Goal: Task Accomplishment & Management: Complete application form

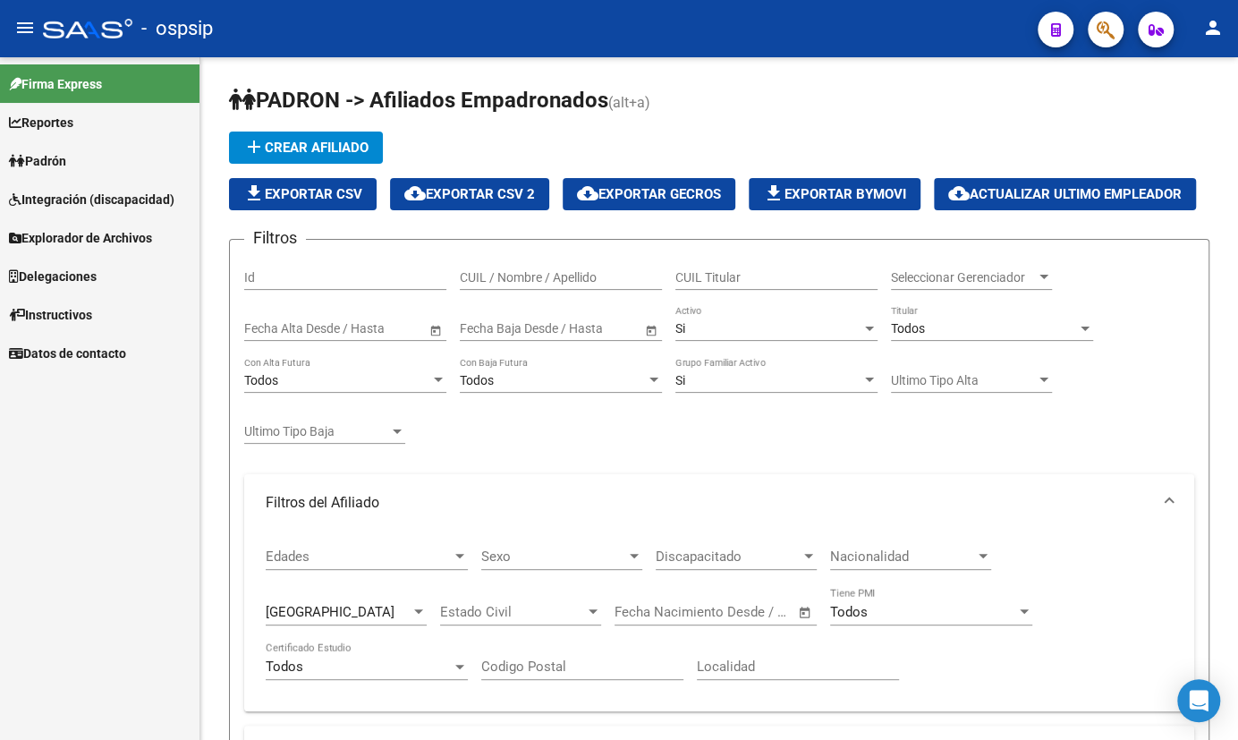
scroll to position [1170, 0]
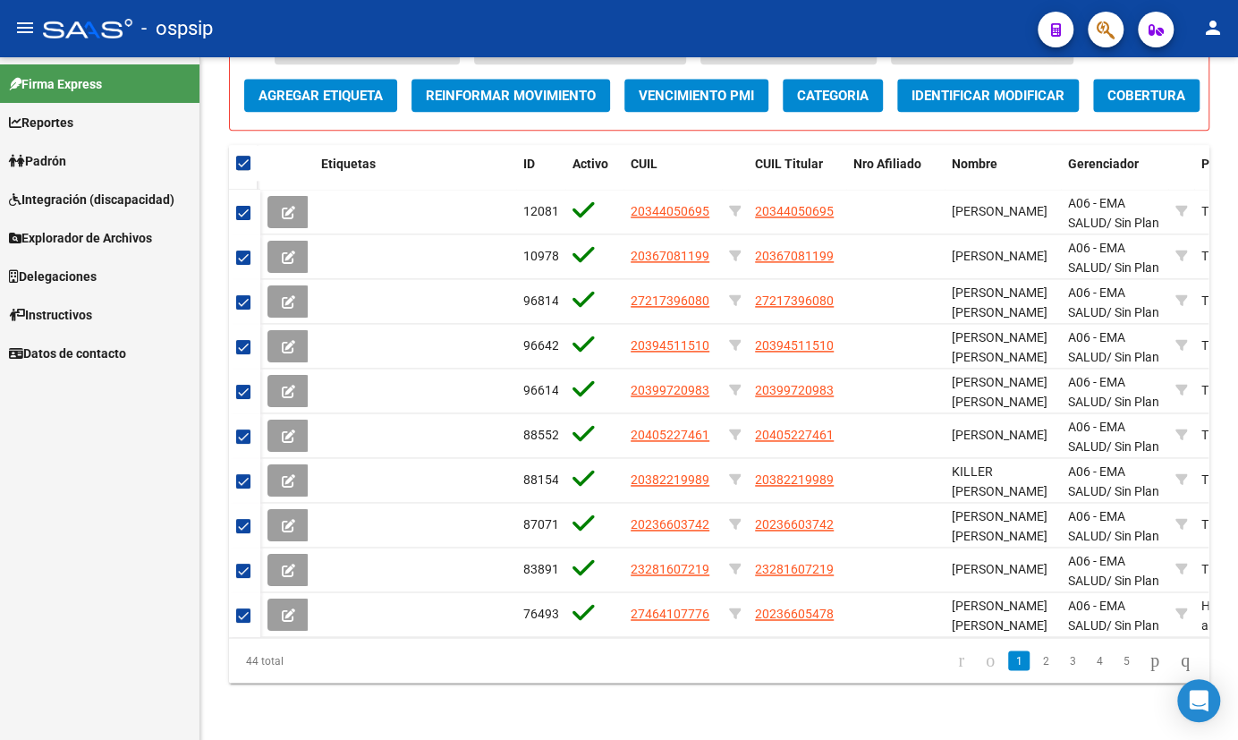
click at [59, 161] on span "Padrón" at bounding box center [37, 161] width 57 height 20
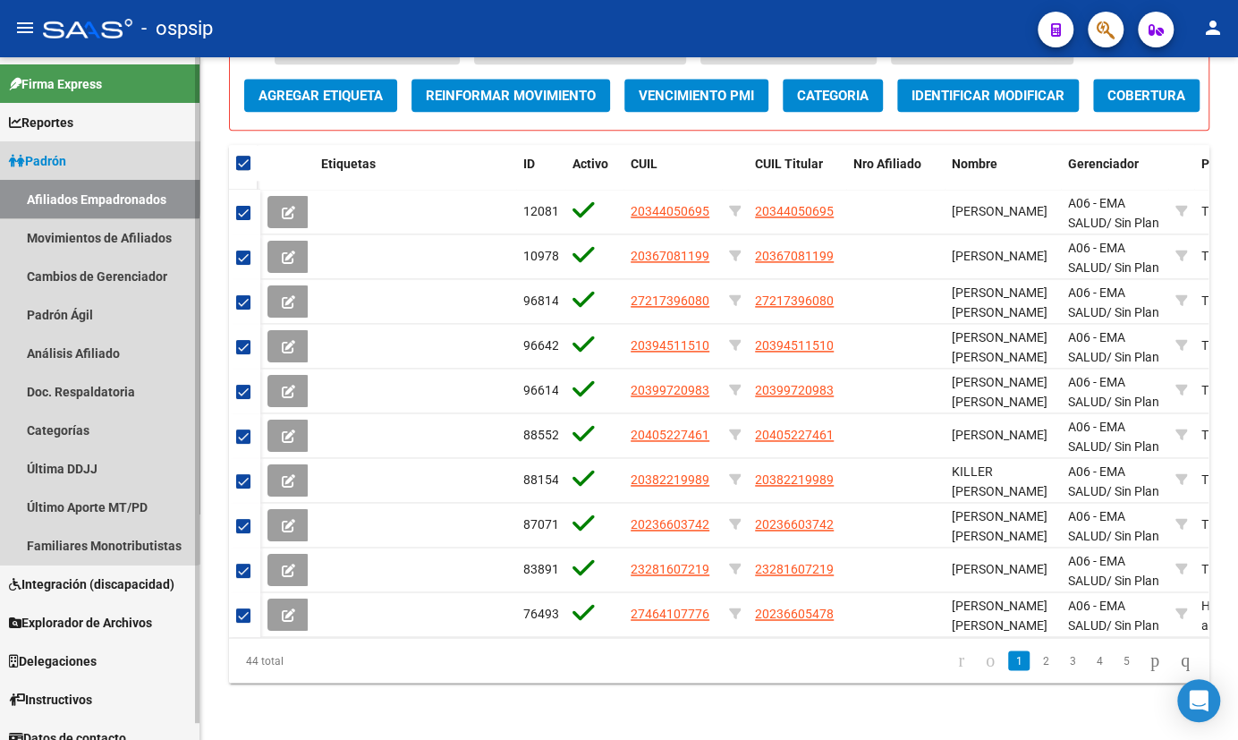
click at [80, 191] on link "Afiliados Empadronados" at bounding box center [100, 199] width 200 height 38
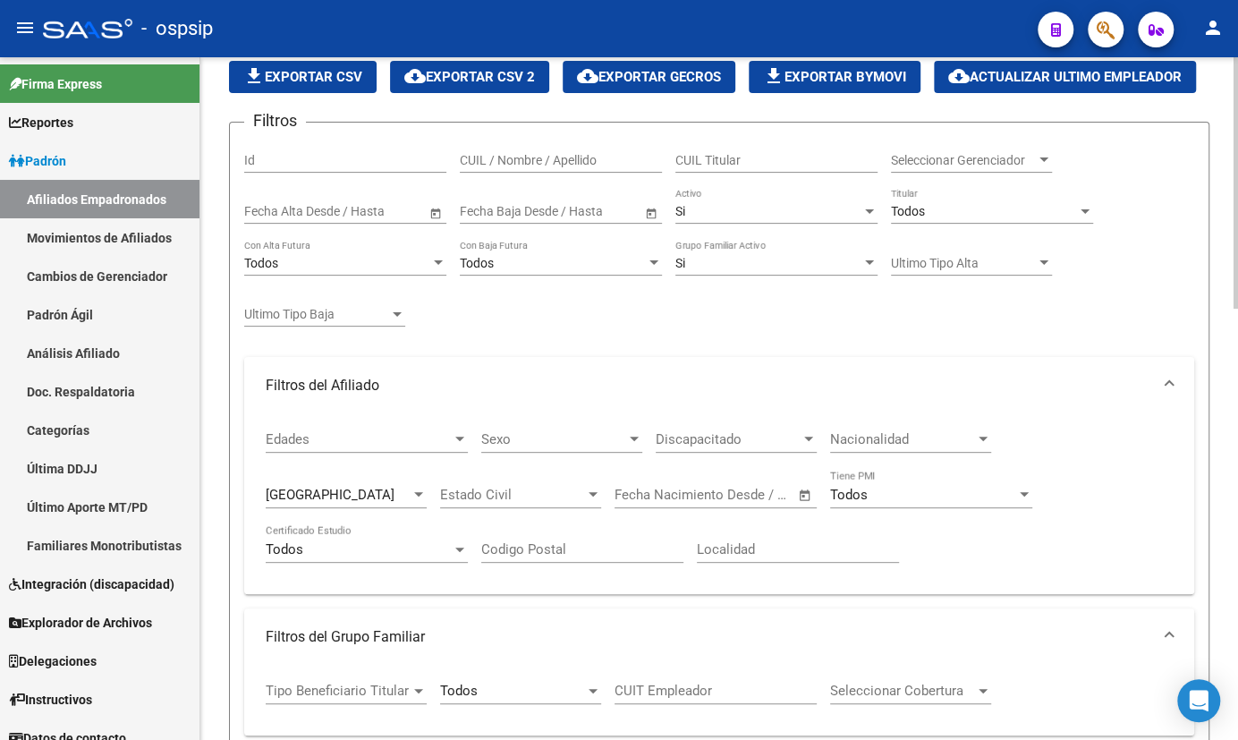
scroll to position [0, 0]
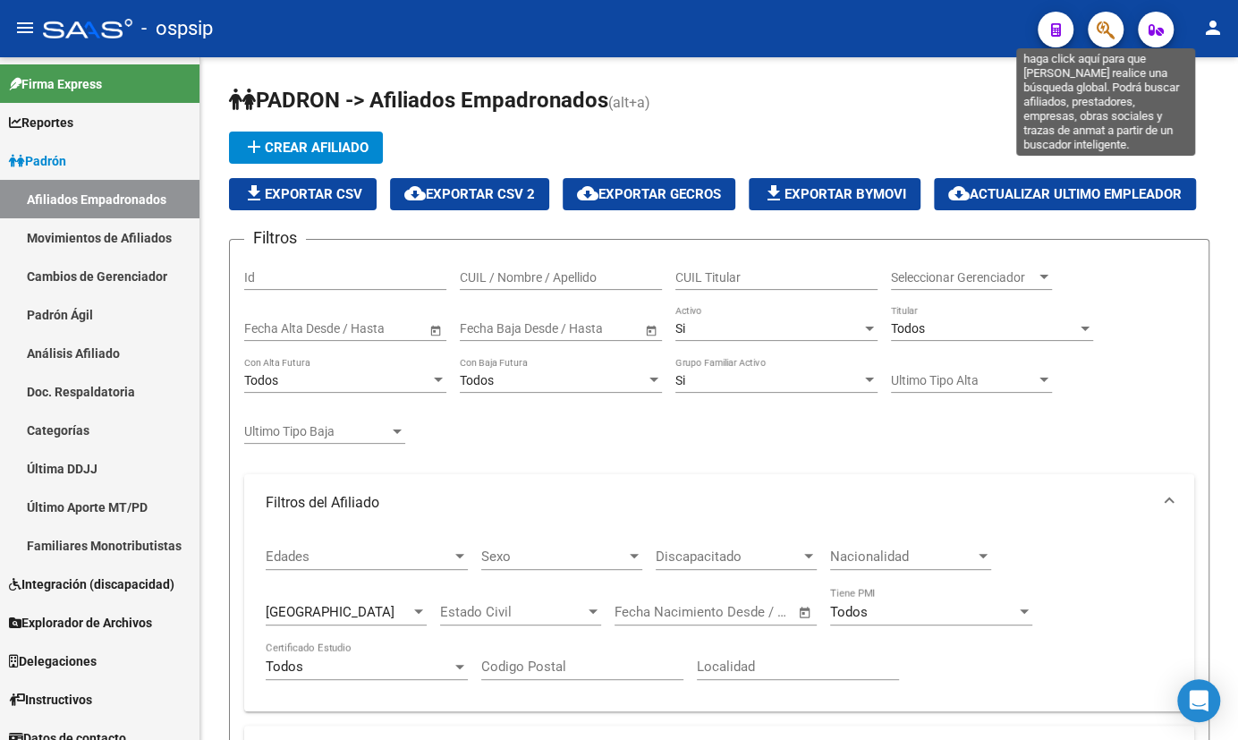
click at [1110, 25] on icon "button" at bounding box center [1106, 30] width 18 height 21
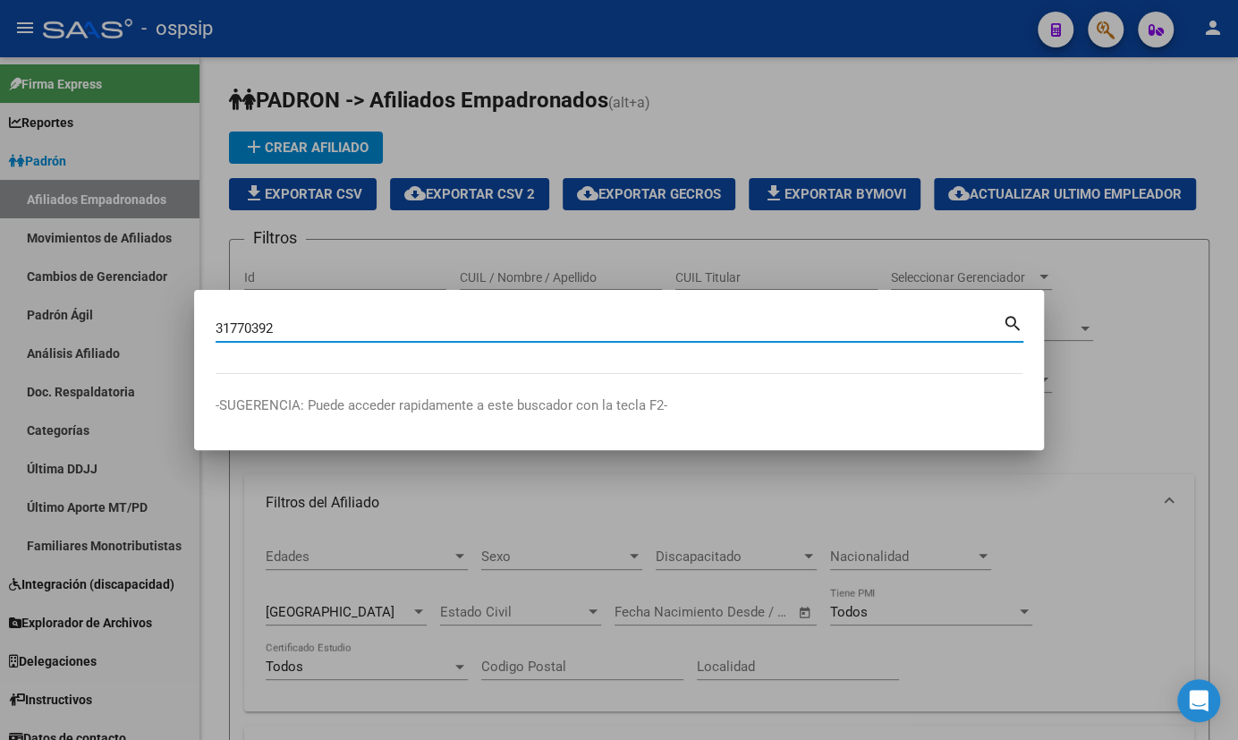
type input "31770392"
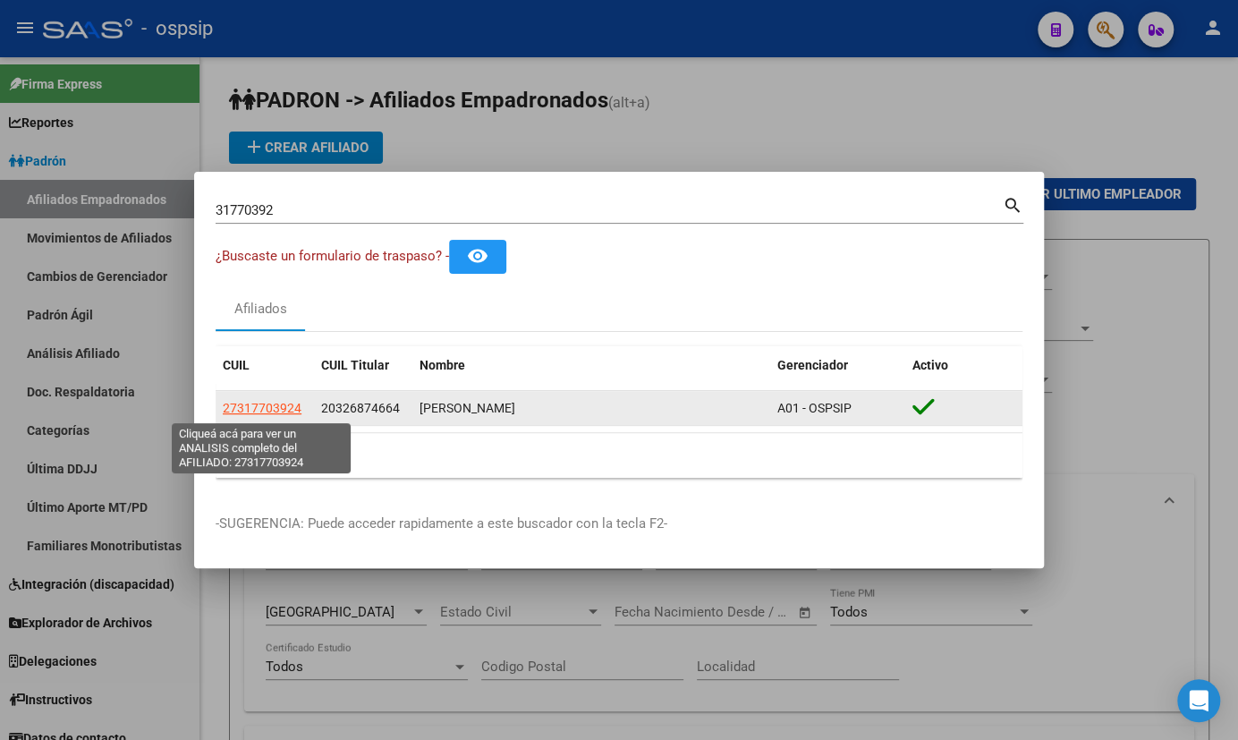
click at [262, 406] on span "27317703924" at bounding box center [262, 408] width 79 height 14
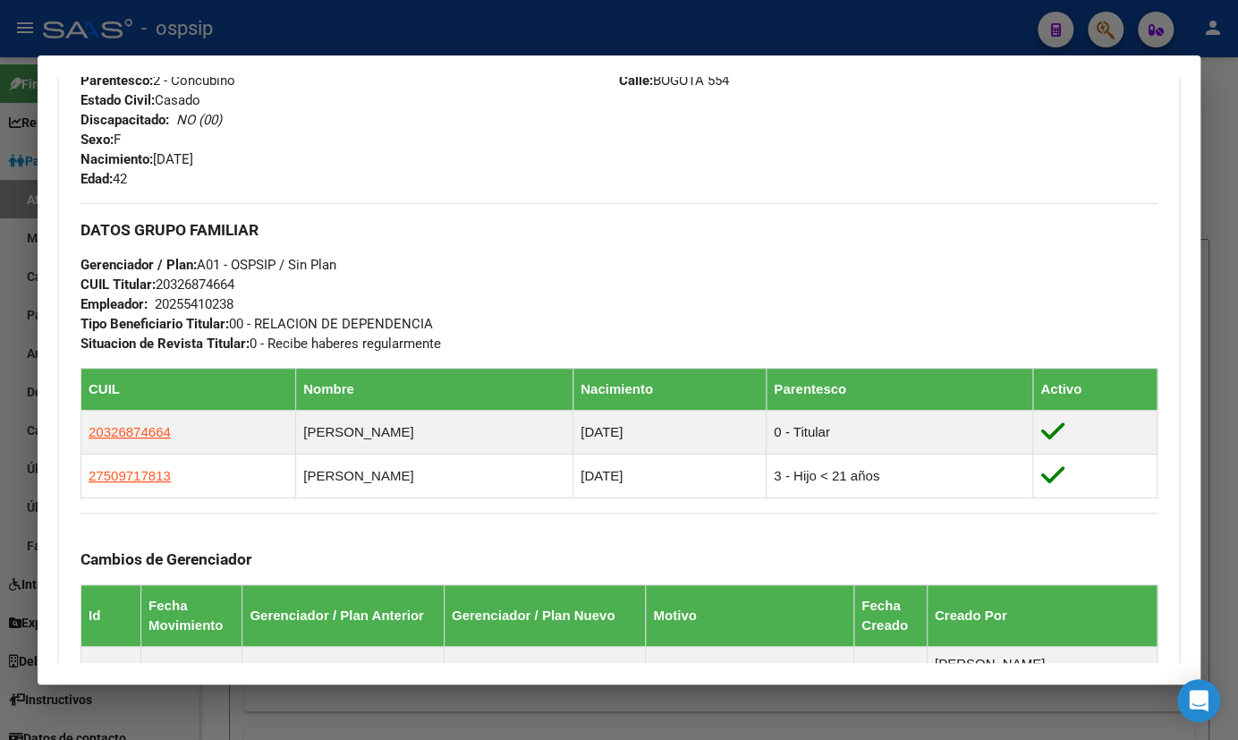
scroll to position [895, 0]
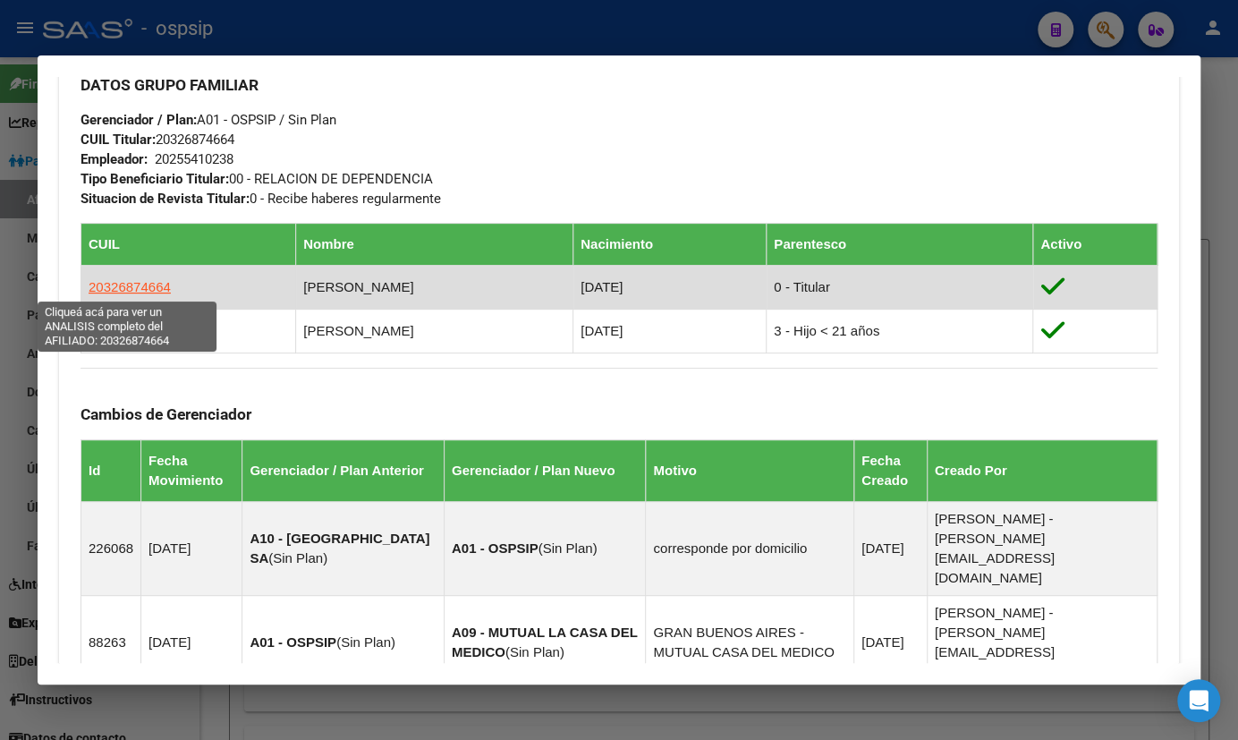
click at [139, 281] on span "20326874664" at bounding box center [130, 286] width 82 height 15
type textarea "20326874664"
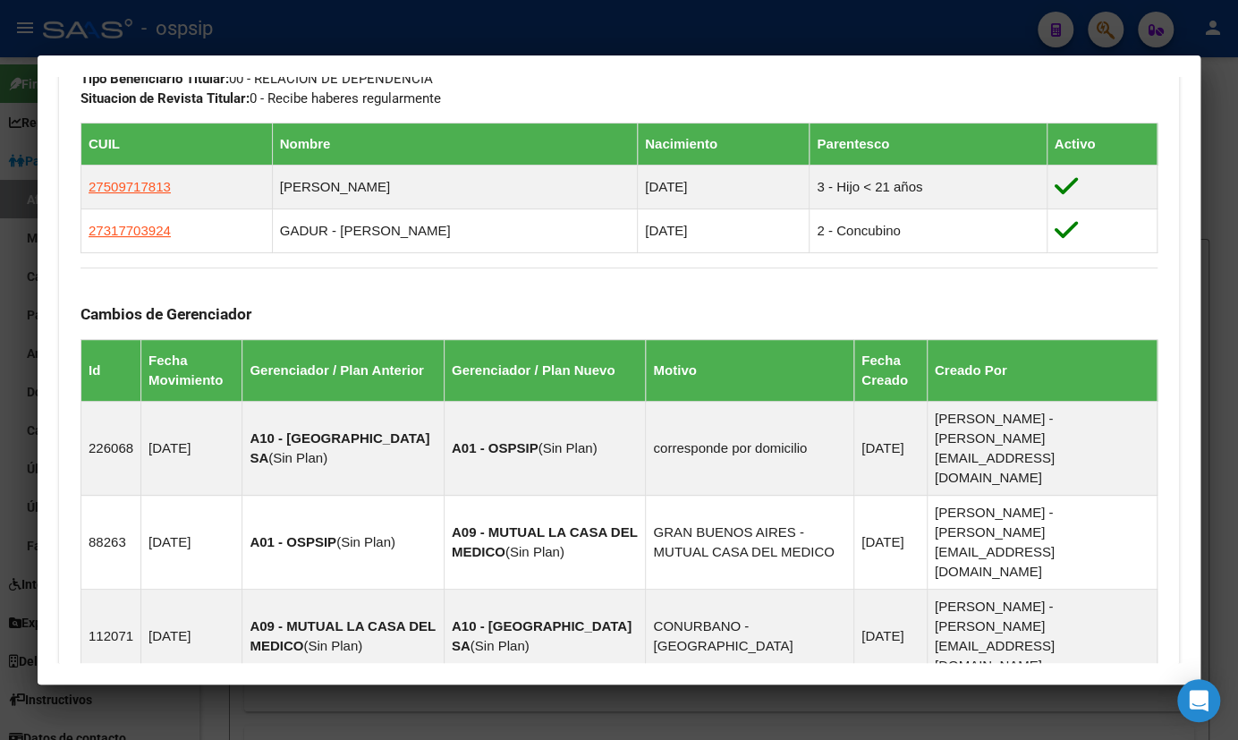
scroll to position [1211, 0]
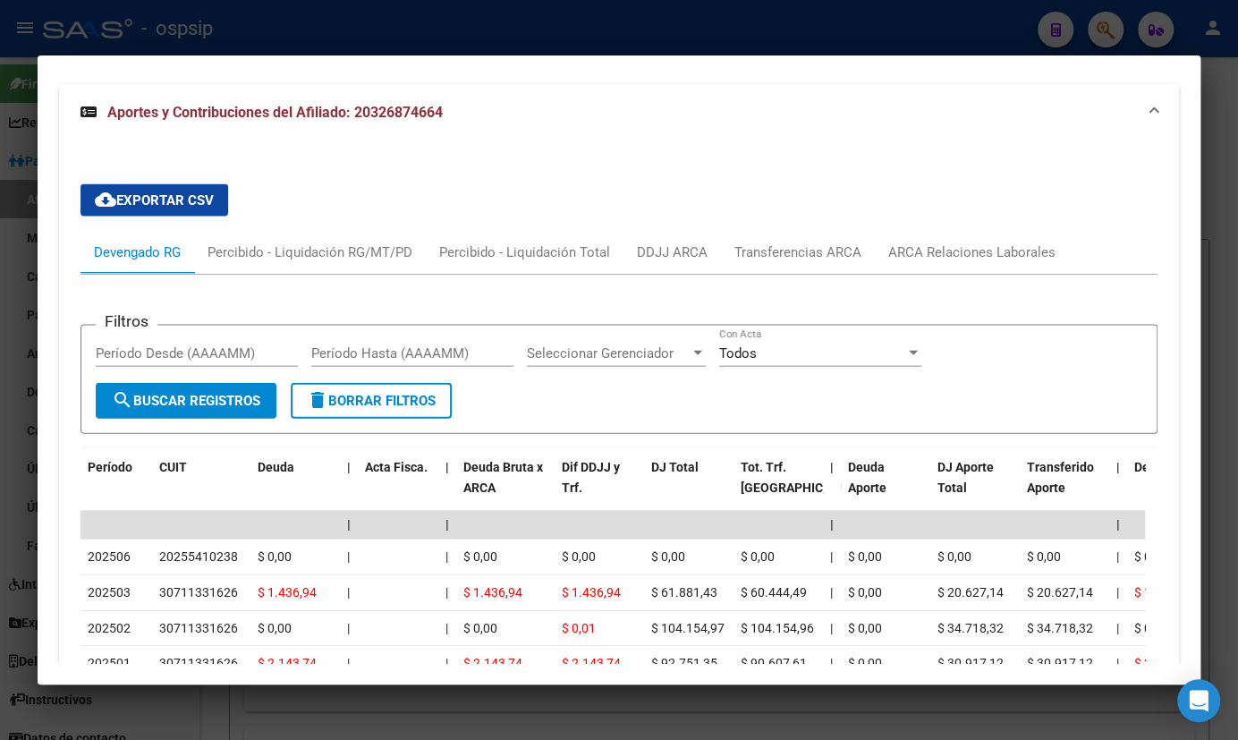
scroll to position [1903, 0]
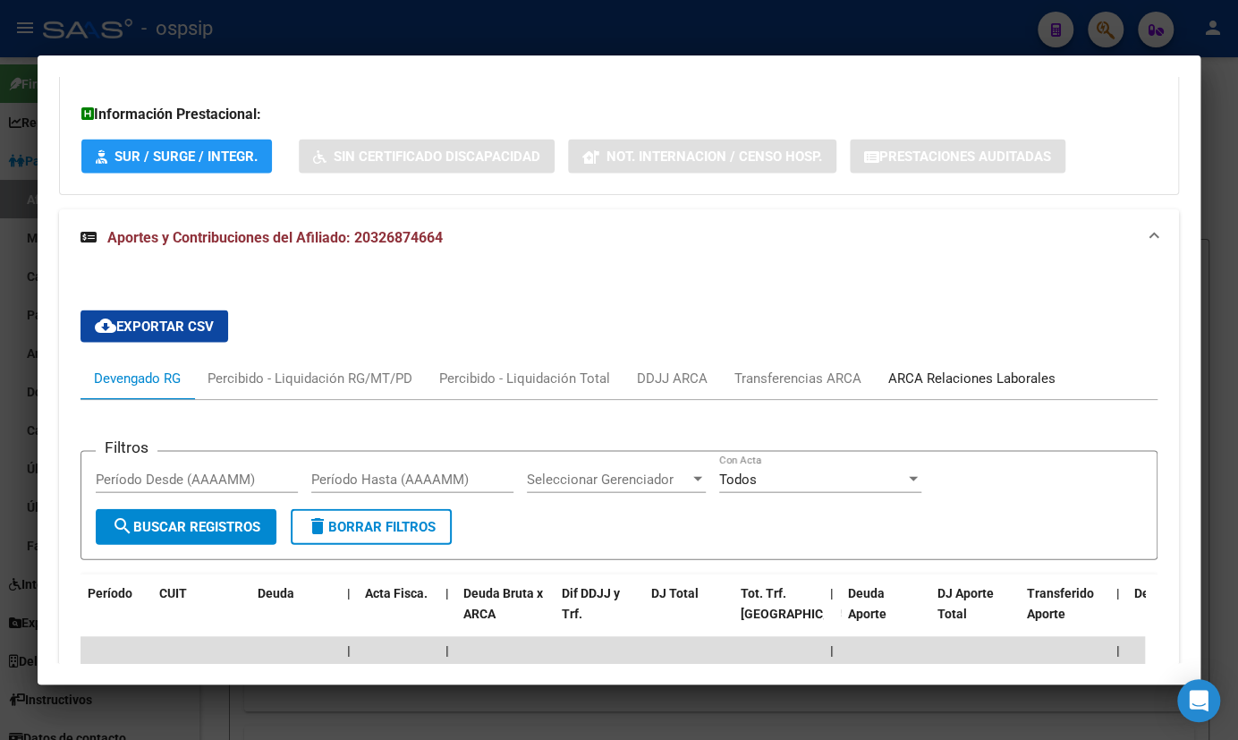
click at [931, 368] on div "ARCA Relaciones Laborales" at bounding box center [972, 378] width 167 height 20
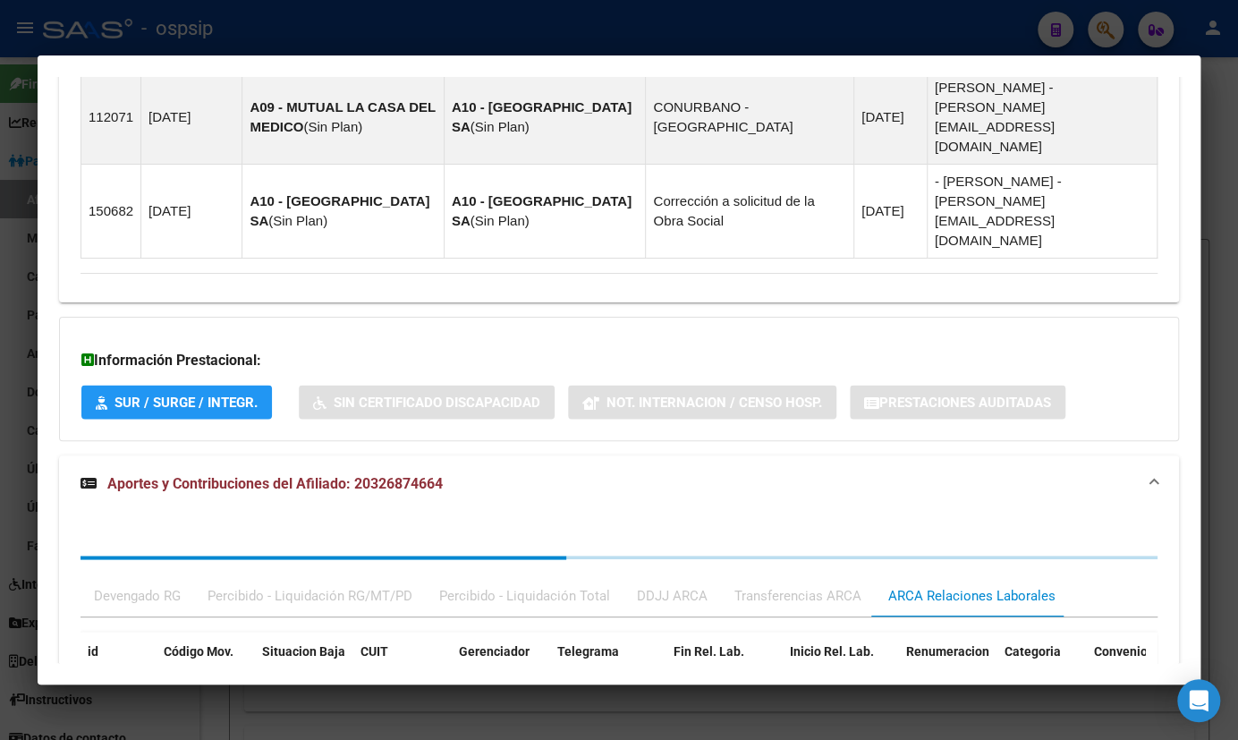
scroll to position [1670, 0]
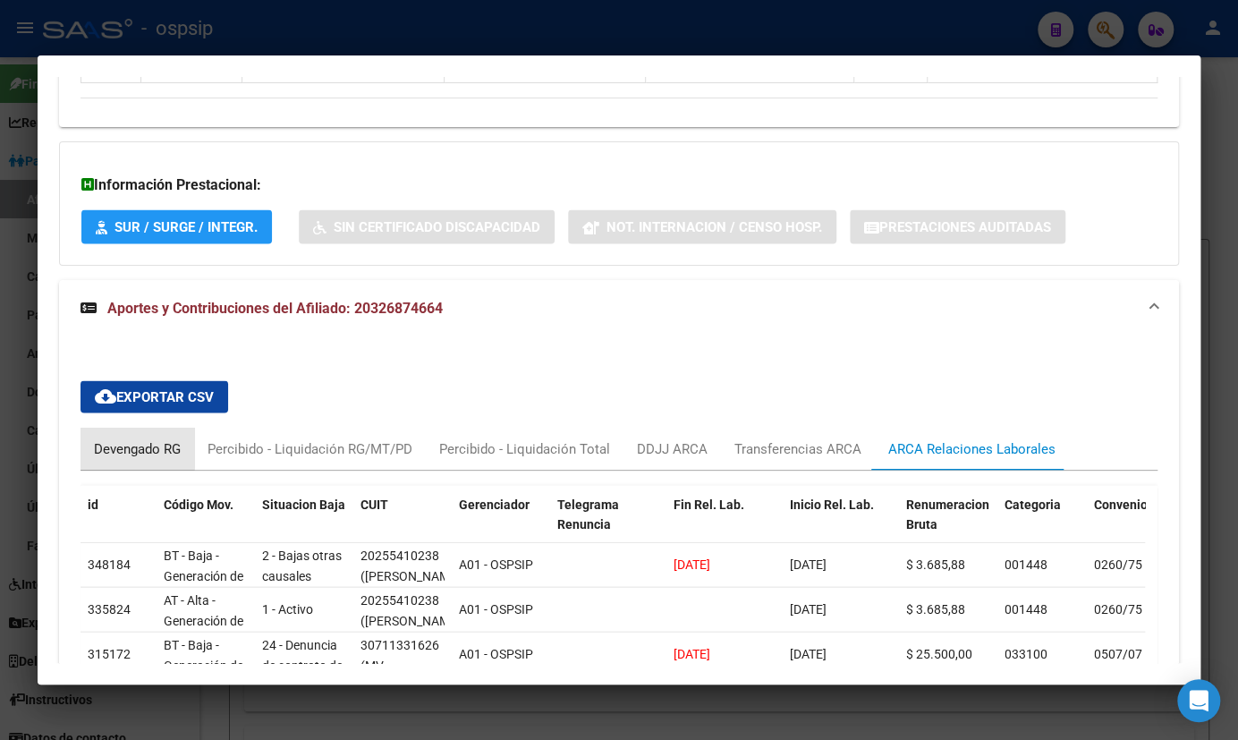
click at [123, 438] on div "Devengado RG" at bounding box center [137, 448] width 87 height 20
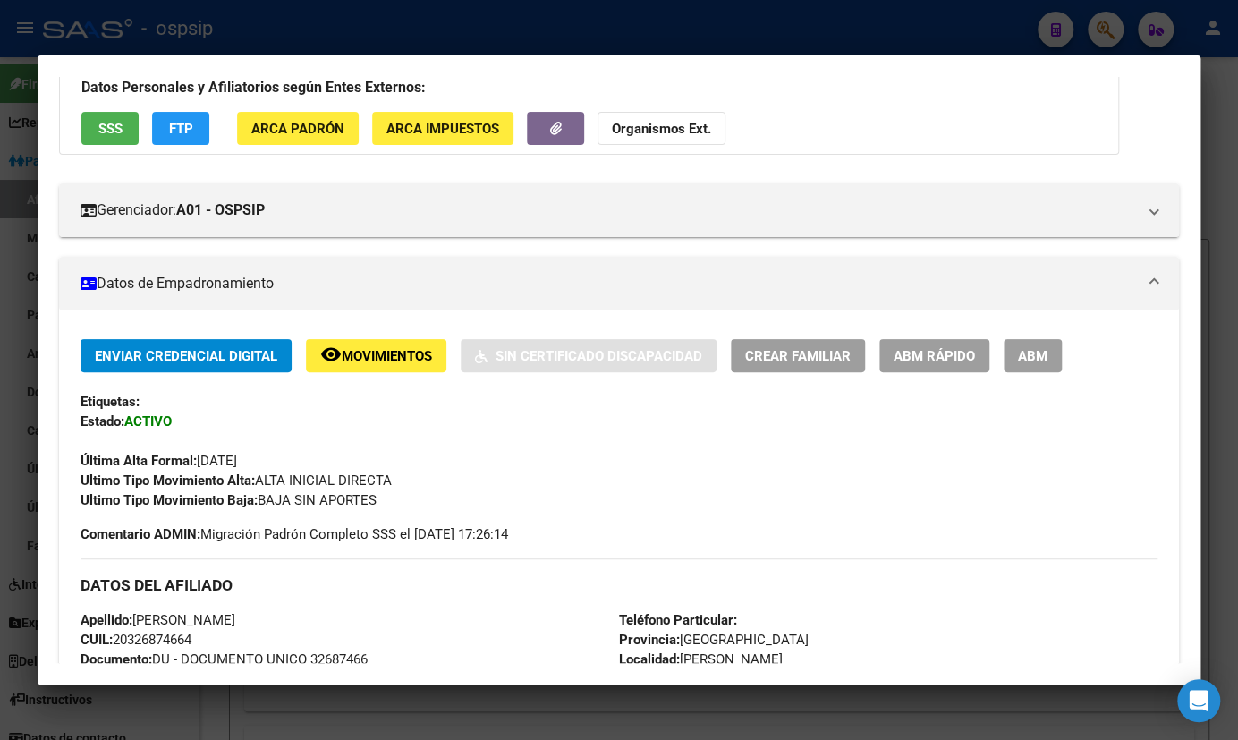
scroll to position [124, 0]
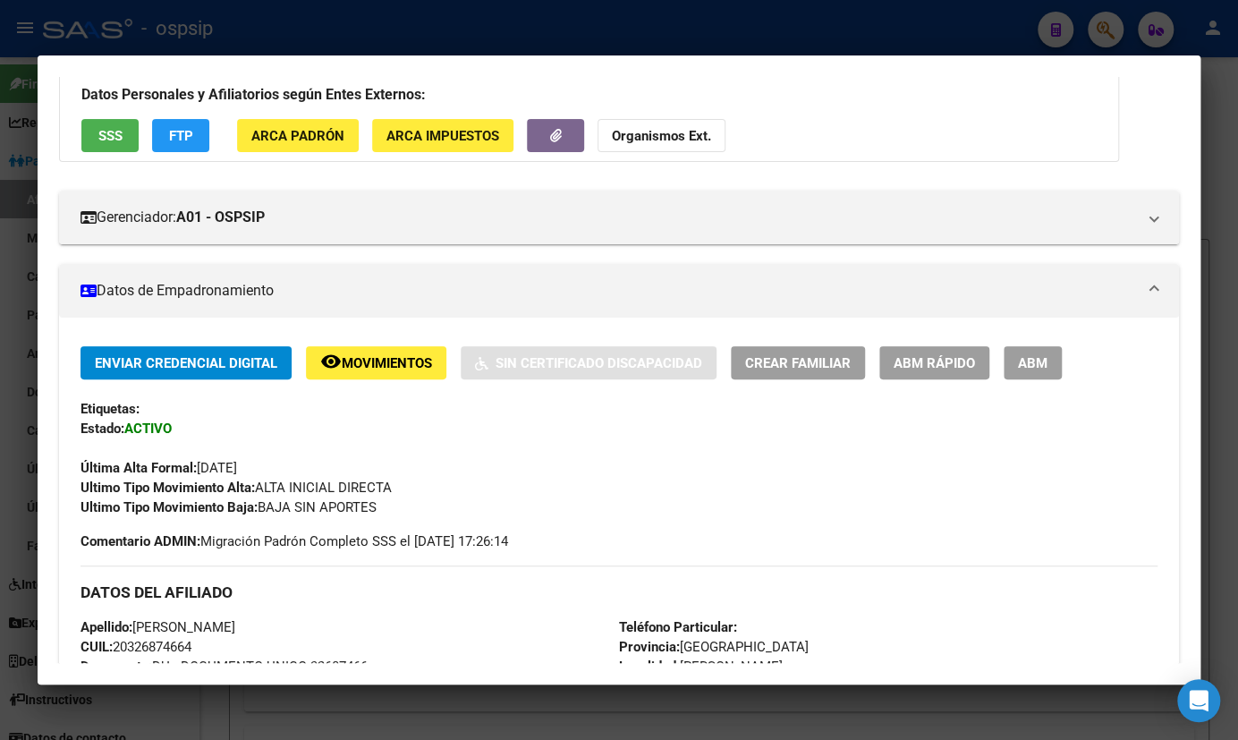
click at [98, 132] on span "SSS" at bounding box center [110, 136] width 24 height 16
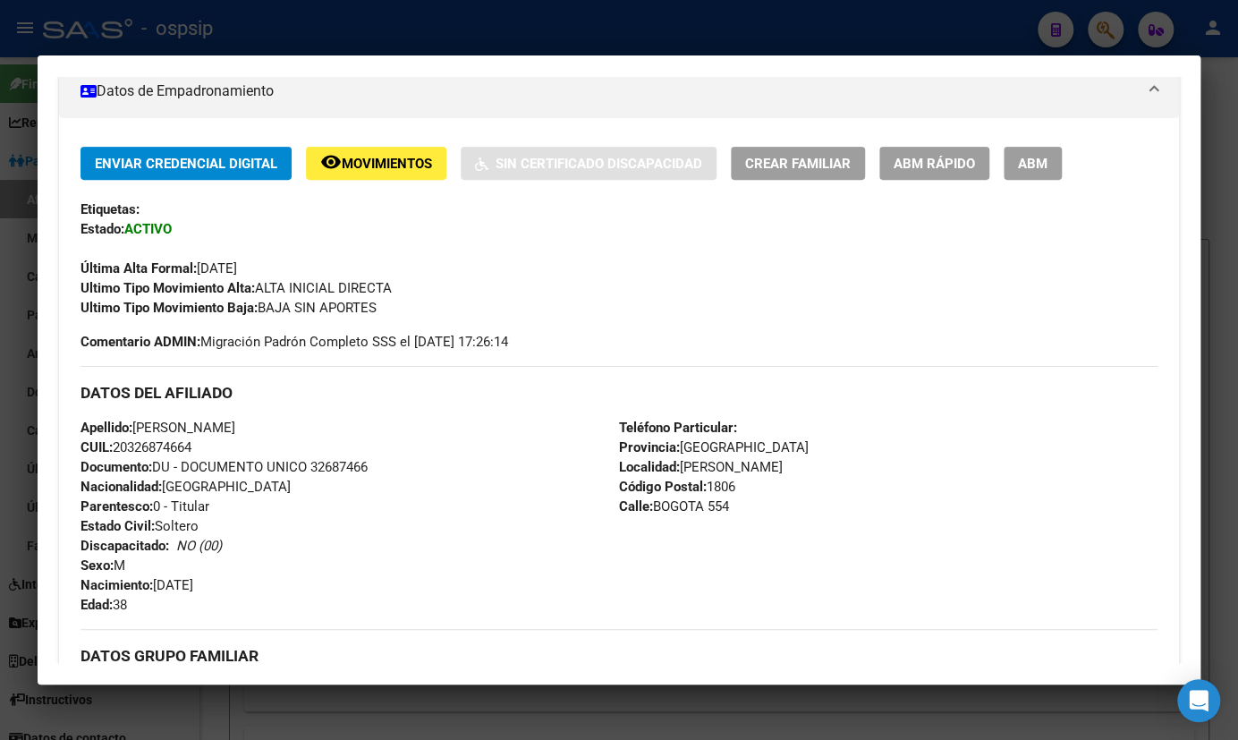
scroll to position [325, 0]
click at [1038, 155] on span "ABM" at bounding box center [1033, 163] width 30 height 16
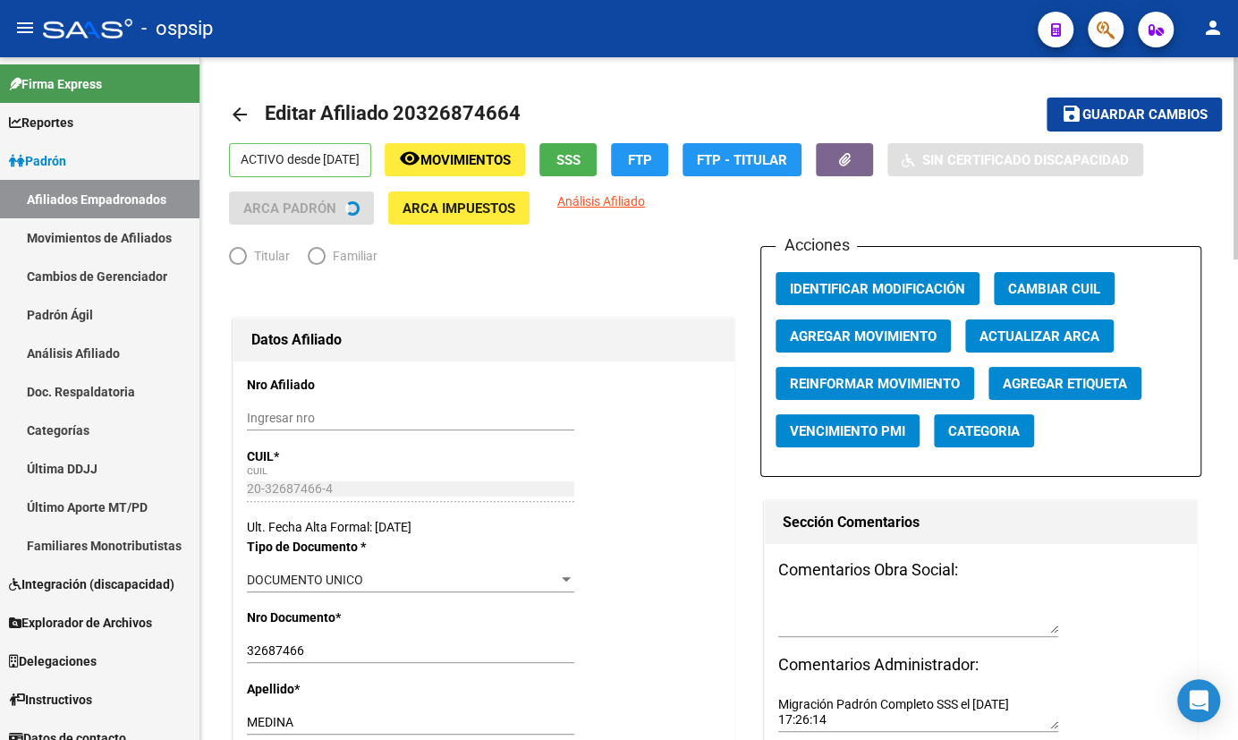
radio input "true"
type input "20-25541023-8"
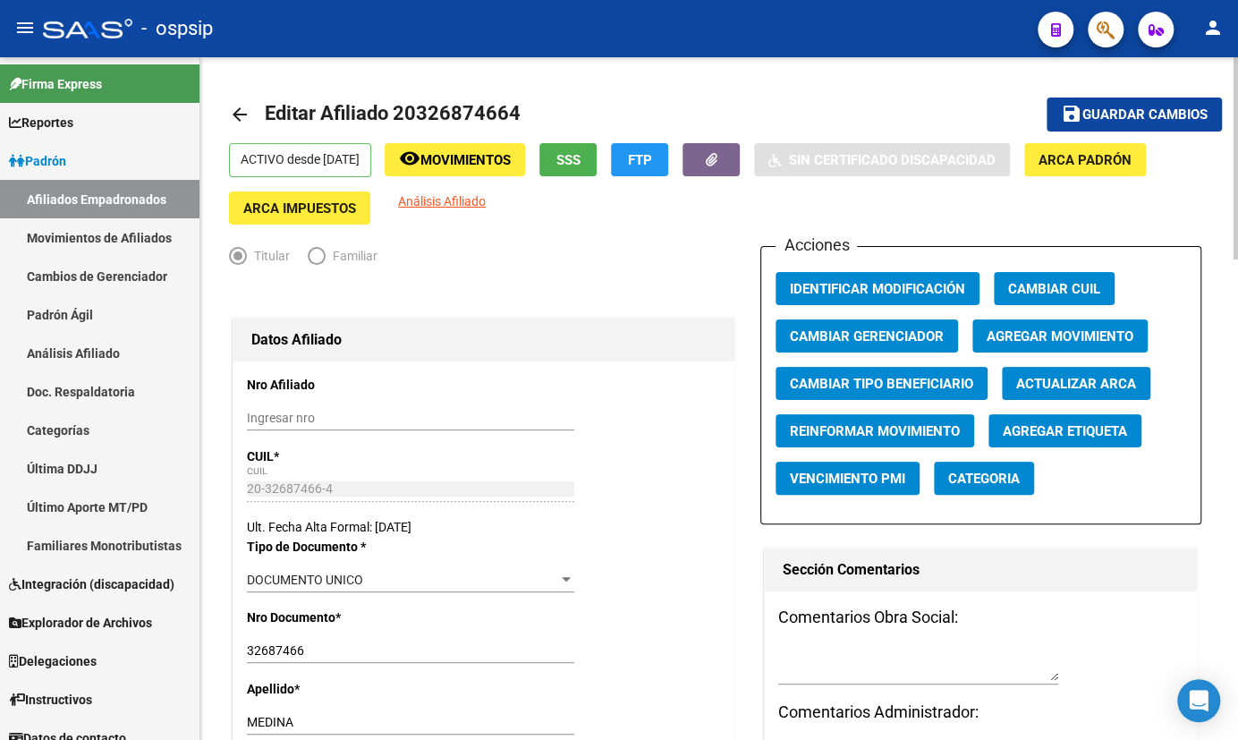
click at [1036, 328] on span "Agregar Movimiento" at bounding box center [1060, 336] width 147 height 16
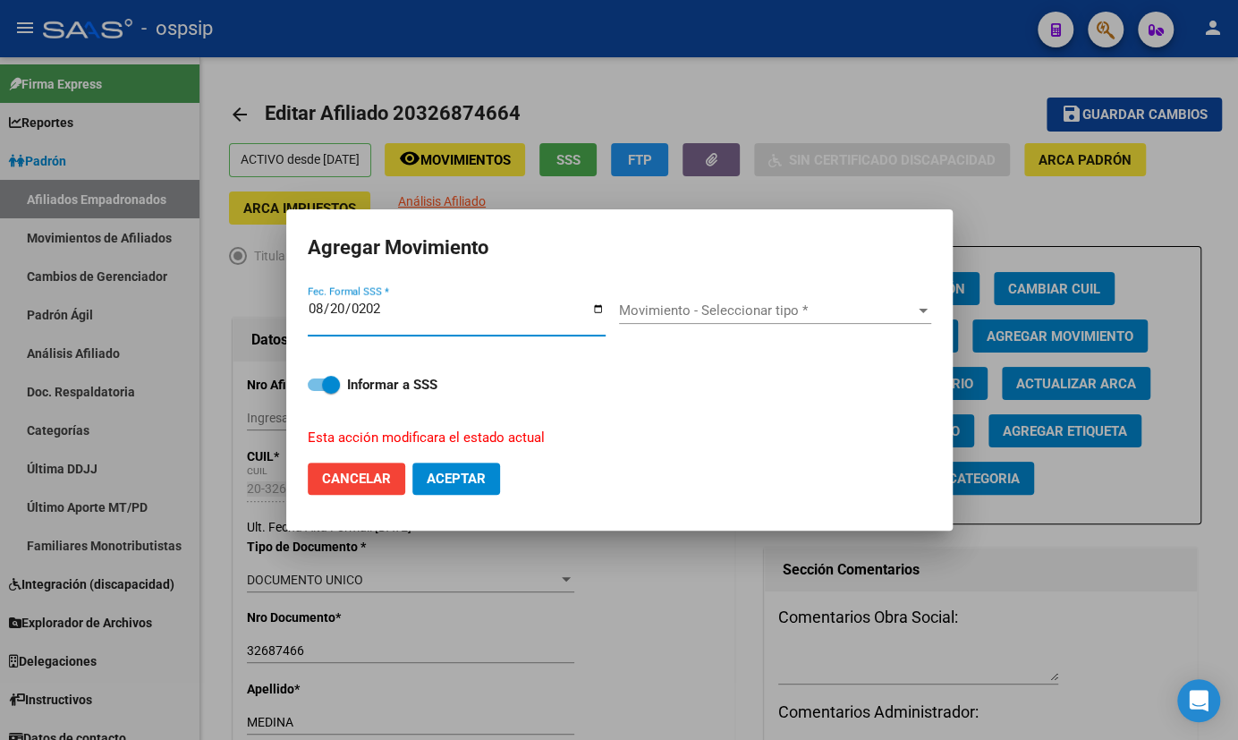
type input "[DATE]"
click at [706, 309] on span "Movimiento - Seleccionar tipo *" at bounding box center [767, 310] width 296 height 16
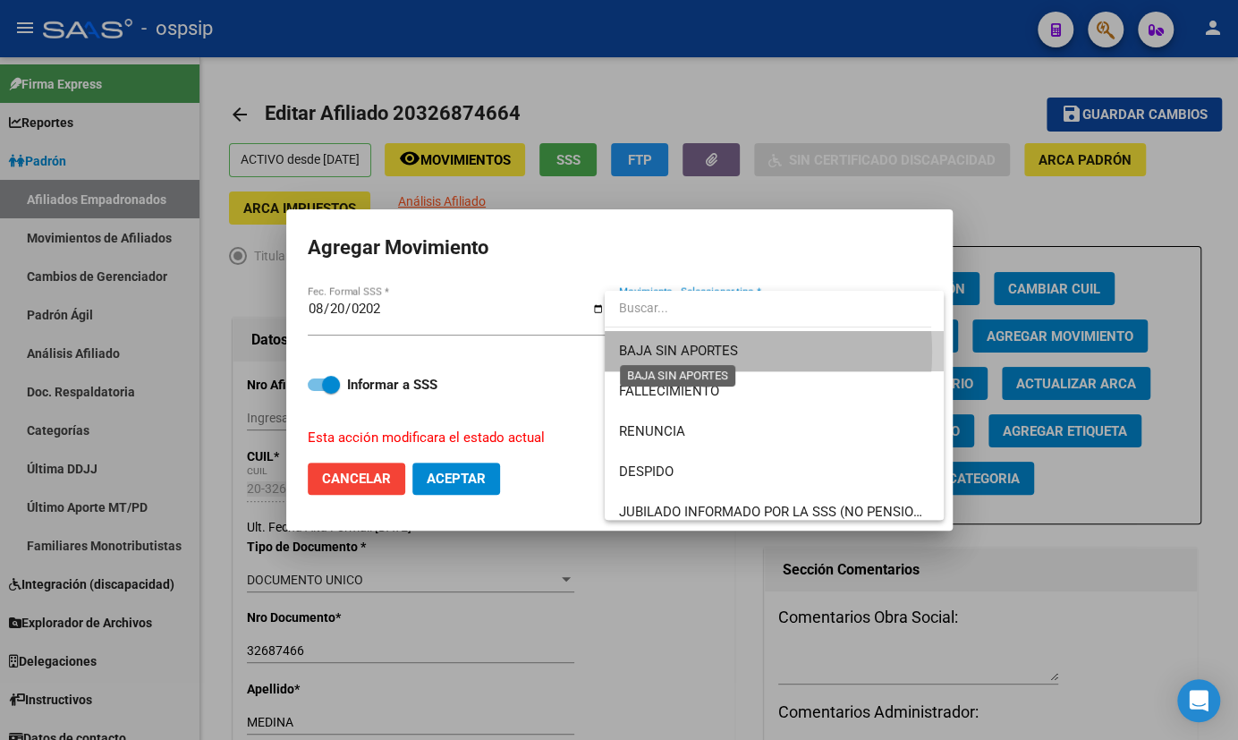
click at [689, 353] on span "BAJA SIN APORTES" at bounding box center [678, 351] width 119 height 16
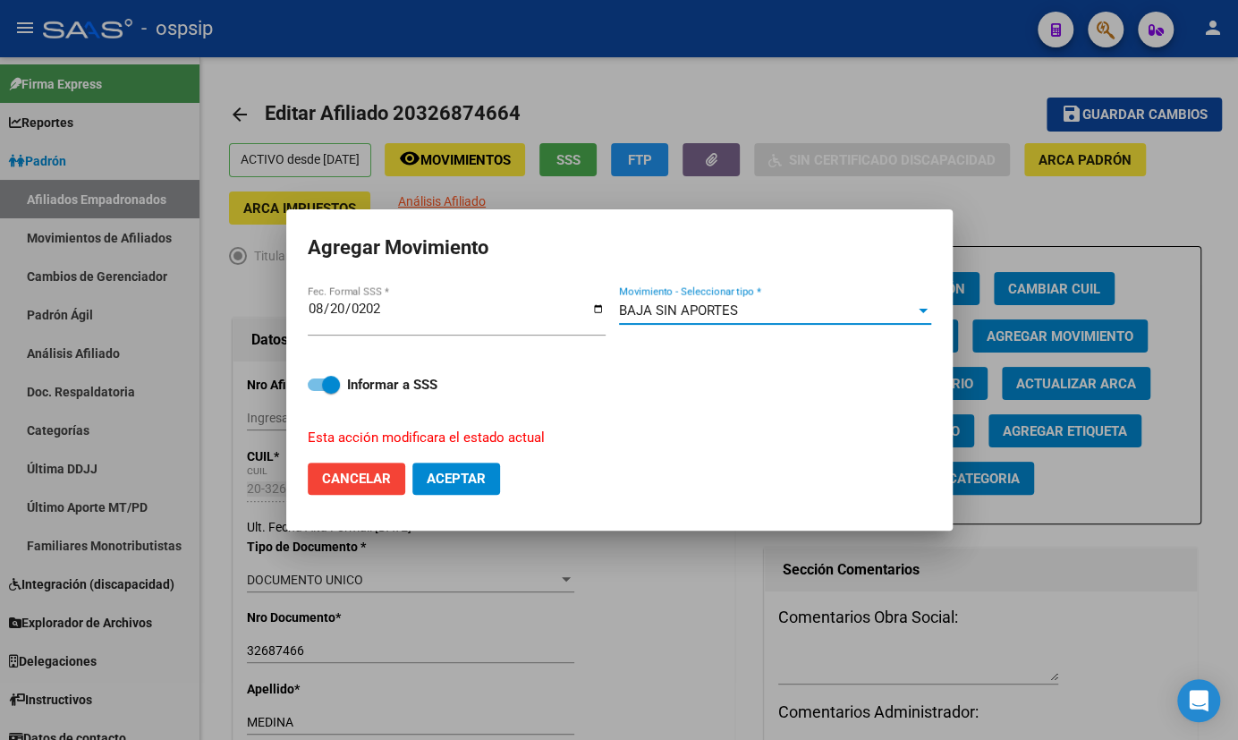
click at [446, 476] on span "Aceptar" at bounding box center [456, 479] width 59 height 16
checkbox input "false"
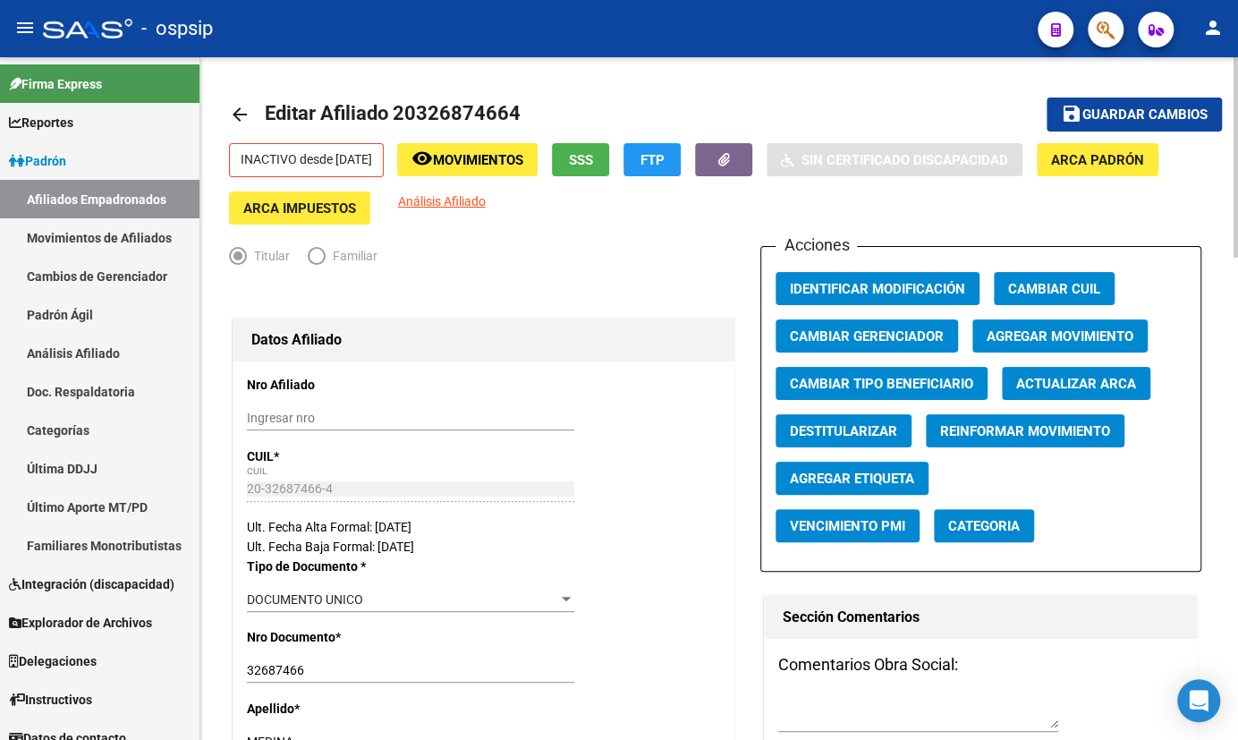
click at [730, 153] on icon "button" at bounding box center [725, 159] width 12 height 13
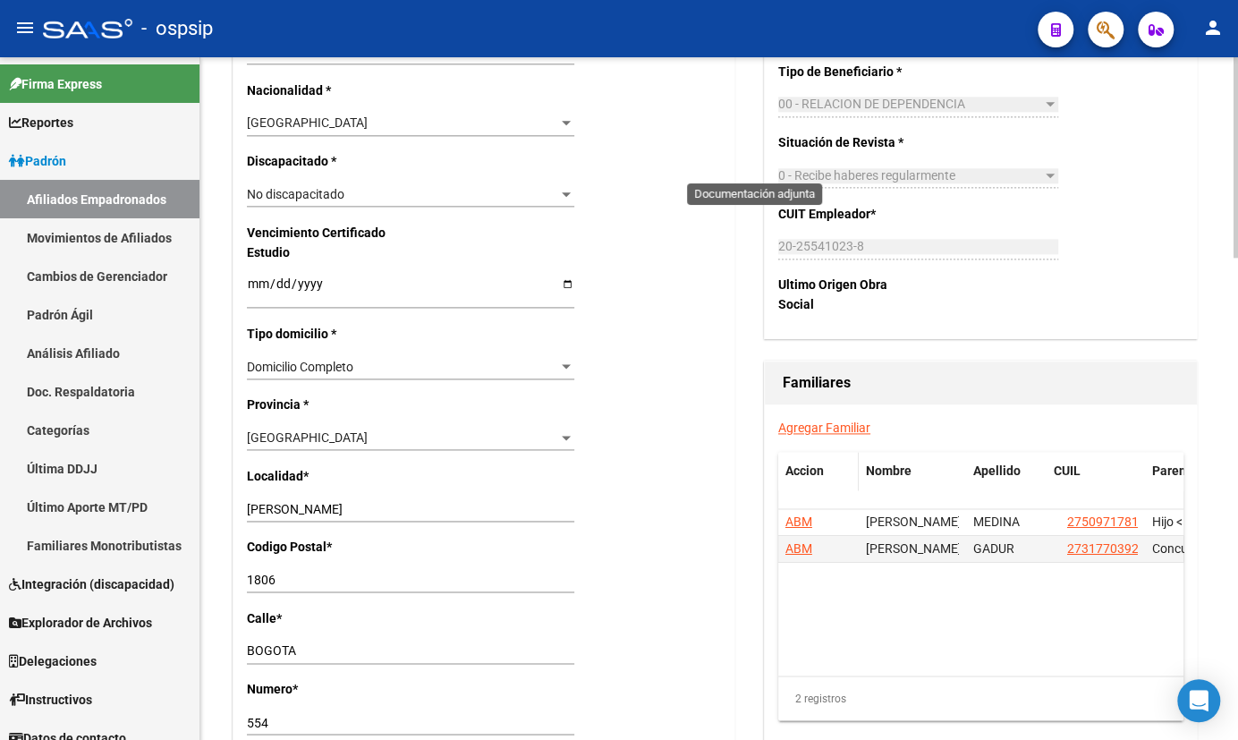
scroll to position [1057, 0]
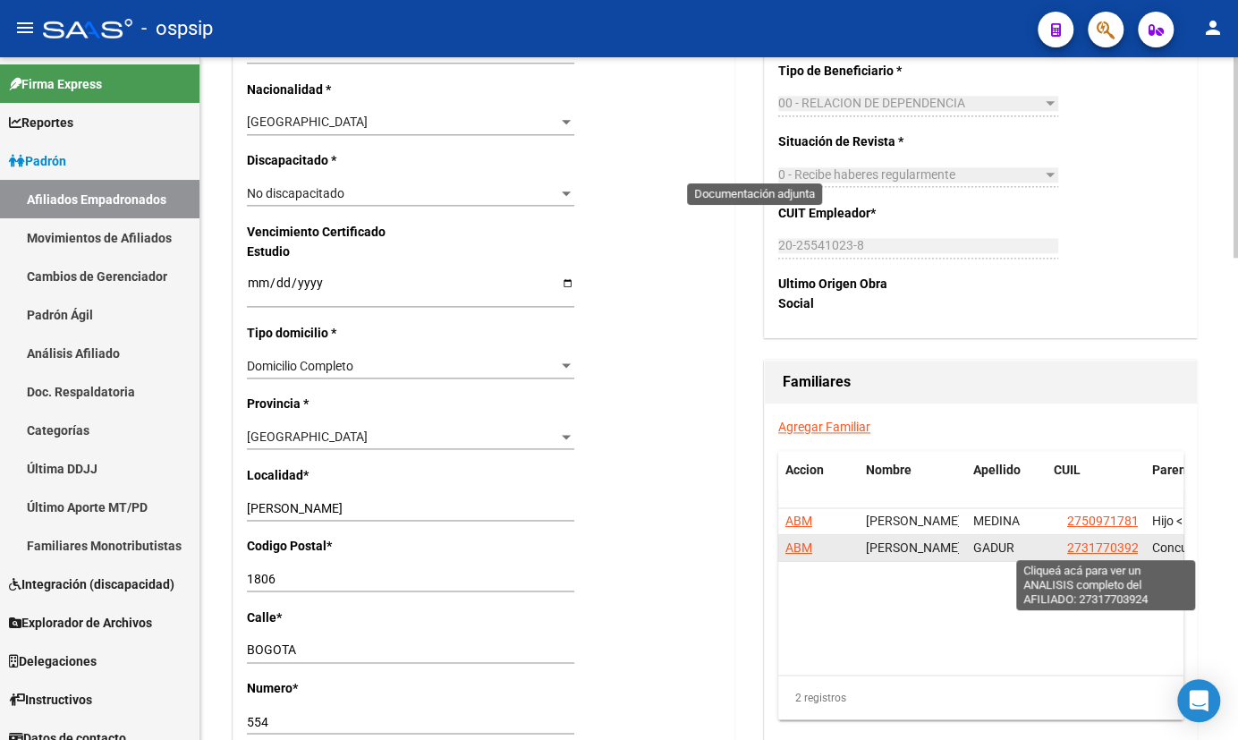
click at [1109, 544] on span "27317703924" at bounding box center [1107, 547] width 79 height 14
type textarea "27317703924"
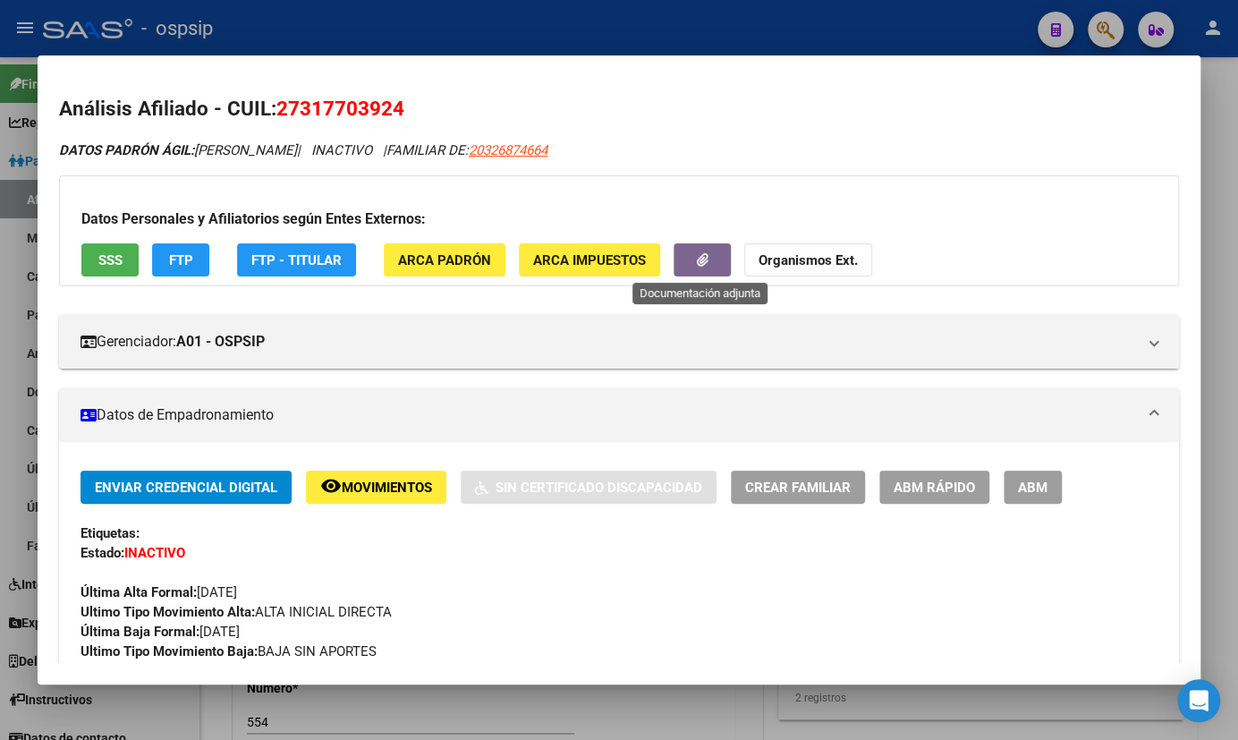
click at [707, 249] on button "button" at bounding box center [702, 259] width 57 height 33
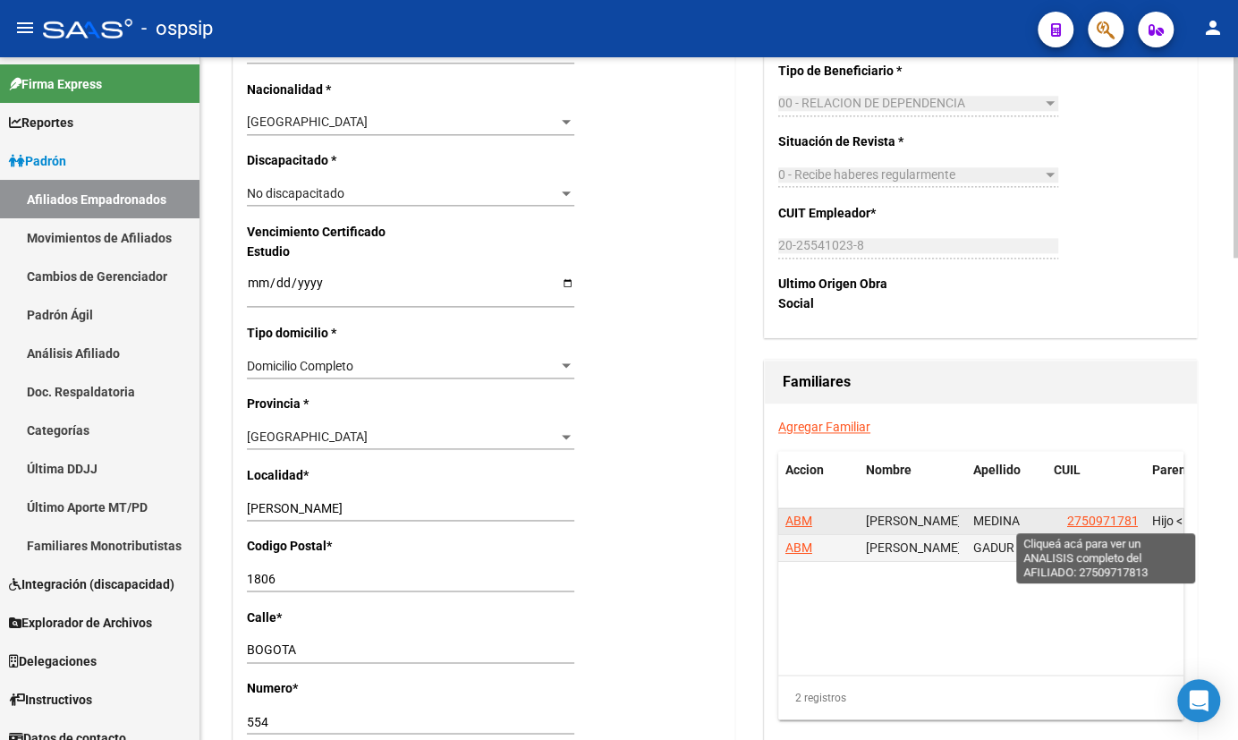
click at [1076, 516] on span "27509717813" at bounding box center [1107, 521] width 79 height 14
type textarea "27509717813"
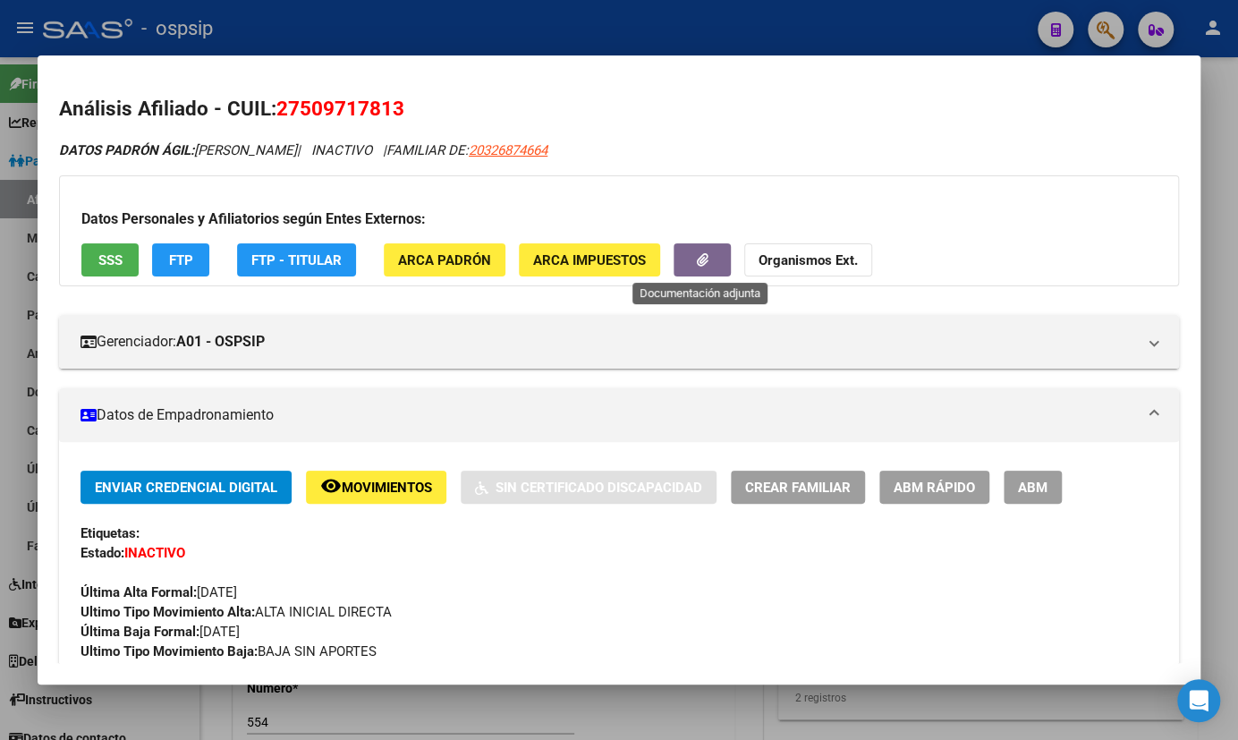
click at [700, 265] on icon "button" at bounding box center [703, 259] width 12 height 13
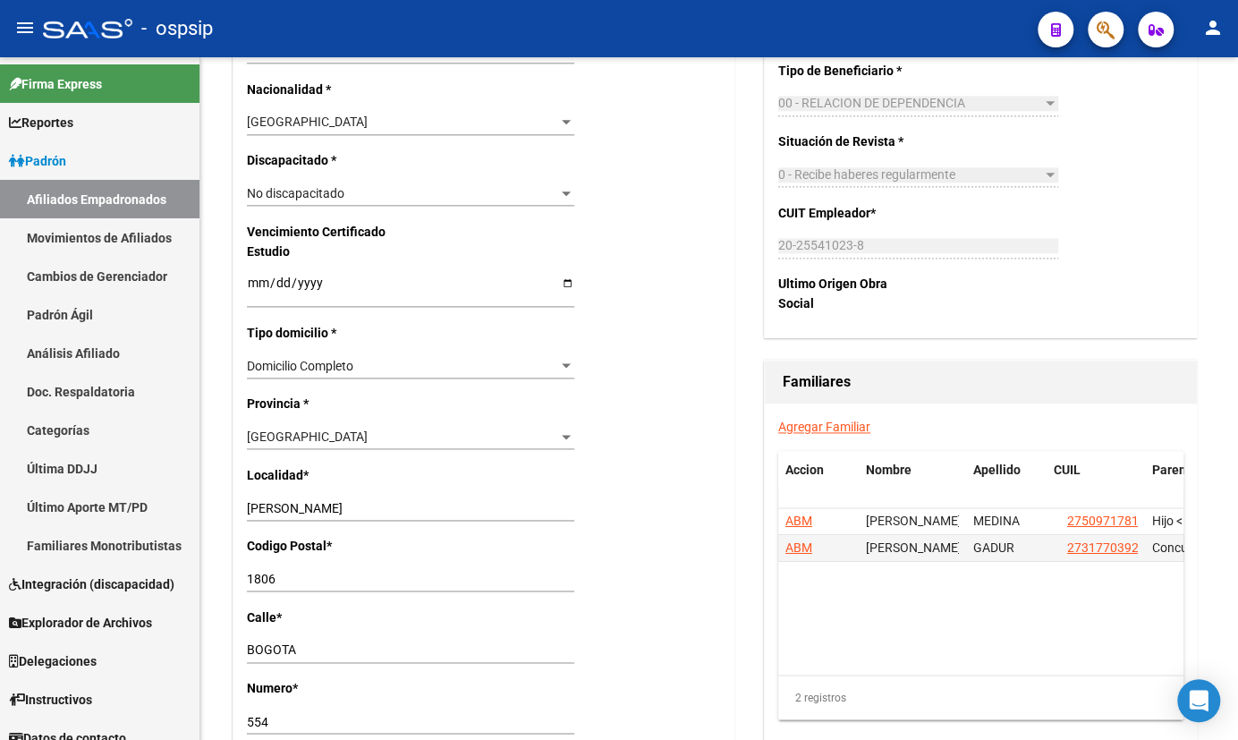
click at [322, 37] on div "- ospsip" at bounding box center [533, 28] width 981 height 39
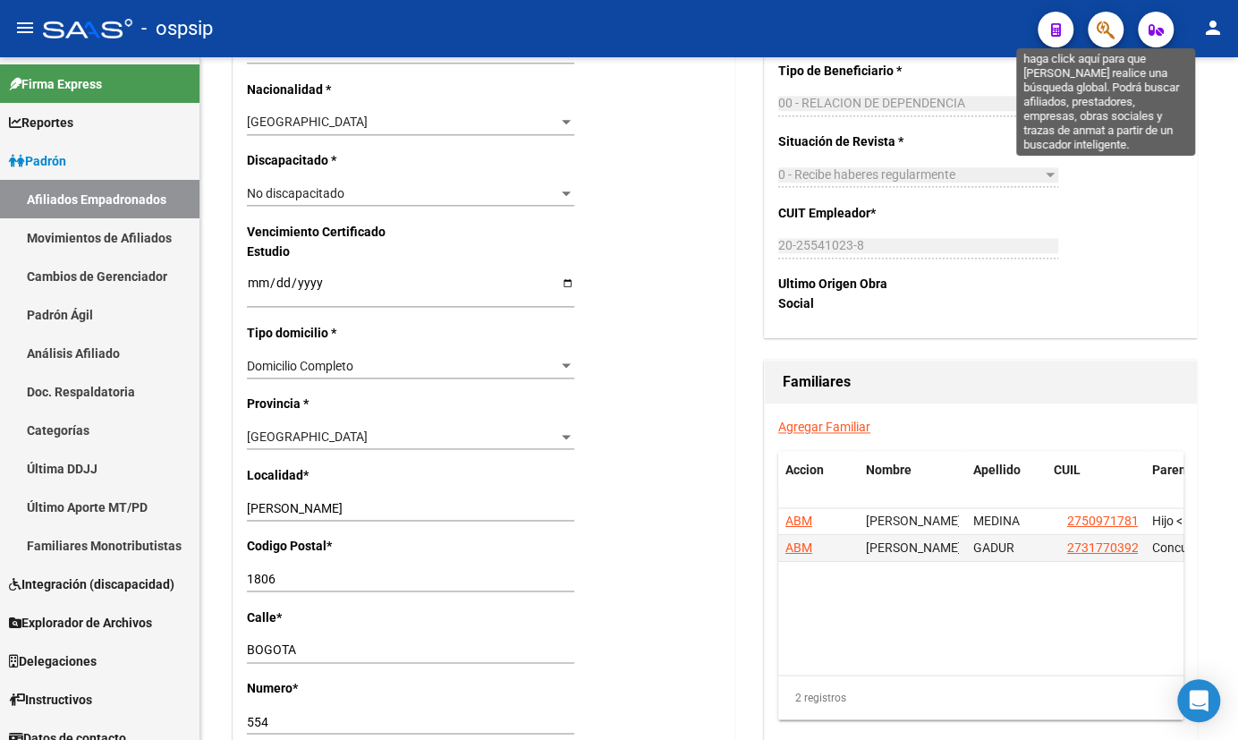
click at [1103, 22] on icon "button" at bounding box center [1106, 30] width 18 height 21
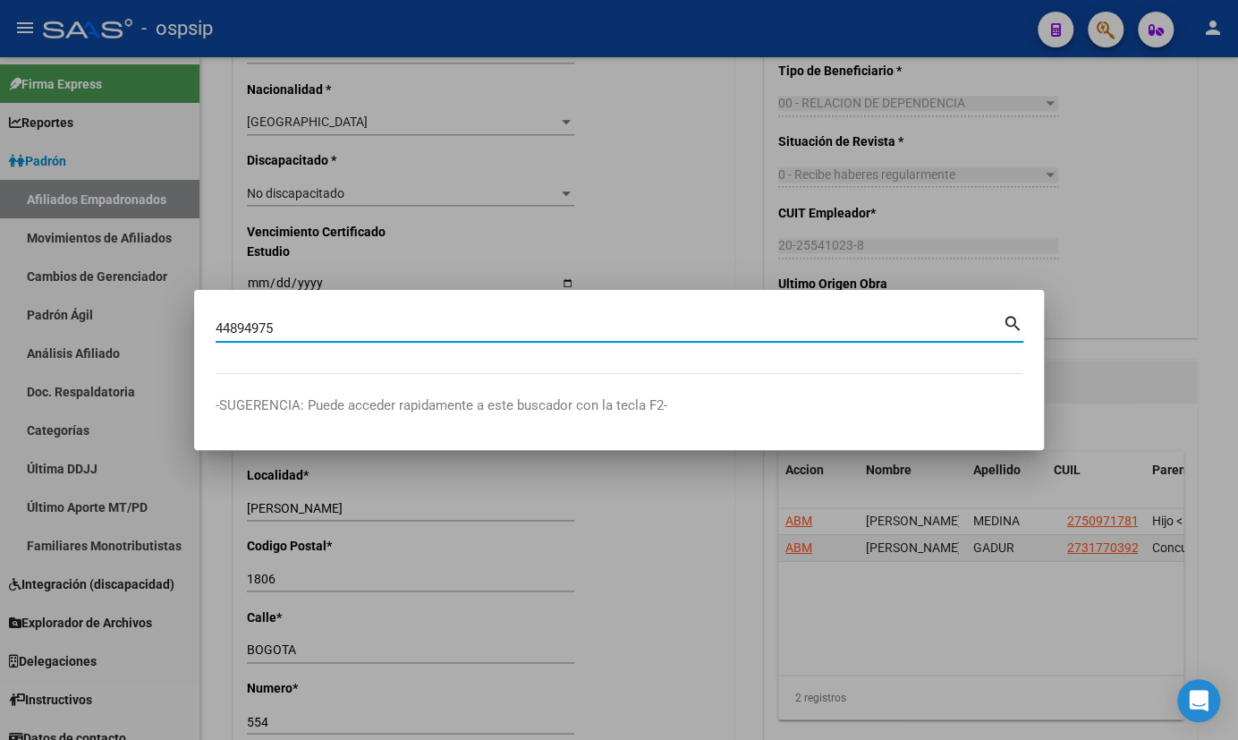
type input "44894975"
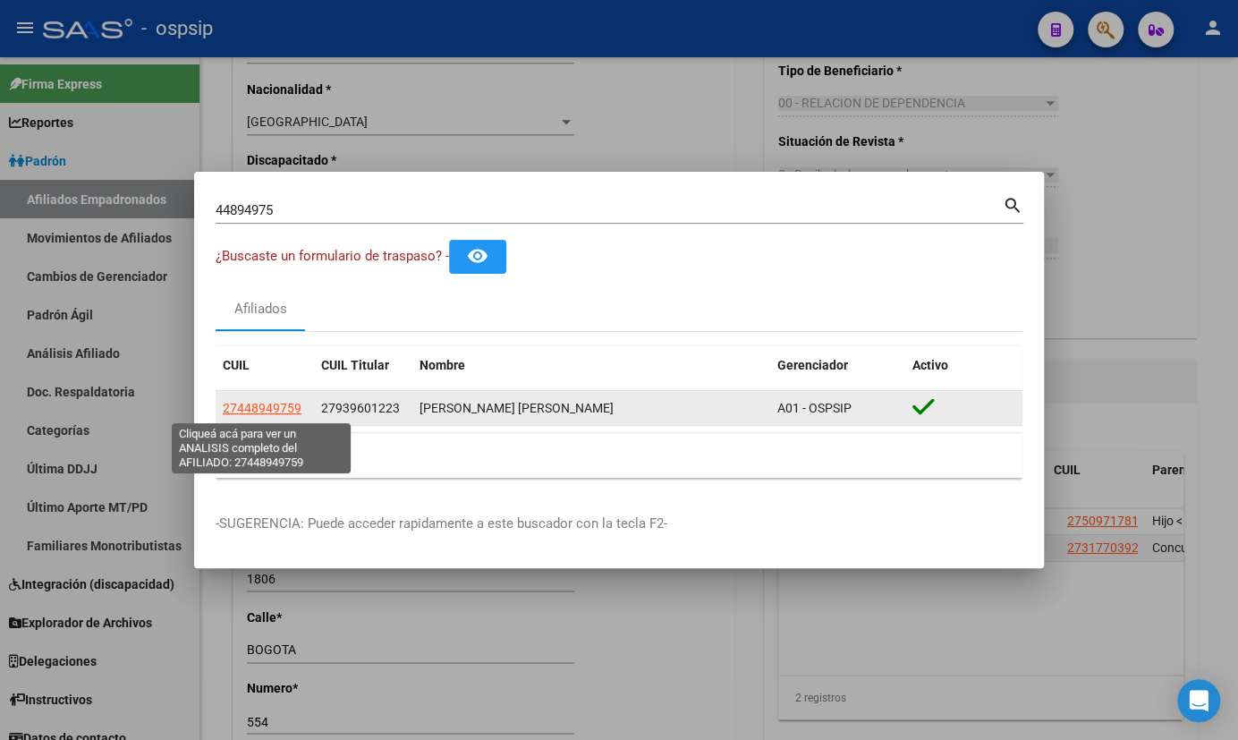
click at [260, 403] on span "27448949759" at bounding box center [262, 408] width 79 height 14
type textarea "27448949759"
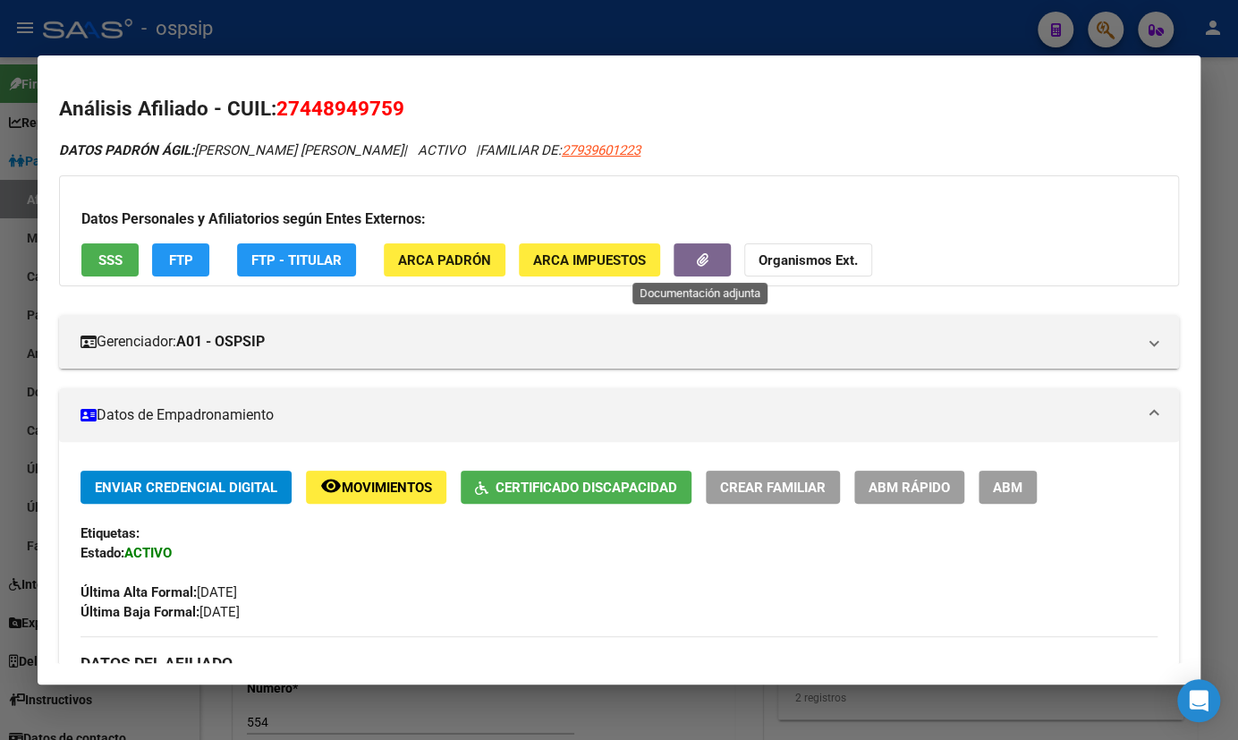
click at [688, 258] on button "button" at bounding box center [702, 259] width 57 height 33
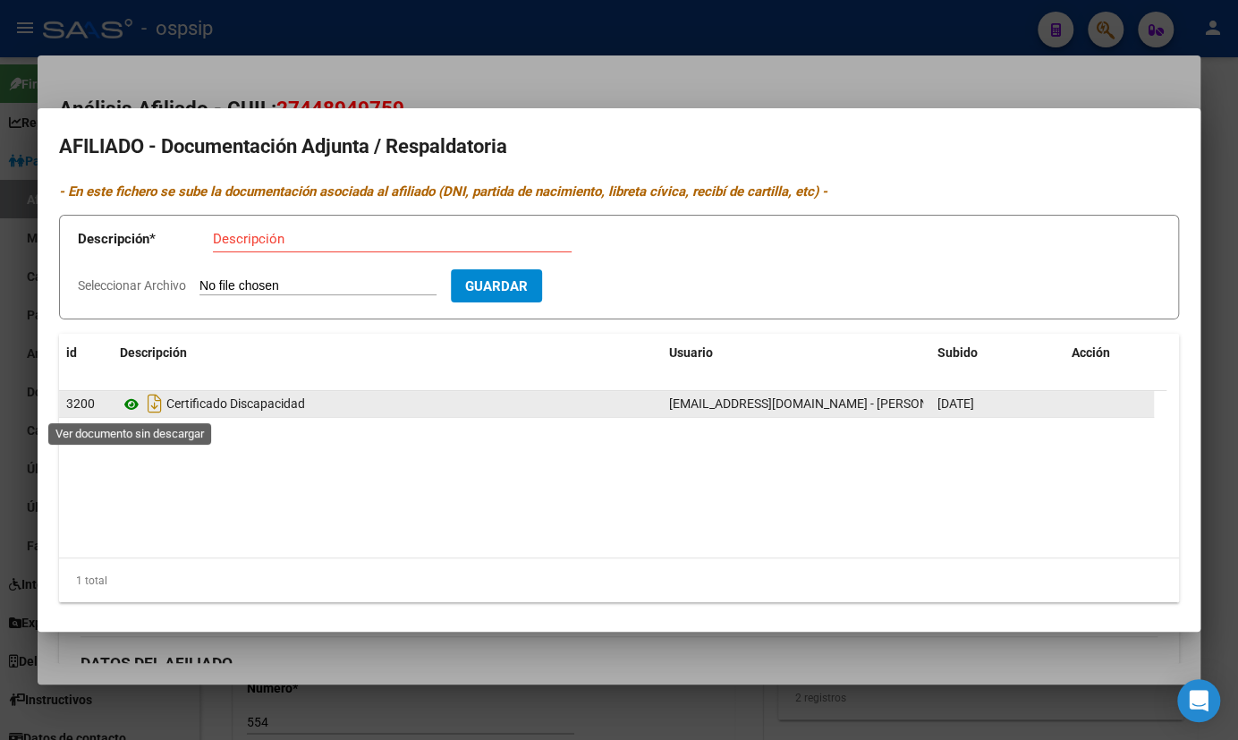
click at [128, 402] on icon at bounding box center [131, 404] width 23 height 21
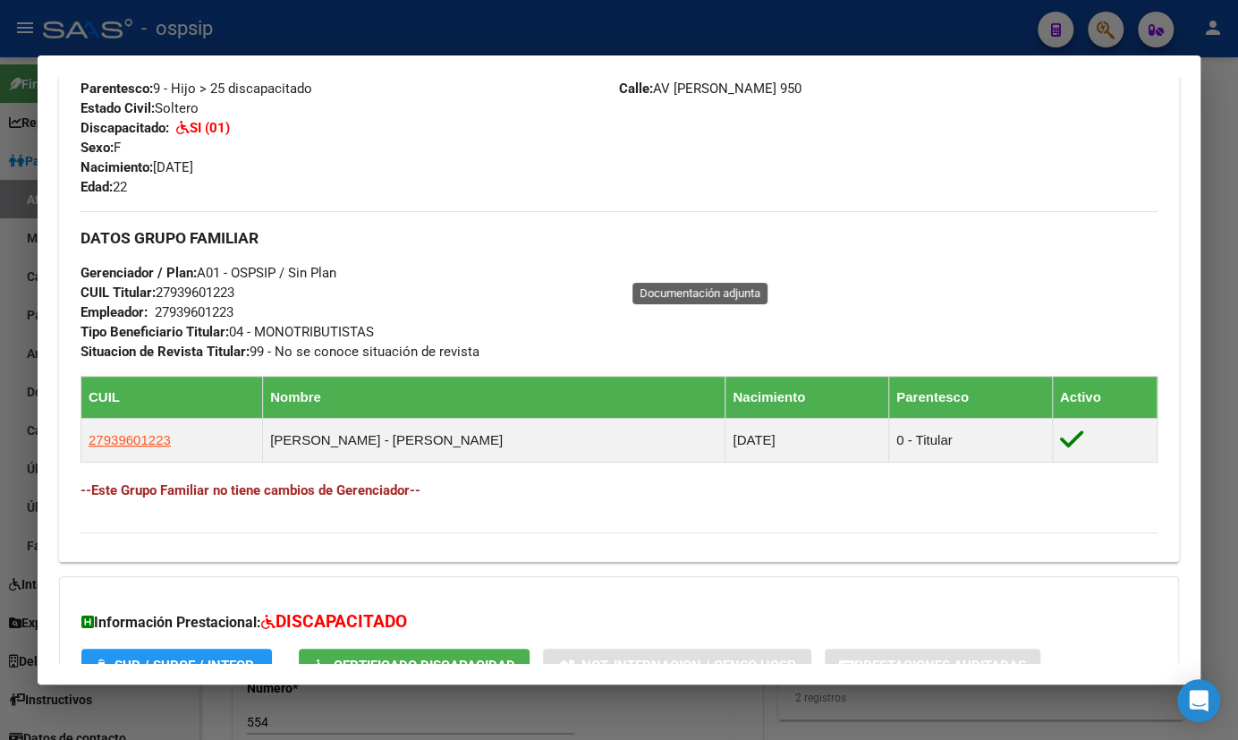
scroll to position [462, 0]
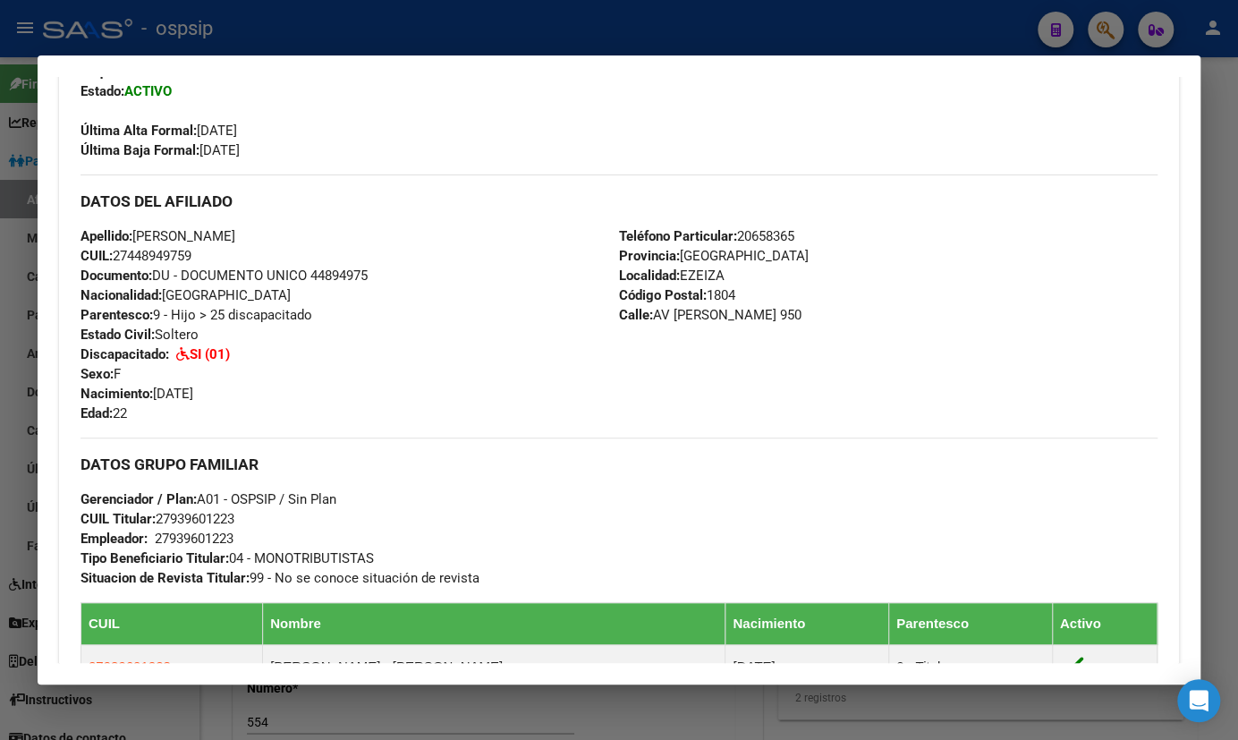
click at [415, 384] on div "Apellido: [PERSON_NAME] CUIL: 27448949759 Documento: DU - DOCUMENTO UNICO 44894…" at bounding box center [350, 324] width 539 height 197
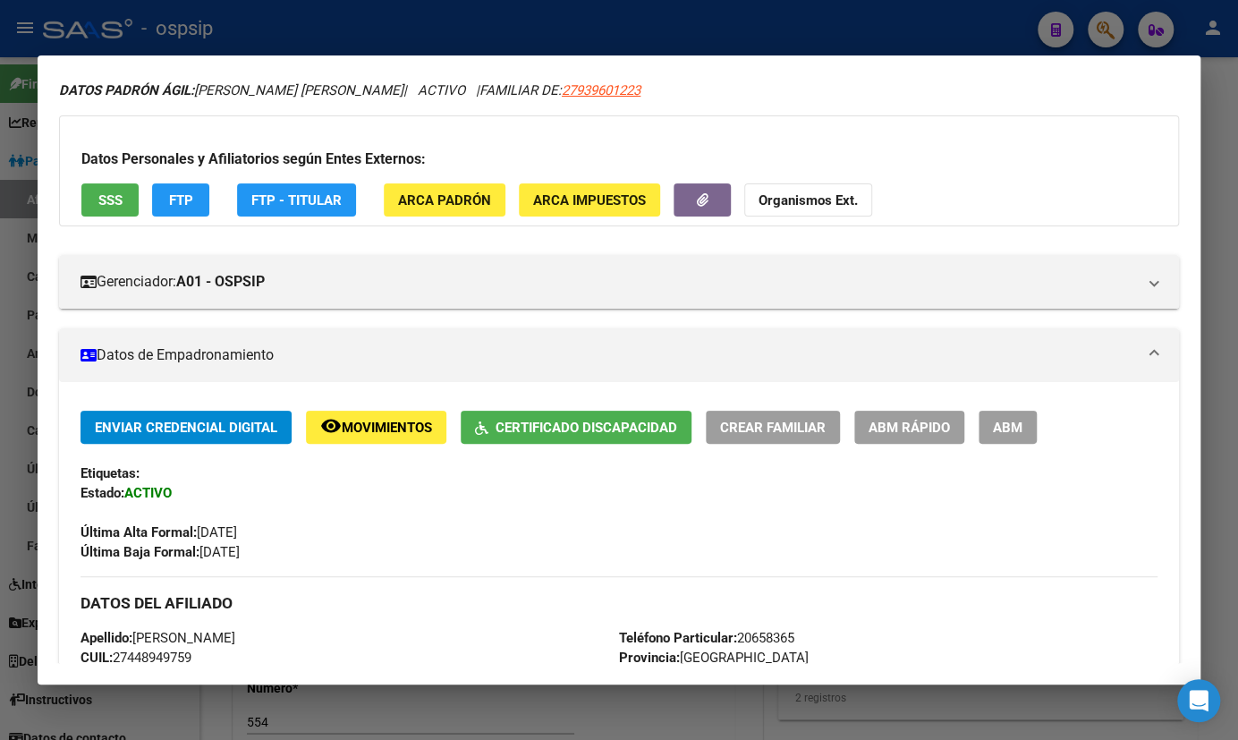
scroll to position [55, 0]
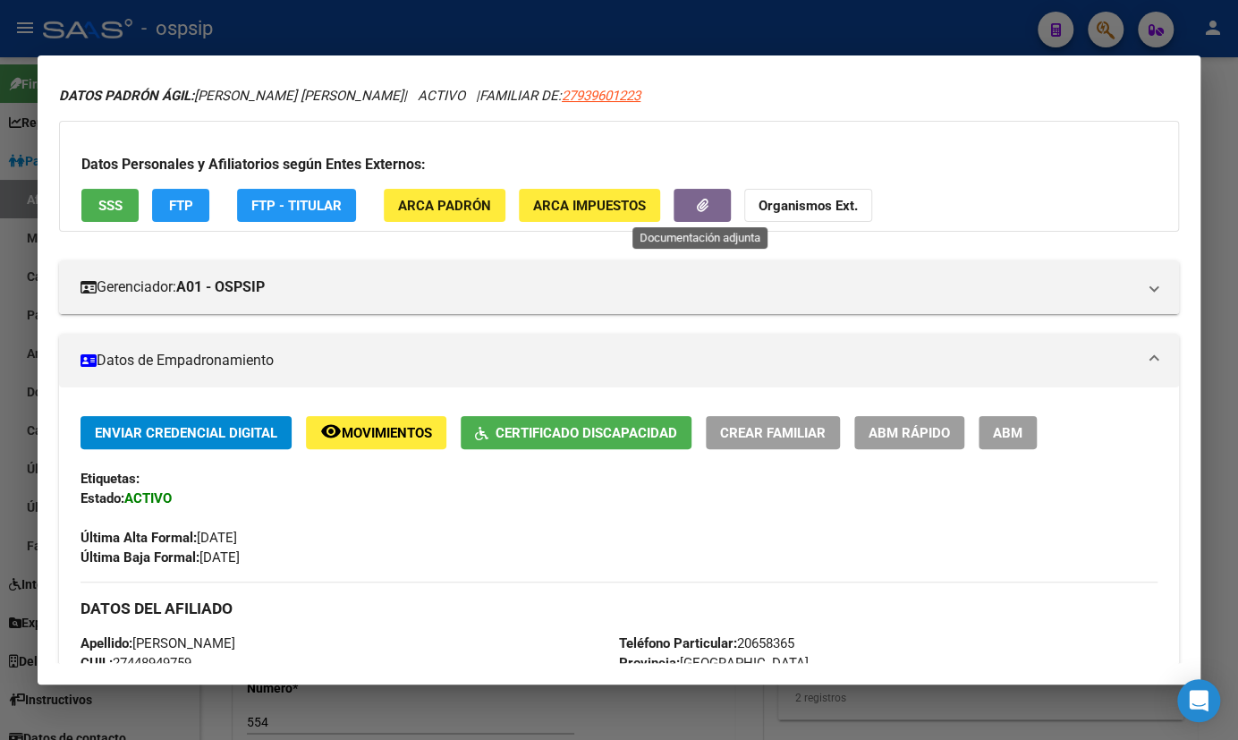
click at [698, 199] on icon "button" at bounding box center [703, 205] width 12 height 13
click at [546, 429] on span "Certificado Discapacidad" at bounding box center [587, 433] width 182 height 16
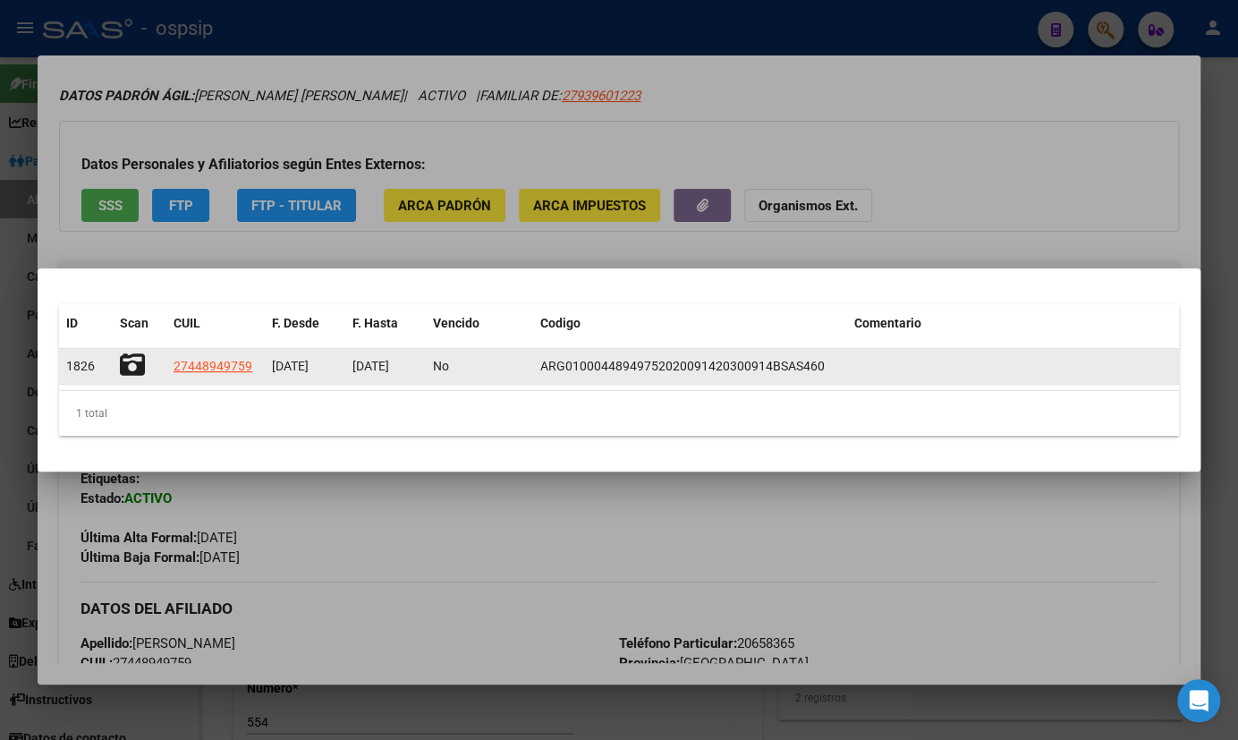
click at [130, 362] on icon at bounding box center [132, 365] width 25 height 25
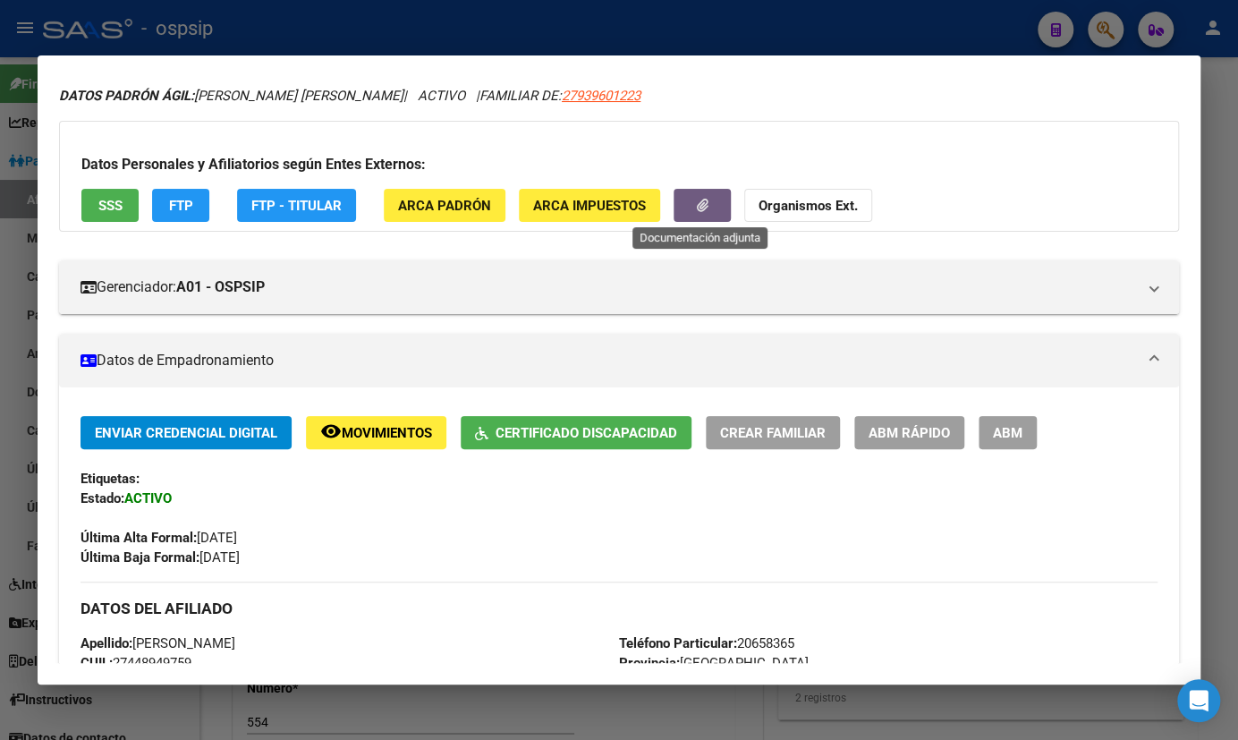
click at [689, 203] on button "button" at bounding box center [702, 205] width 57 height 33
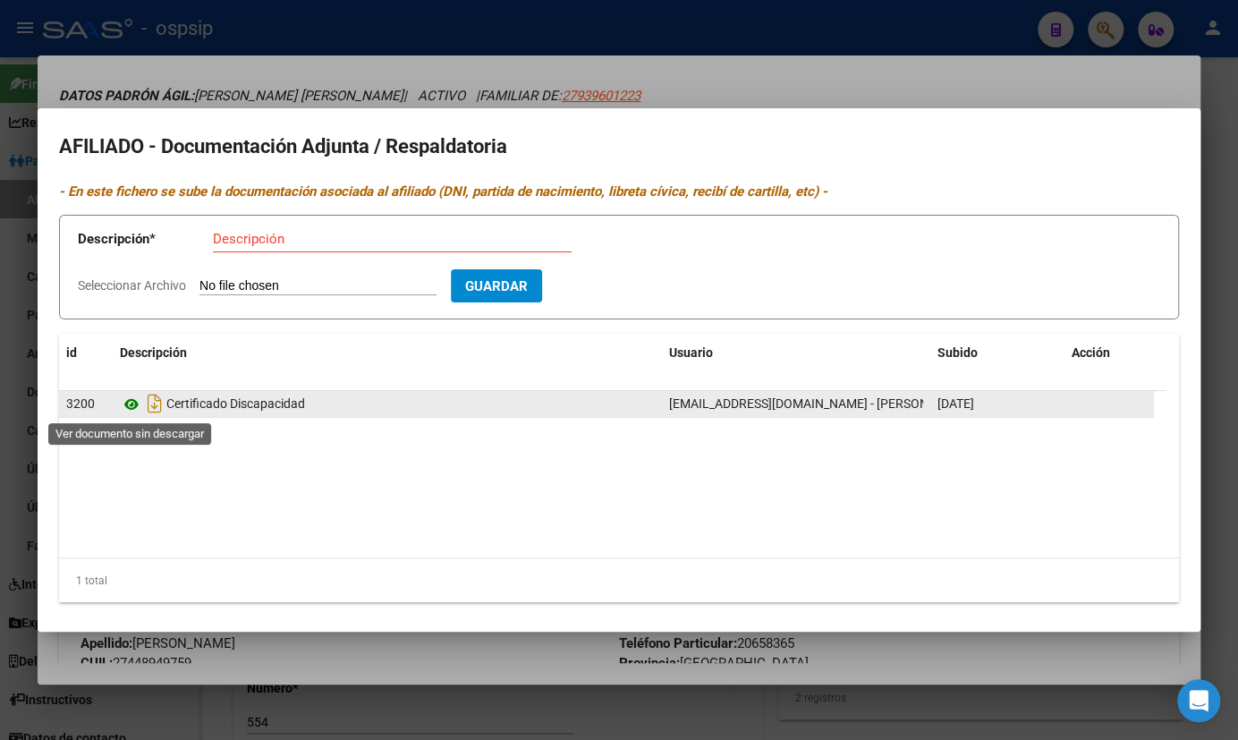
click at [130, 404] on icon at bounding box center [131, 404] width 23 height 21
click at [152, 402] on icon "Descargar documento" at bounding box center [154, 403] width 23 height 29
click at [420, 601] on div "1 total" at bounding box center [619, 580] width 1120 height 45
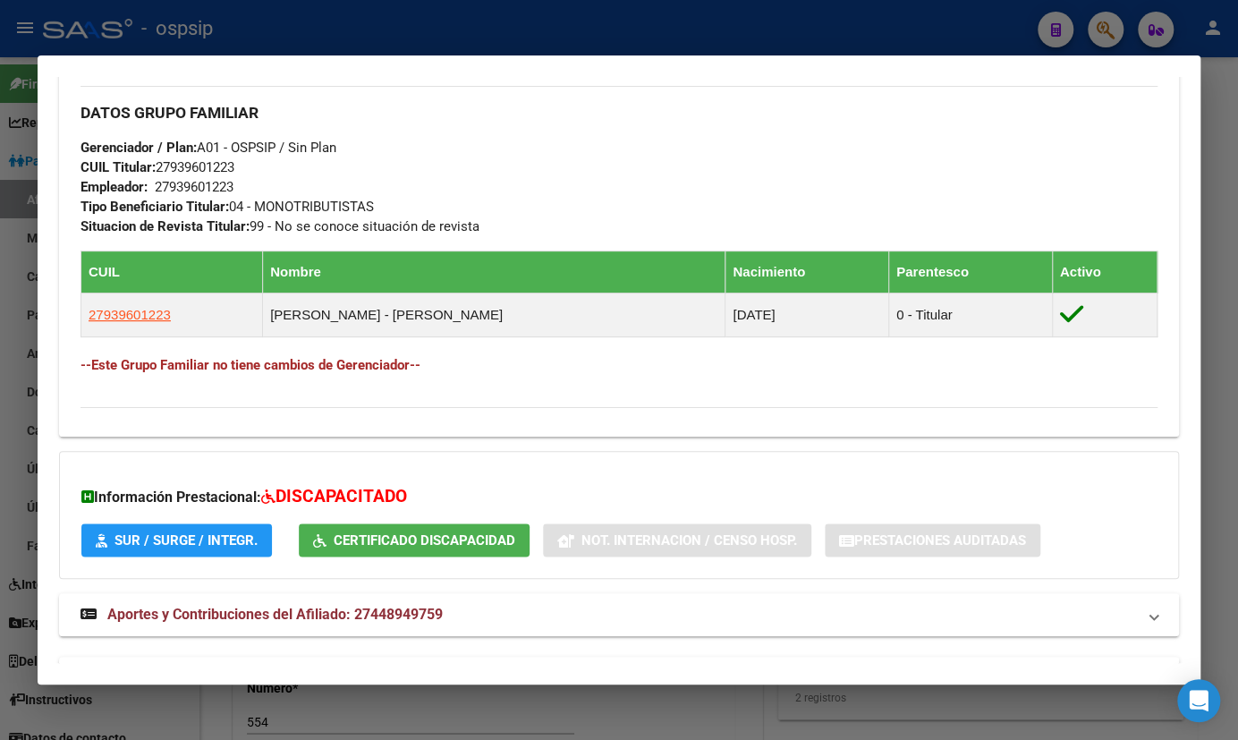
scroll to position [787, 0]
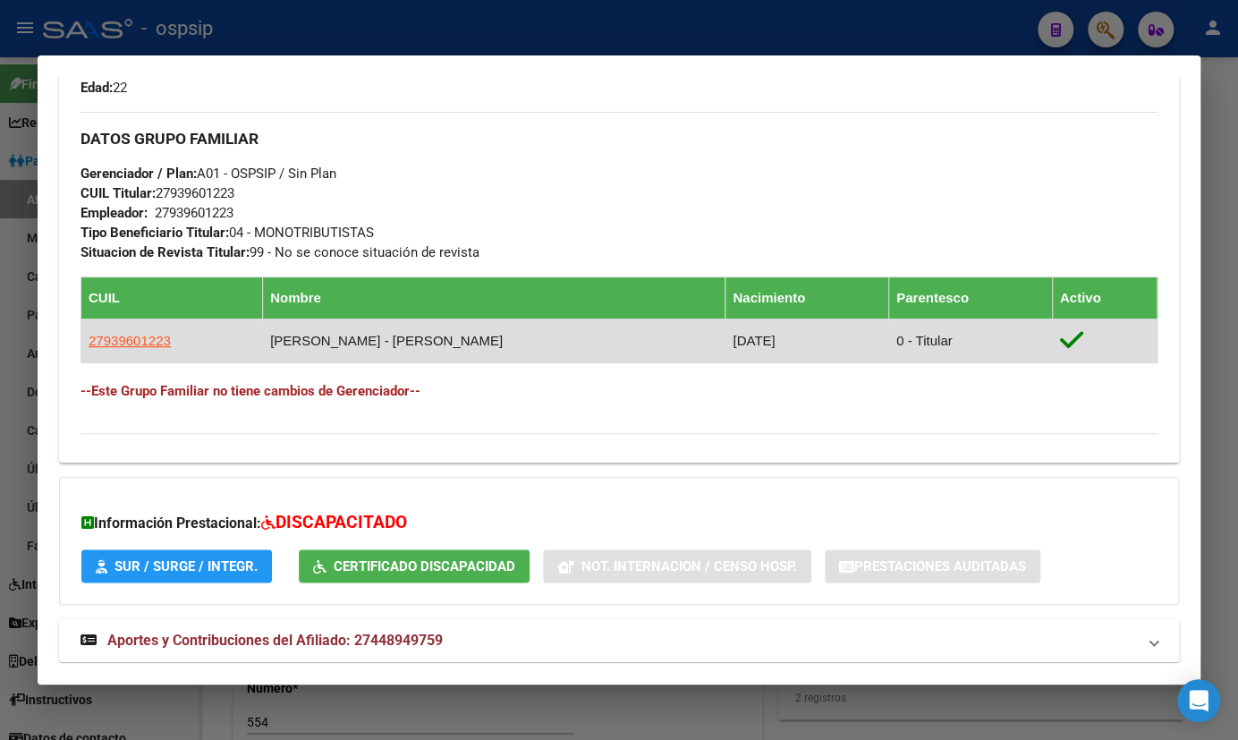
click at [131, 340] on span "27939601223" at bounding box center [130, 340] width 82 height 15
type textarea "27939601223"
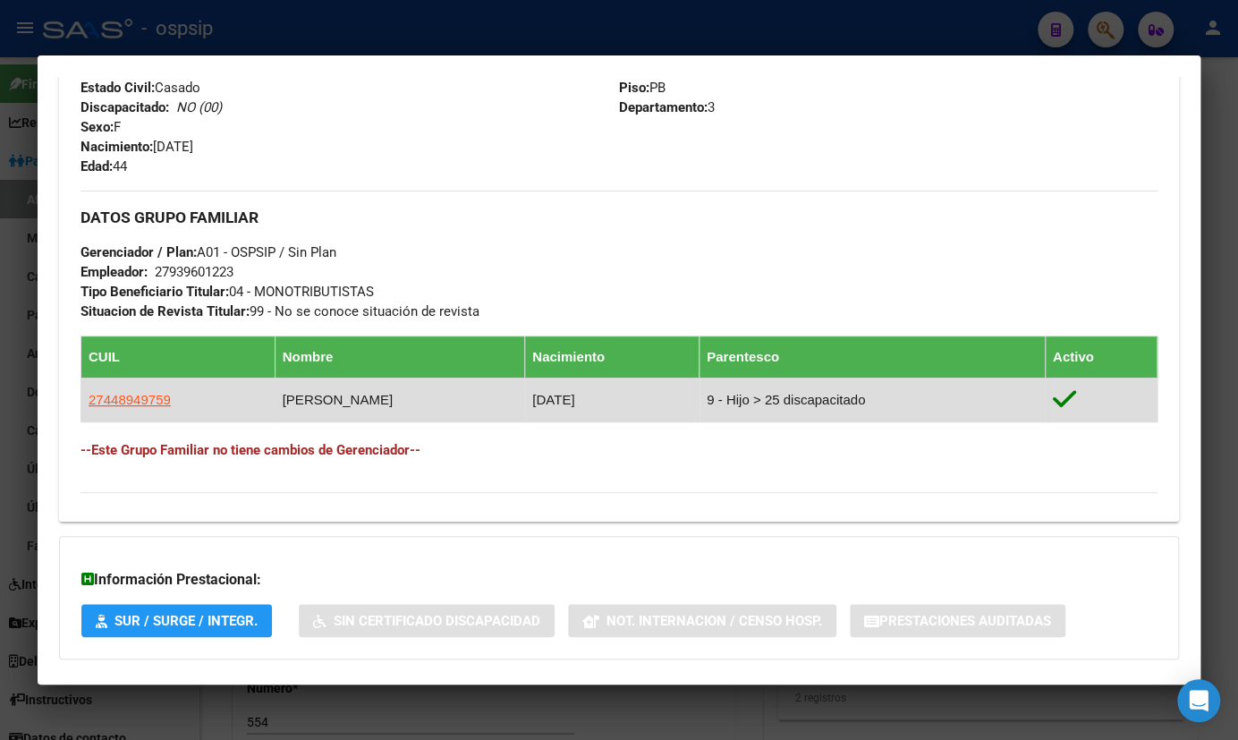
scroll to position [801, 0]
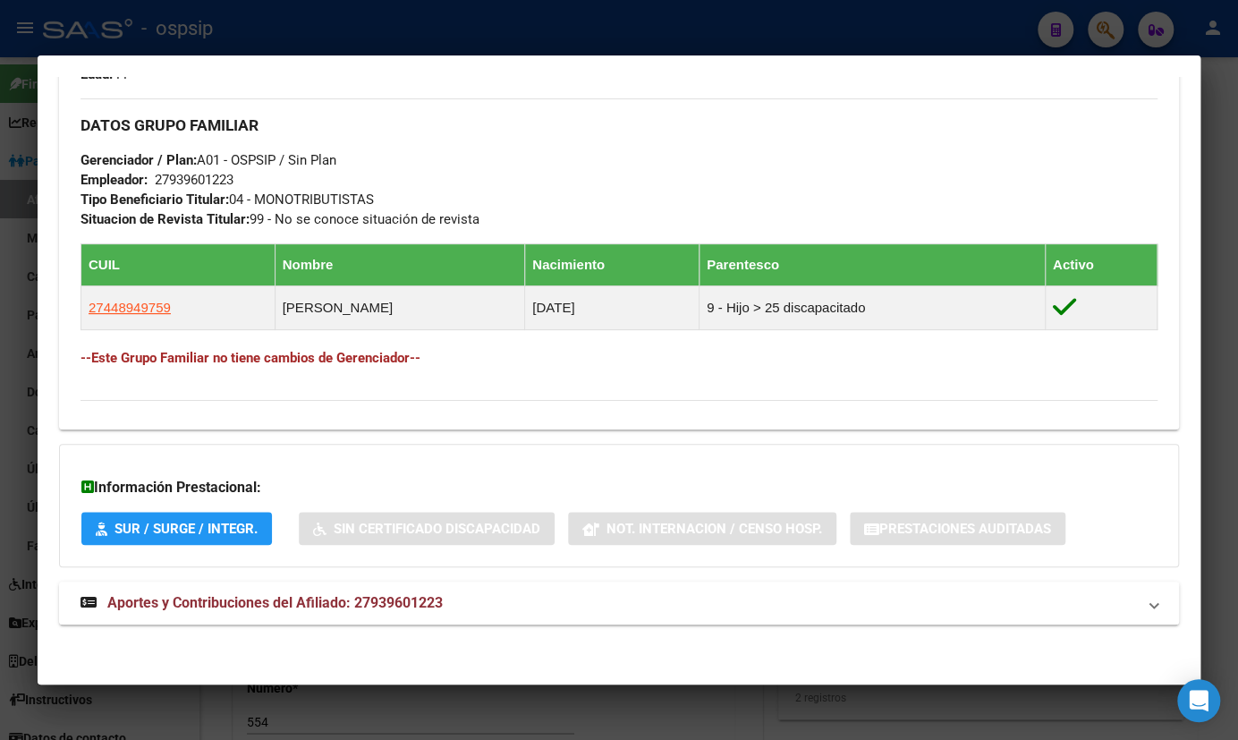
click at [421, 604] on span "Aportes y Contribuciones del Afiliado: 27939601223" at bounding box center [275, 602] width 336 height 17
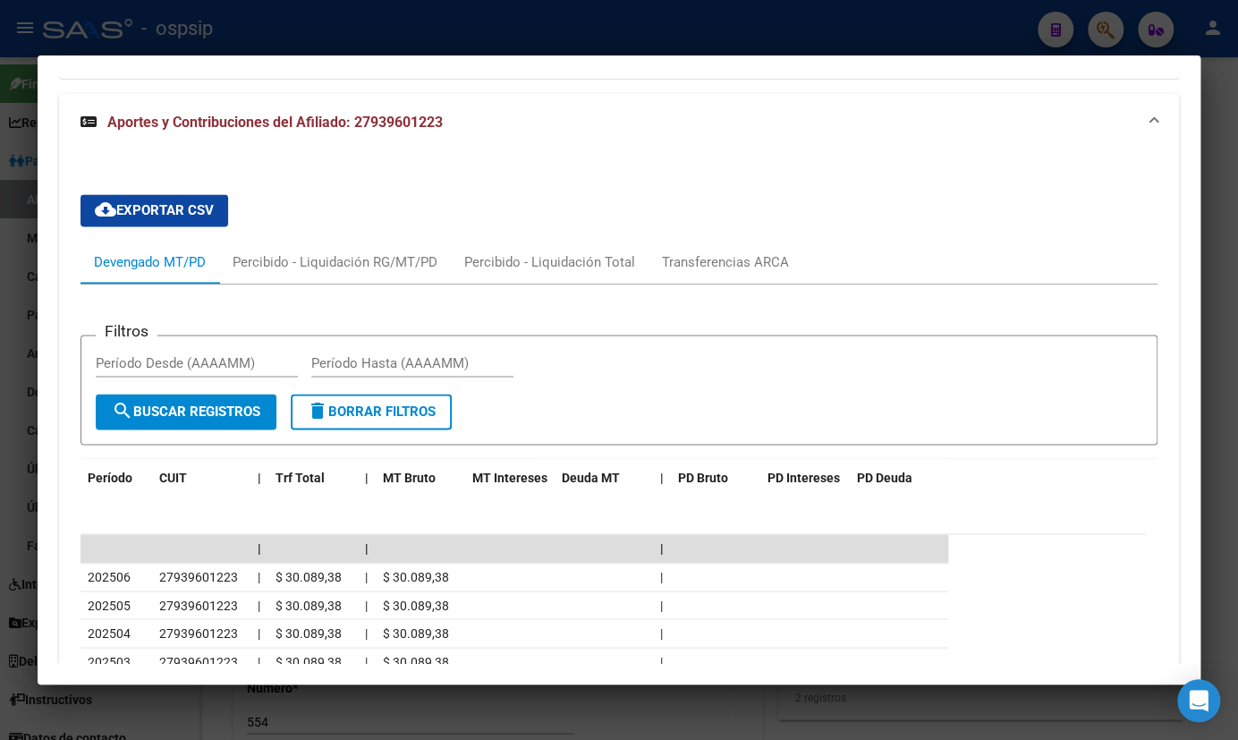
scroll to position [1370, 0]
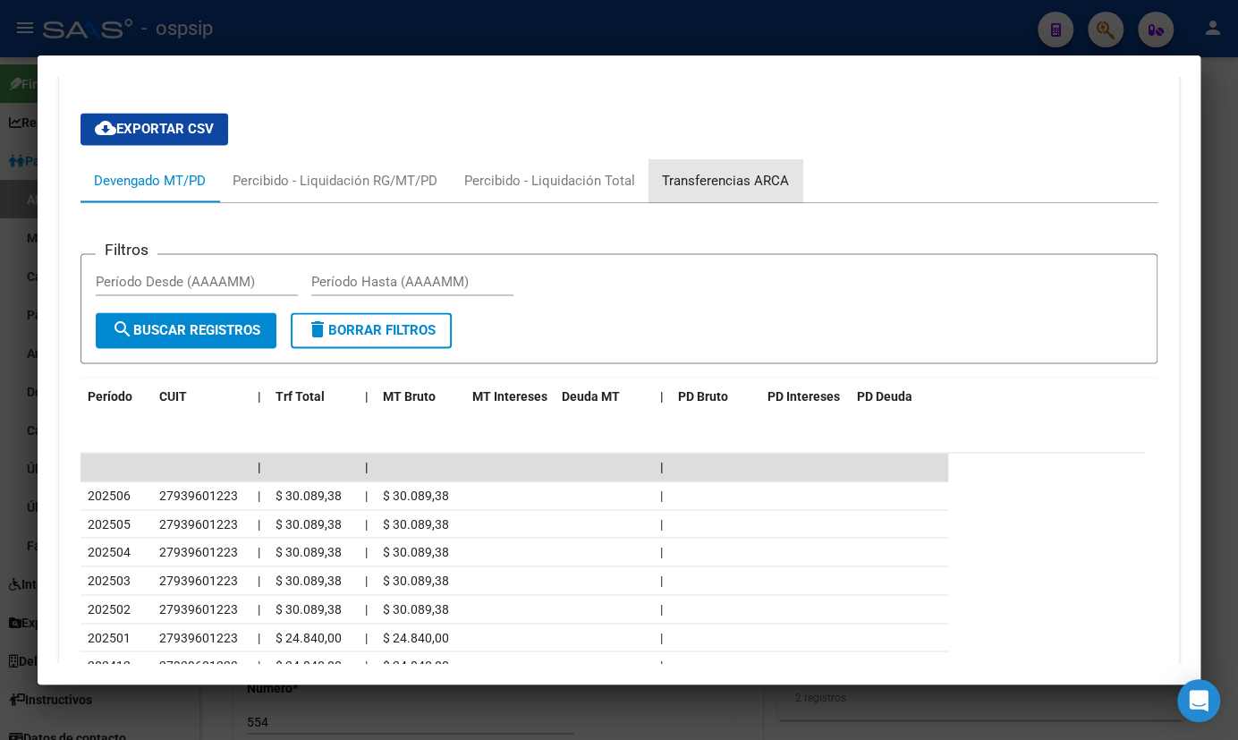
drag, startPoint x: 749, startPoint y: 176, endPoint x: 725, endPoint y: 269, distance: 96.1
click at [749, 177] on div "Transferencias ARCA" at bounding box center [725, 181] width 127 height 20
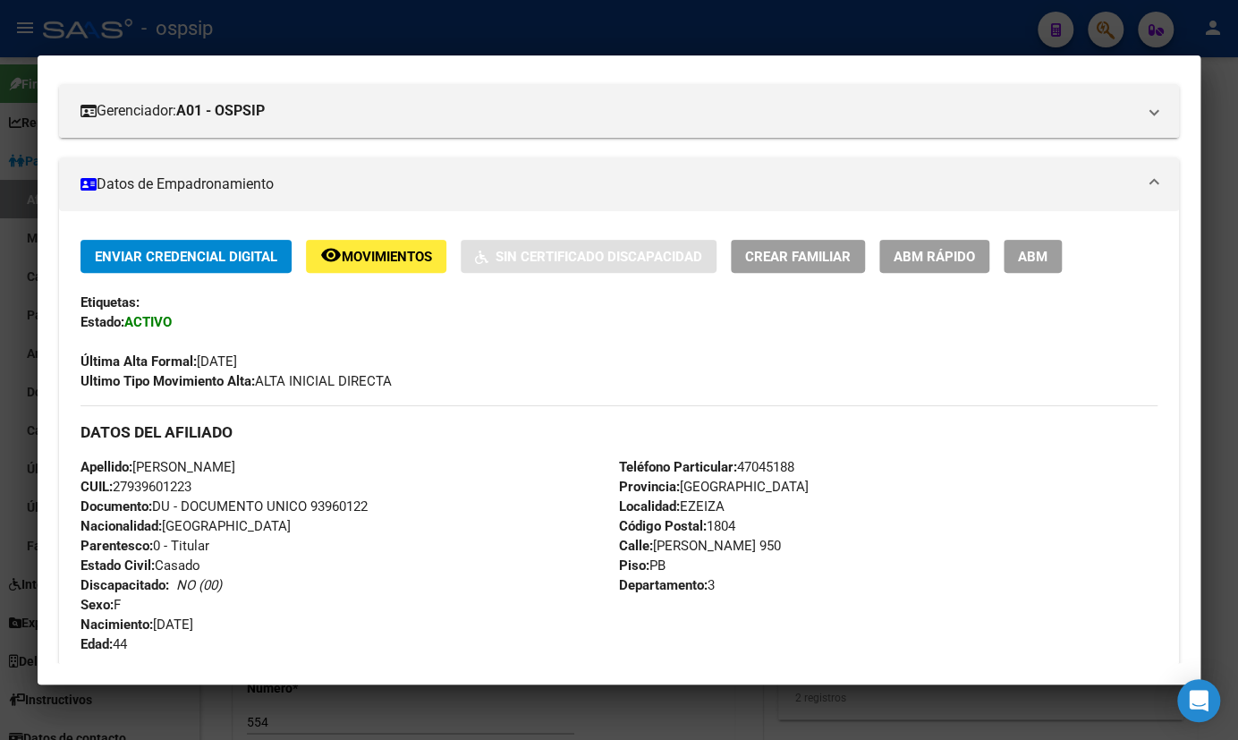
scroll to position [217, 0]
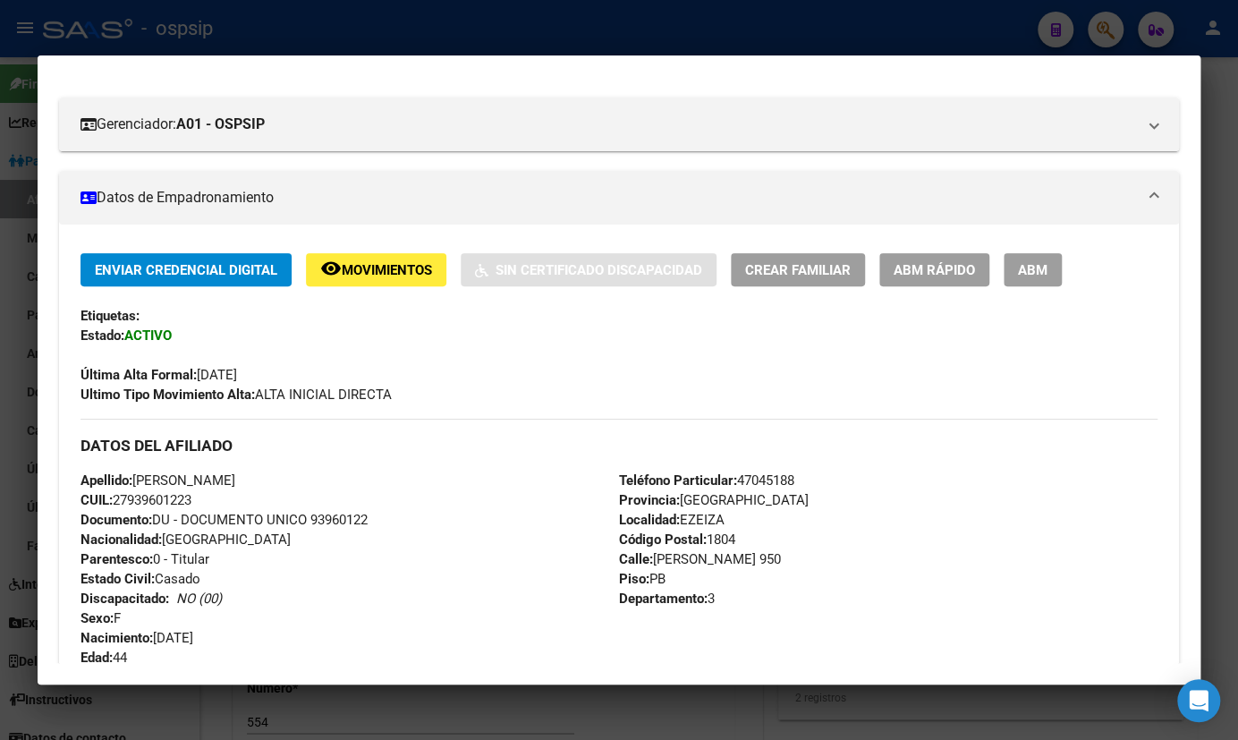
drag, startPoint x: 313, startPoint y: 517, endPoint x: 397, endPoint y: 517, distance: 84.1
click at [397, 517] on div "Apellido: [PERSON_NAME] CUIL: 27939601223 Documento: DU - DOCUMENTO UNICO 93960…" at bounding box center [350, 569] width 539 height 197
copy span "93960122"
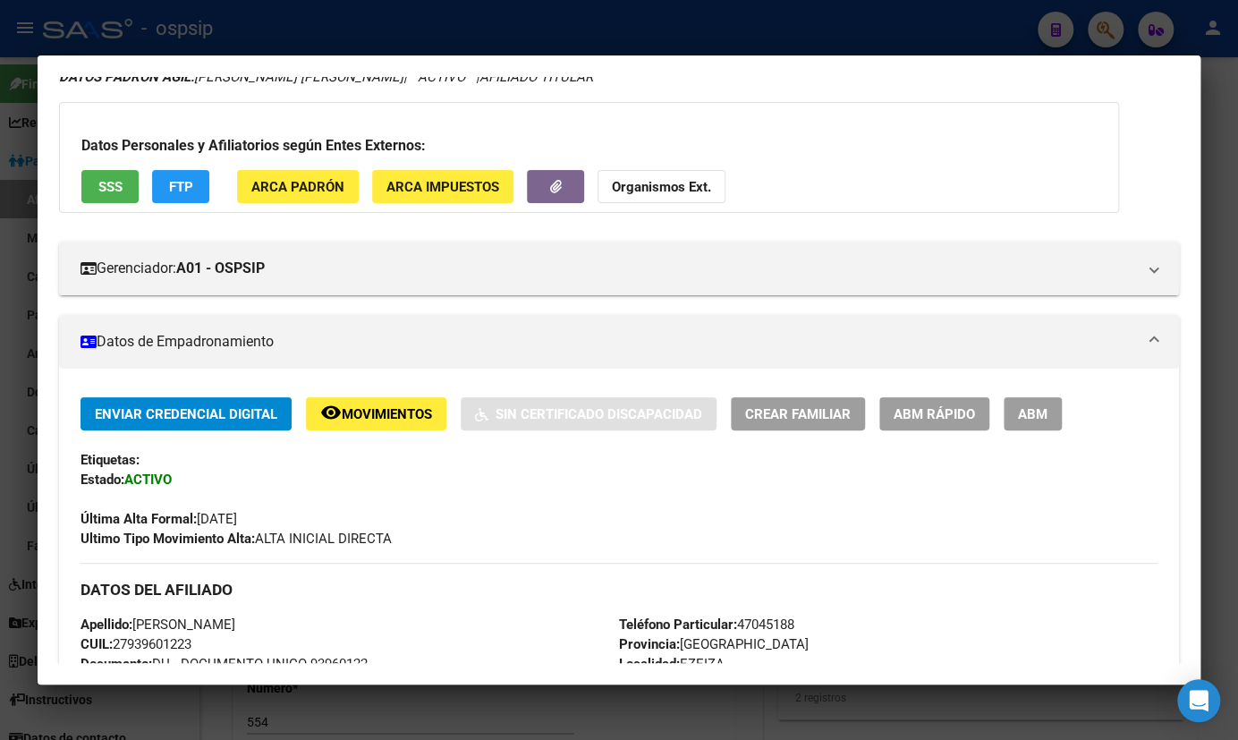
scroll to position [0, 0]
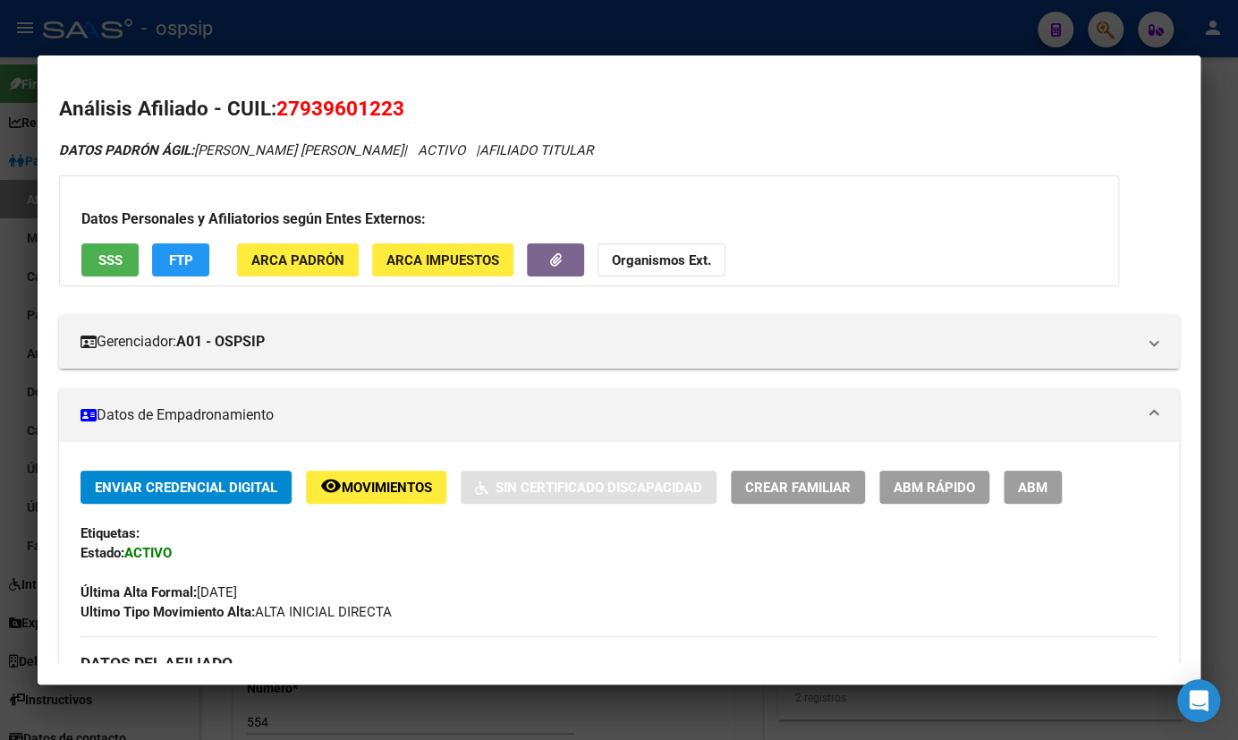
drag, startPoint x: 278, startPoint y: 112, endPoint x: 415, endPoint y: 117, distance: 137.0
click at [415, 117] on h2 "Análisis Afiliado - CUIL: 27939601223" at bounding box center [619, 109] width 1120 height 30
copy span "27939601223"
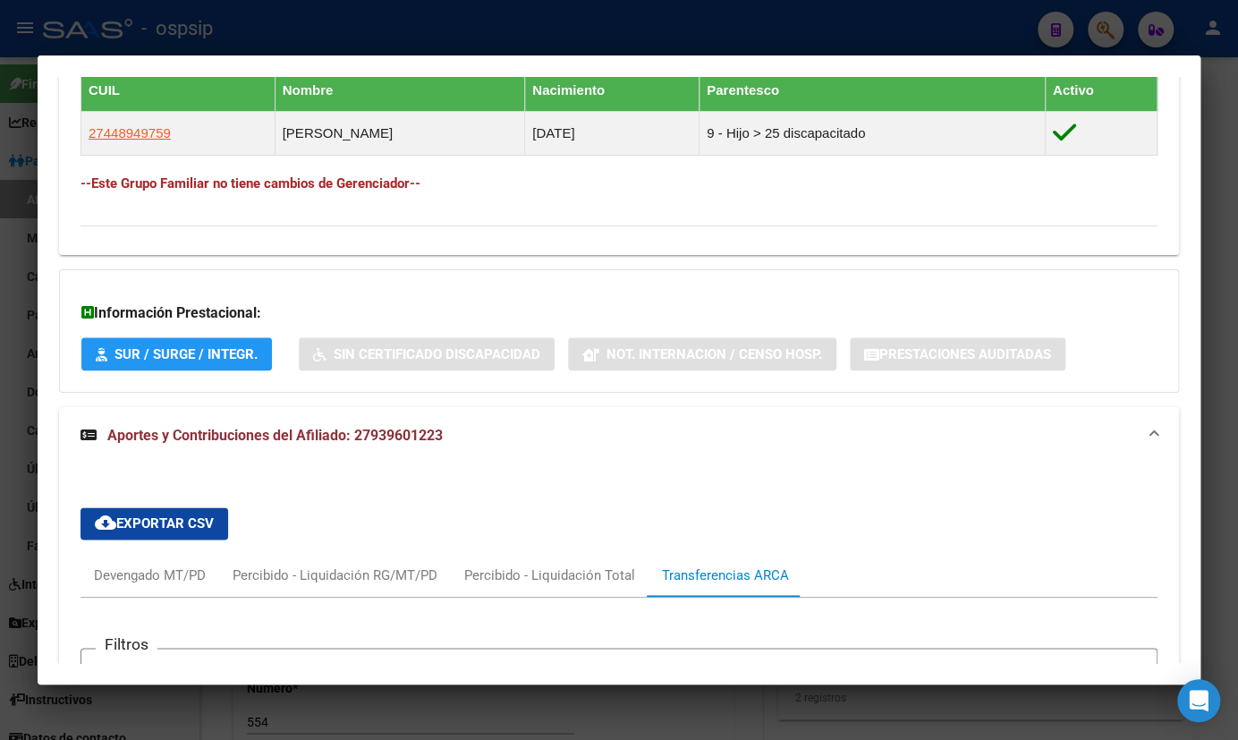
scroll to position [1383, 0]
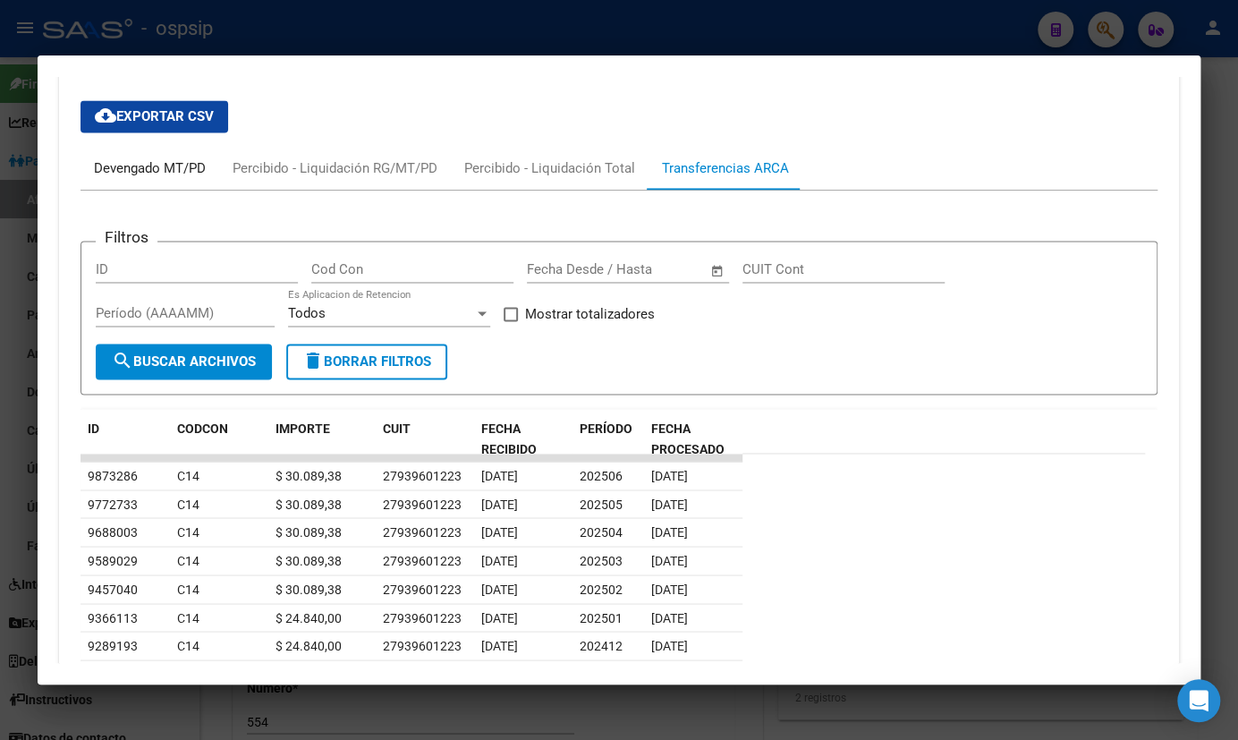
click at [125, 170] on div "Devengado MT/PD" at bounding box center [150, 168] width 112 height 20
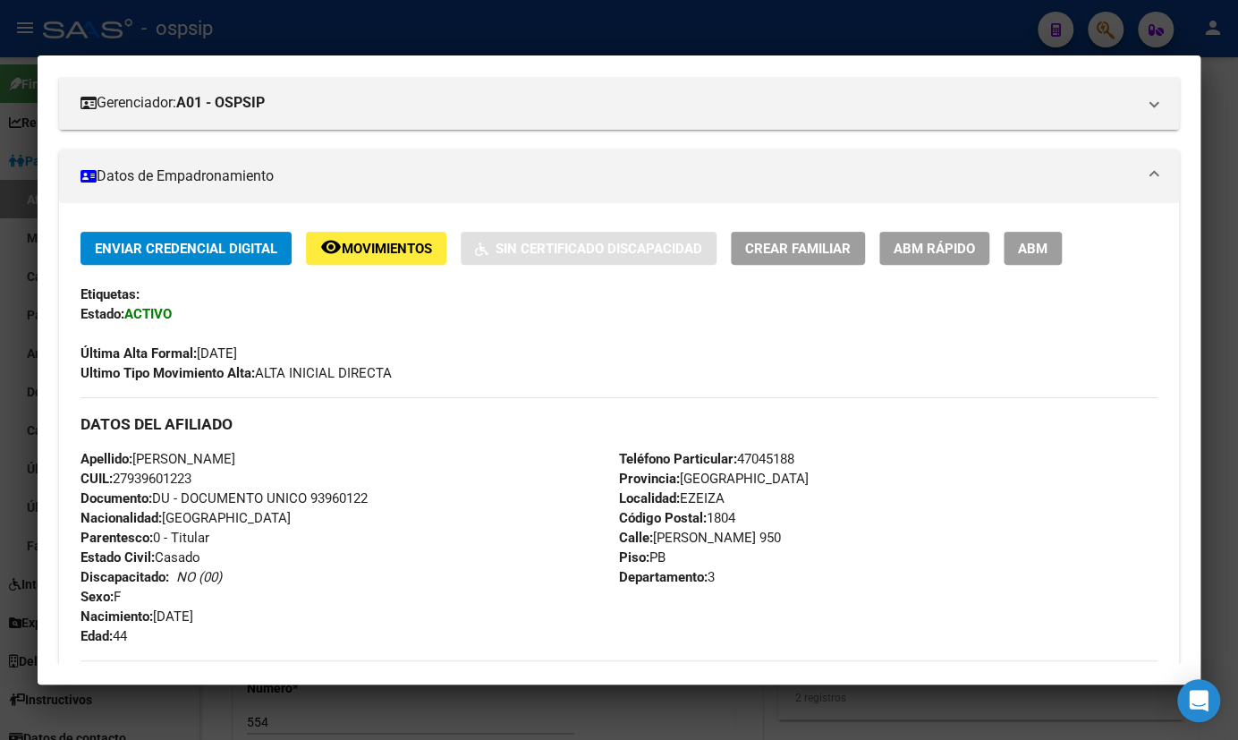
scroll to position [243, 0]
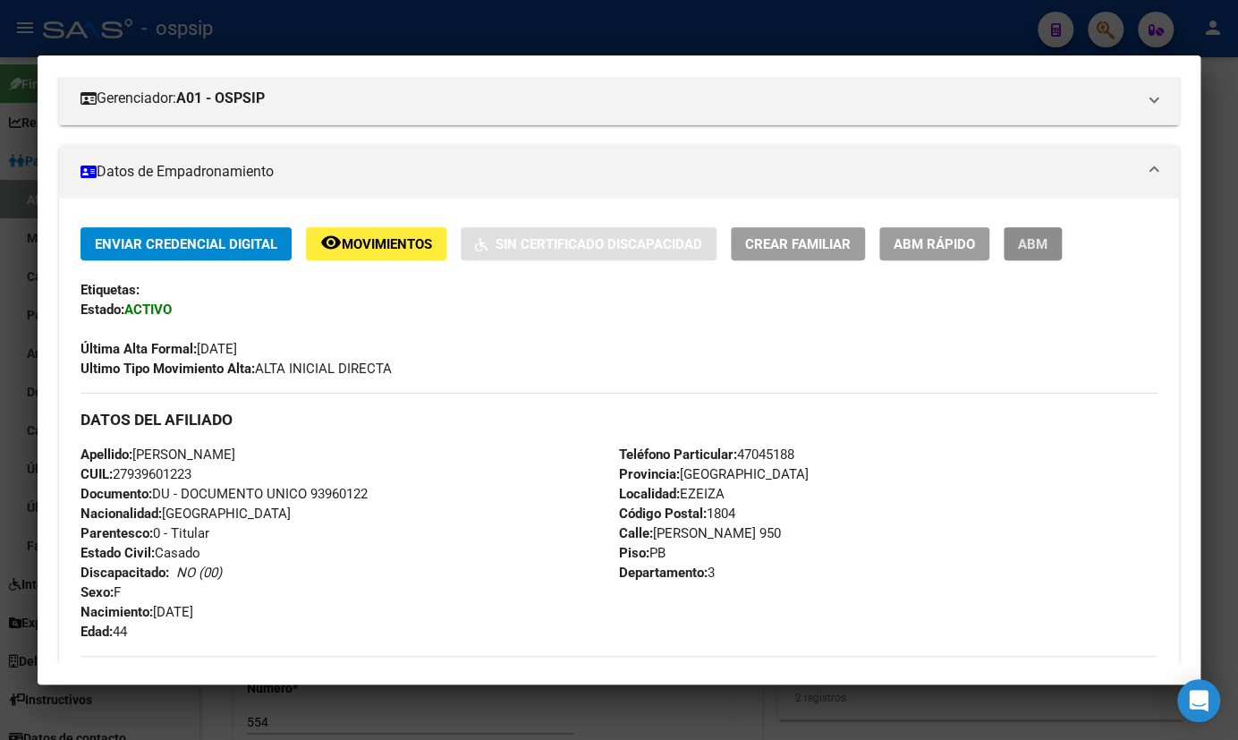
click at [1027, 236] on span "ABM" at bounding box center [1033, 244] width 30 height 16
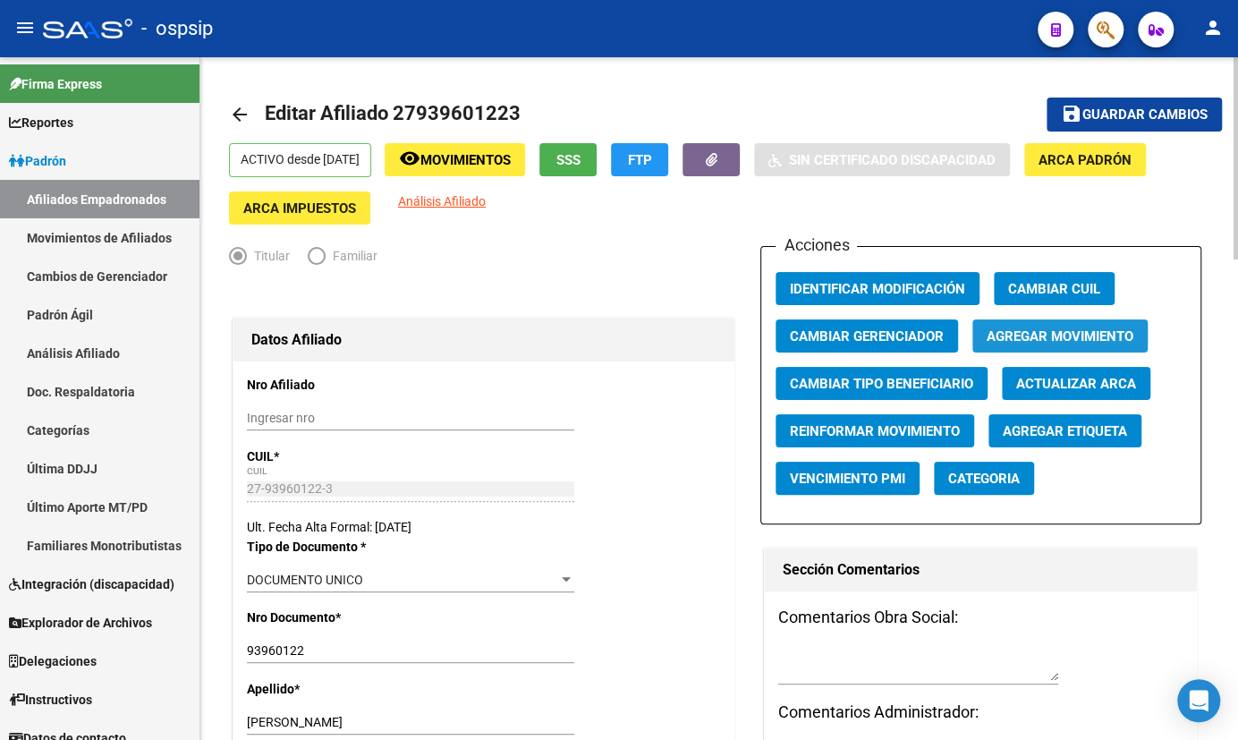
click at [1068, 328] on span "Agregar Movimiento" at bounding box center [1060, 336] width 147 height 16
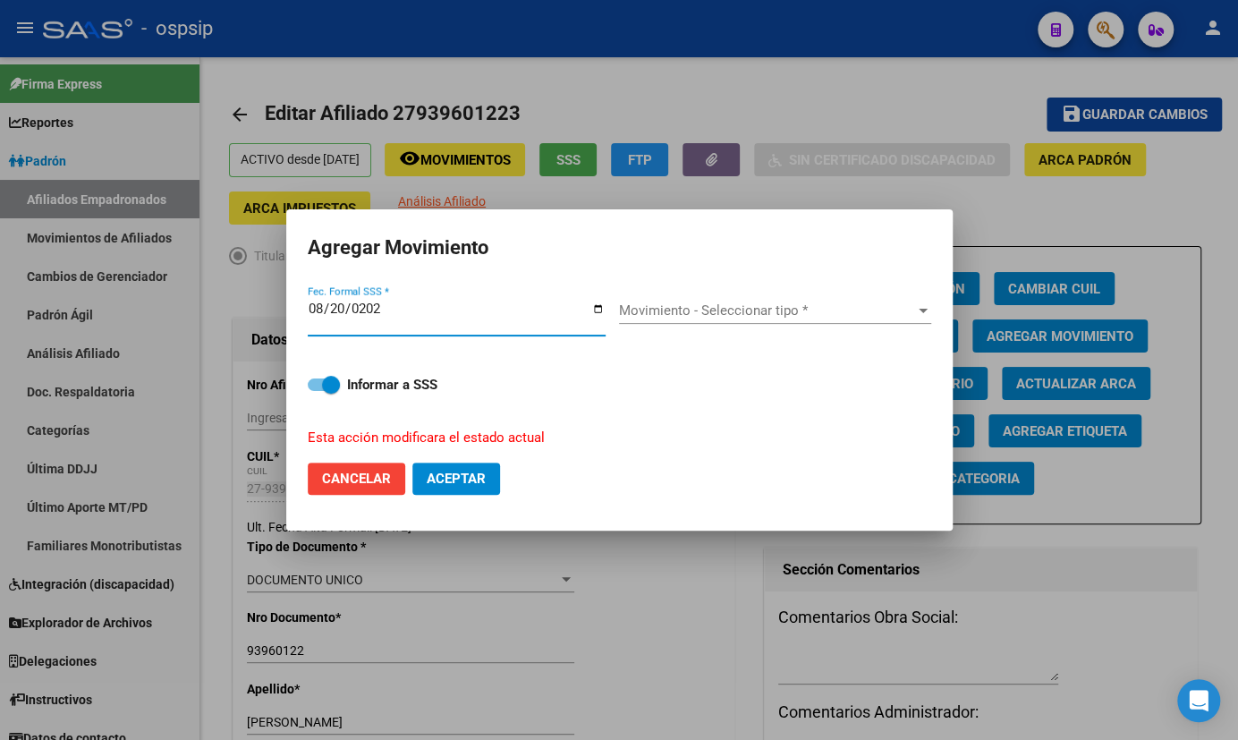
type input "[DATE]"
click at [700, 304] on span "Movimiento - Seleccionar tipo *" at bounding box center [767, 310] width 296 height 16
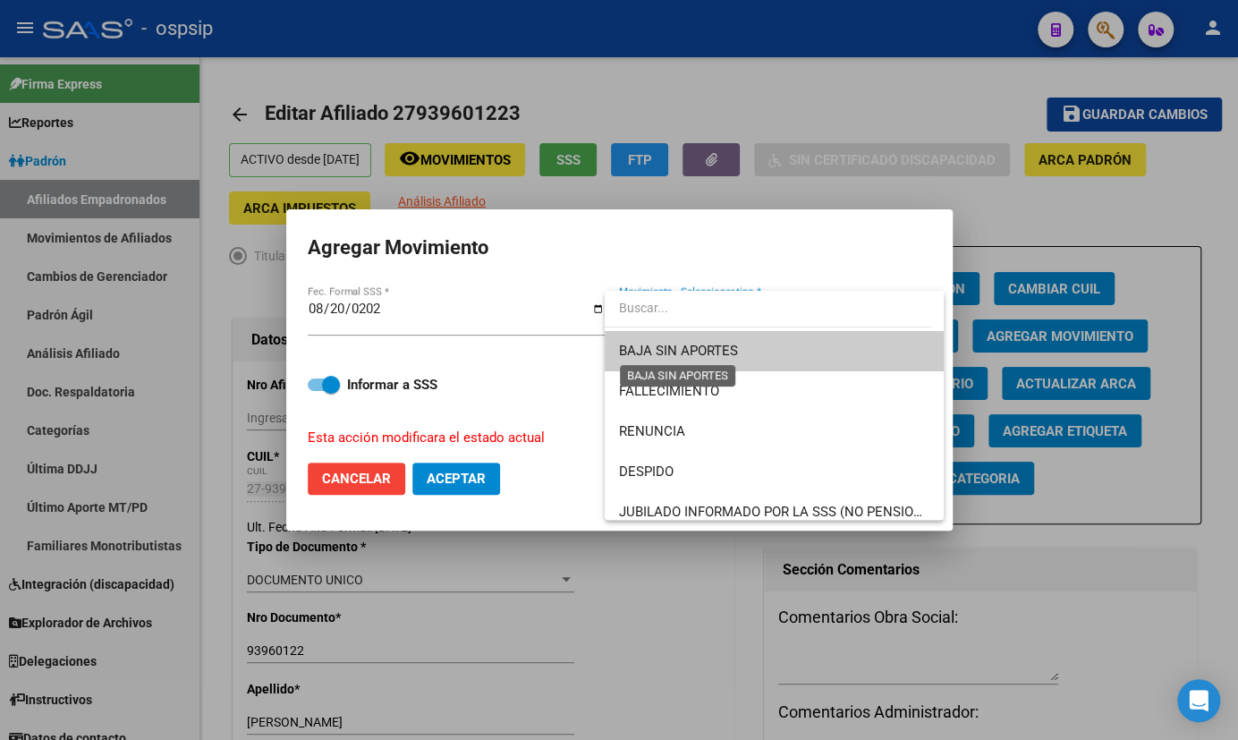
click at [692, 347] on span "BAJA SIN APORTES" at bounding box center [678, 351] width 119 height 16
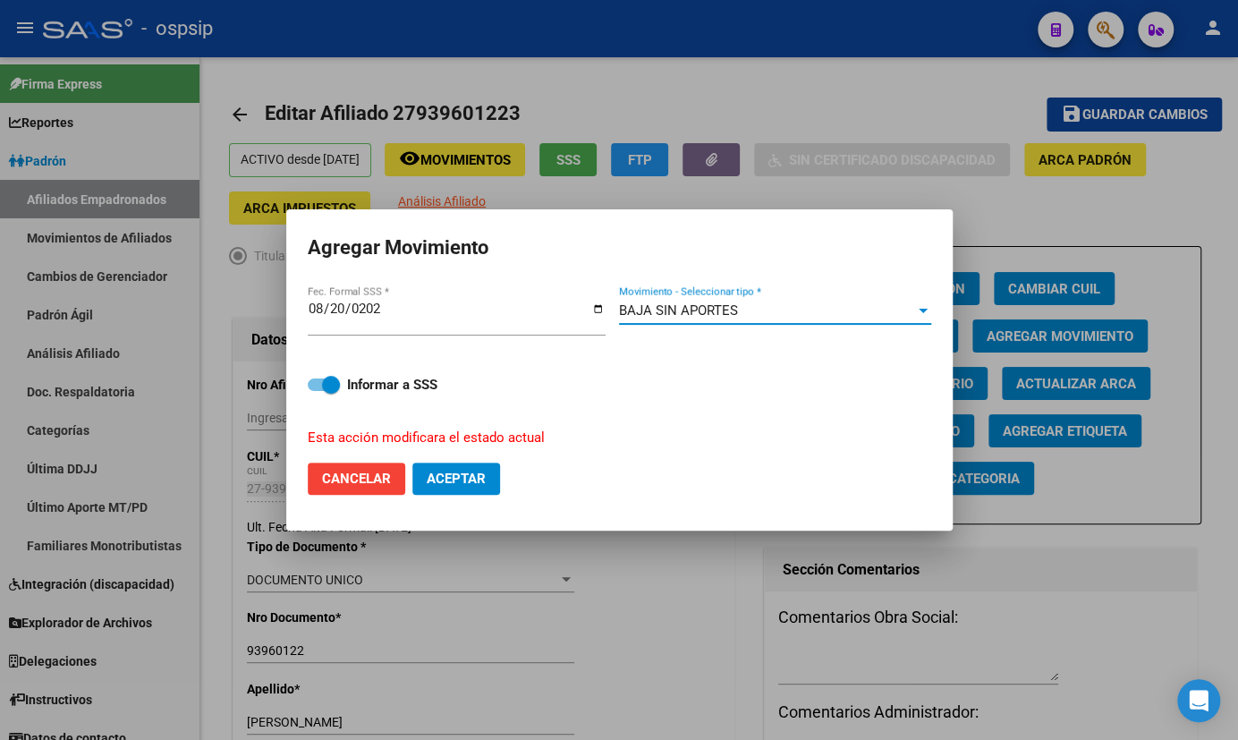
click at [455, 474] on span "Aceptar" at bounding box center [456, 479] width 59 height 16
checkbox input "false"
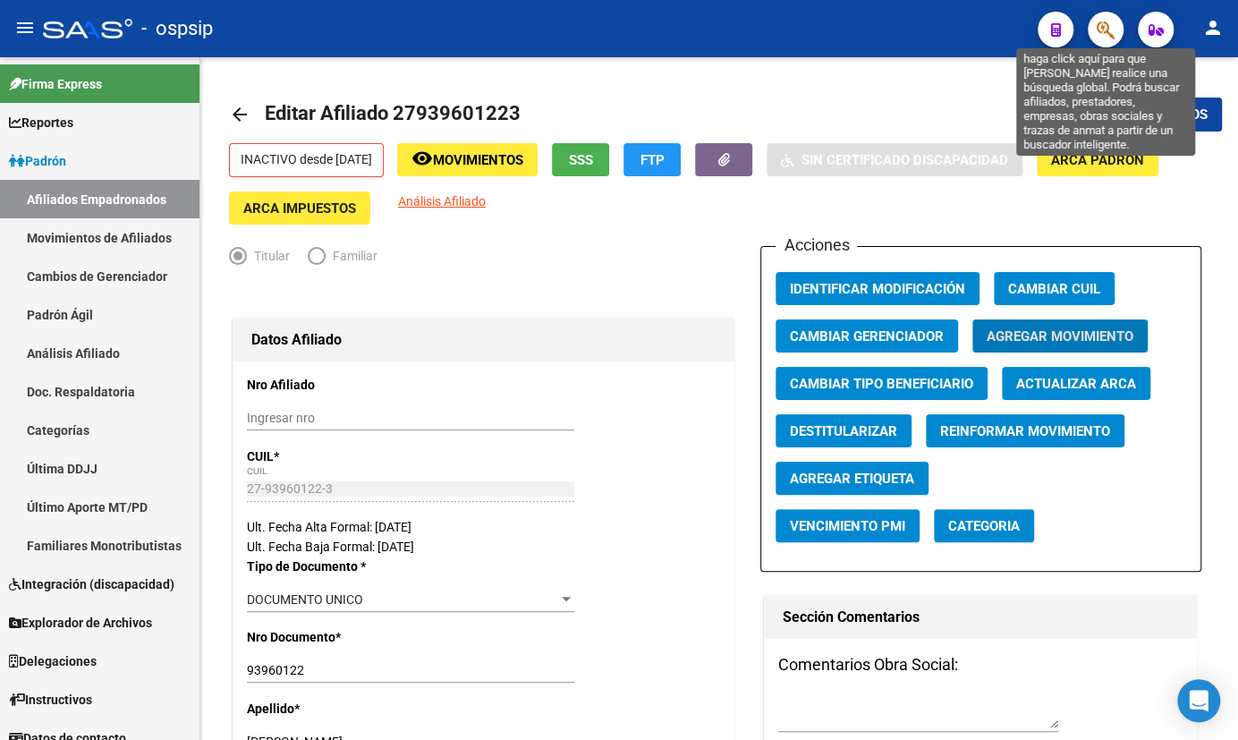
click at [1104, 29] on icon "button" at bounding box center [1106, 30] width 18 height 21
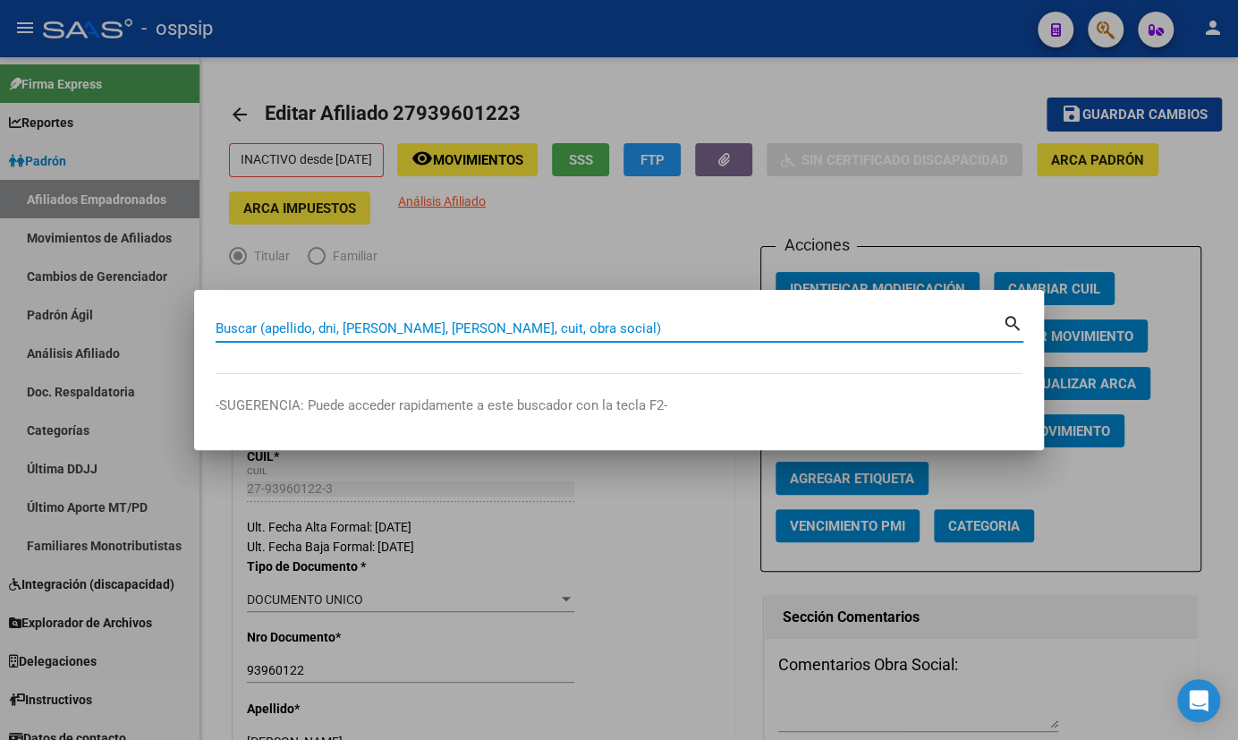
click at [277, 325] on input "Buscar (apellido, dni, [PERSON_NAME], [PERSON_NAME], cuit, obra social)" at bounding box center [609, 328] width 787 height 16
type input "22750457"
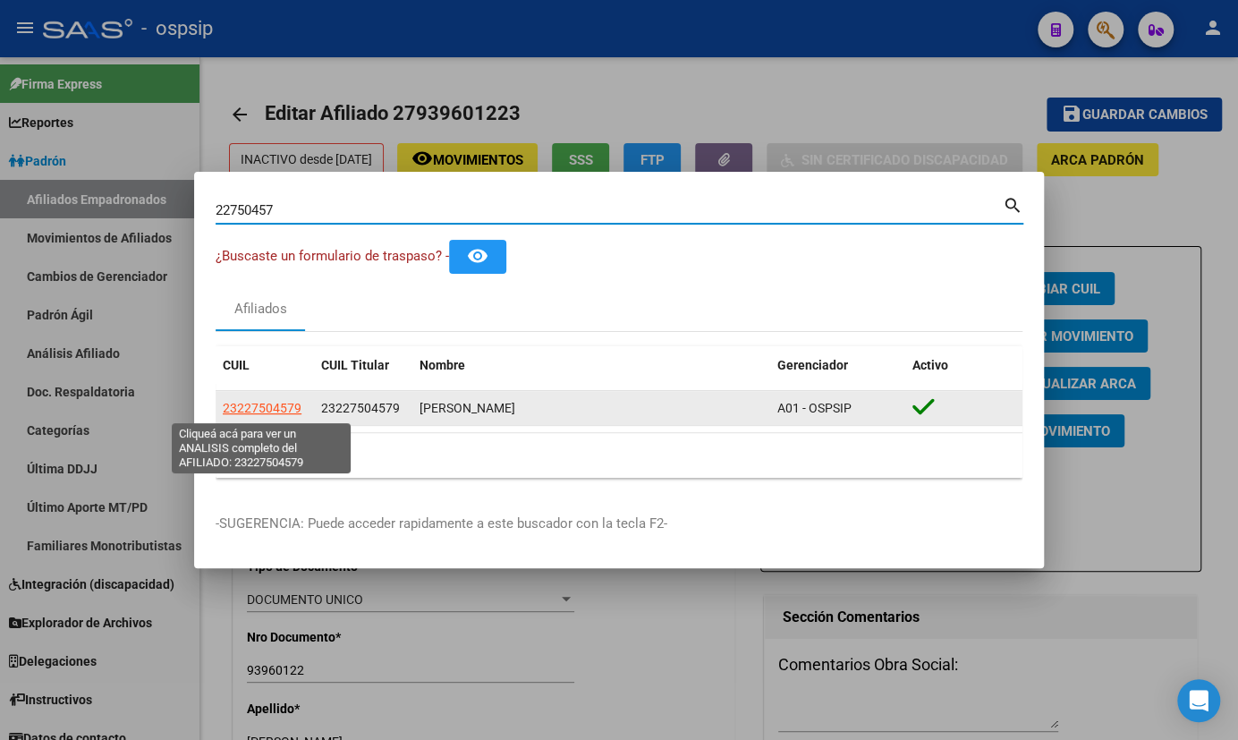
click at [239, 405] on span "23227504579" at bounding box center [262, 408] width 79 height 14
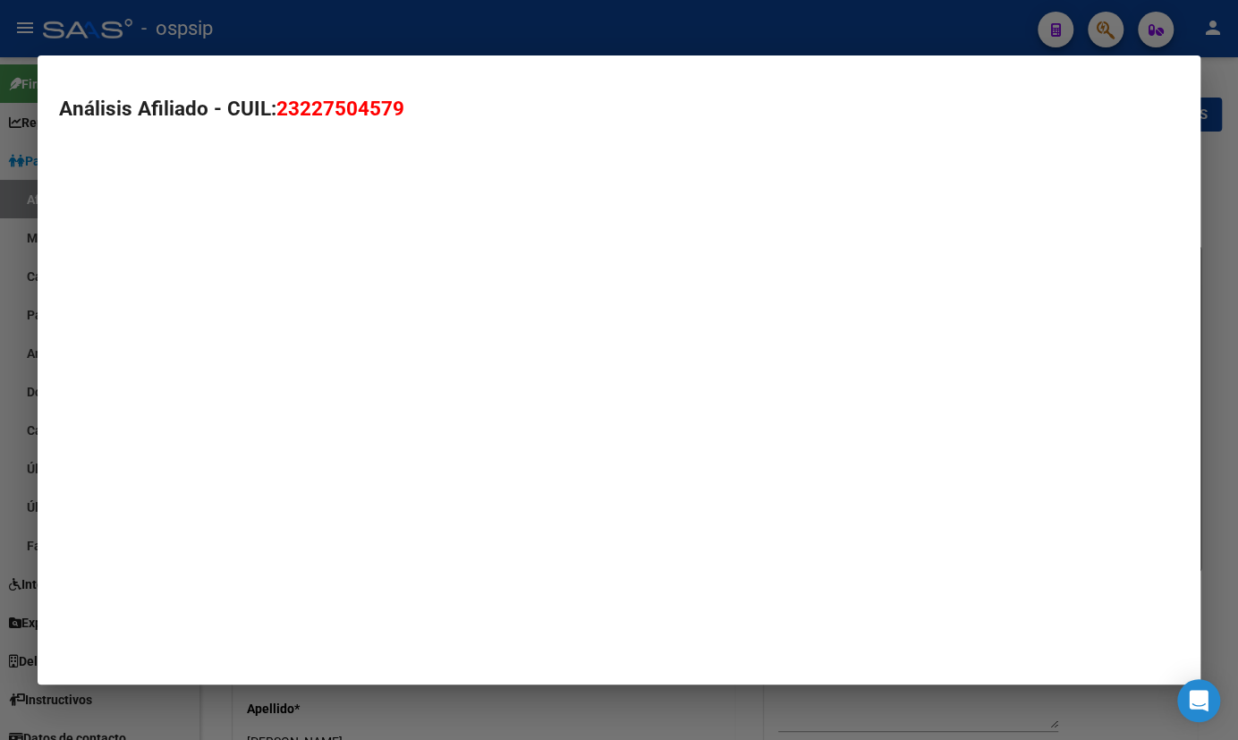
type textarea "23227504579"
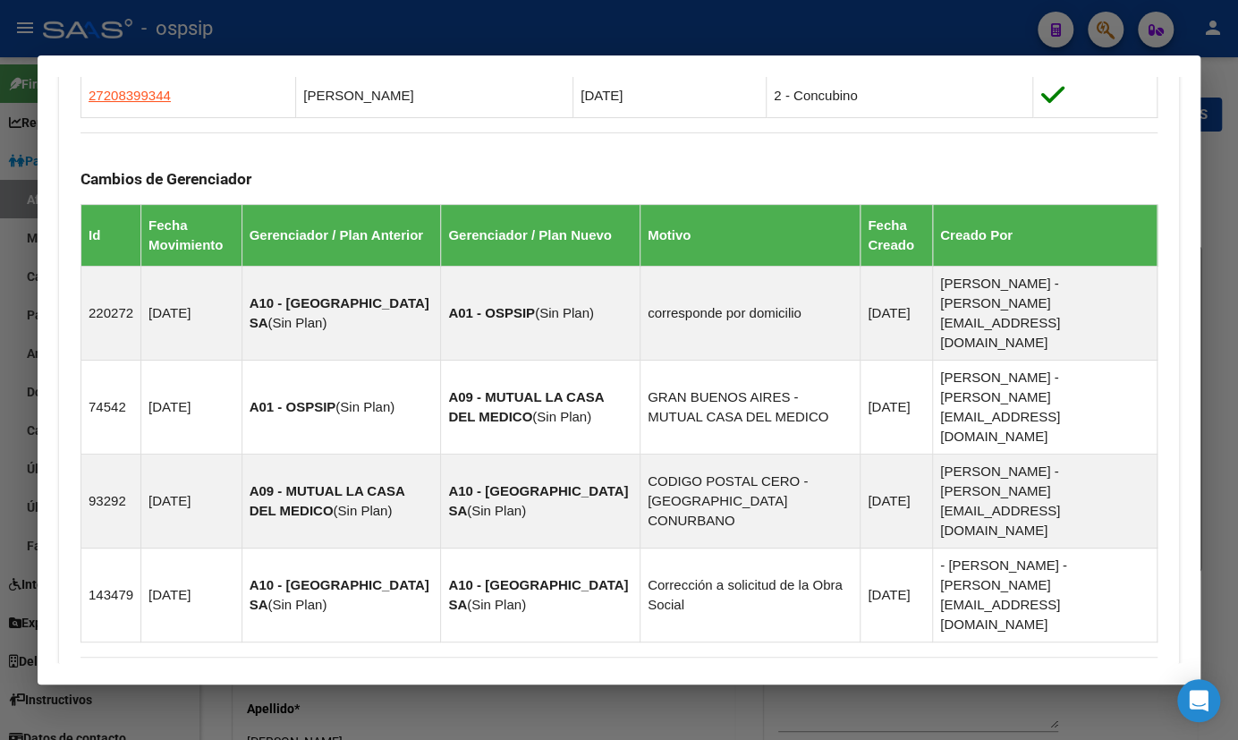
scroll to position [1157, 0]
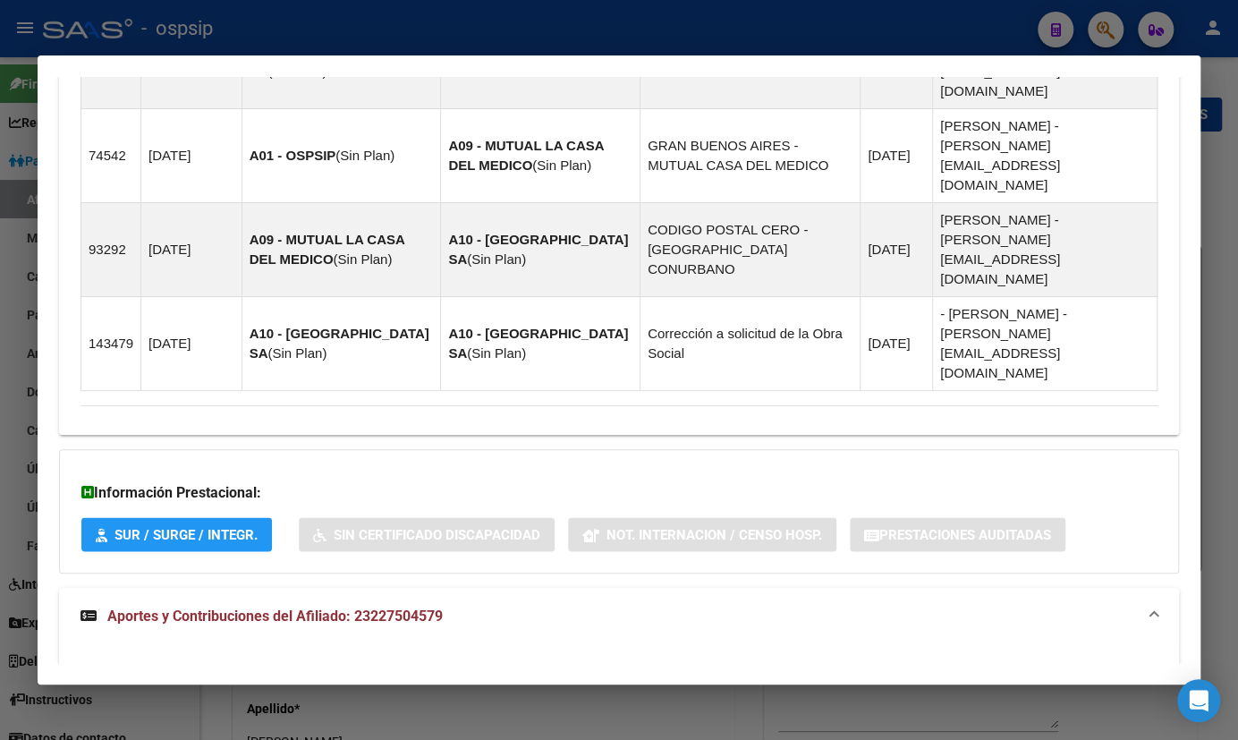
scroll to position [1605, 0]
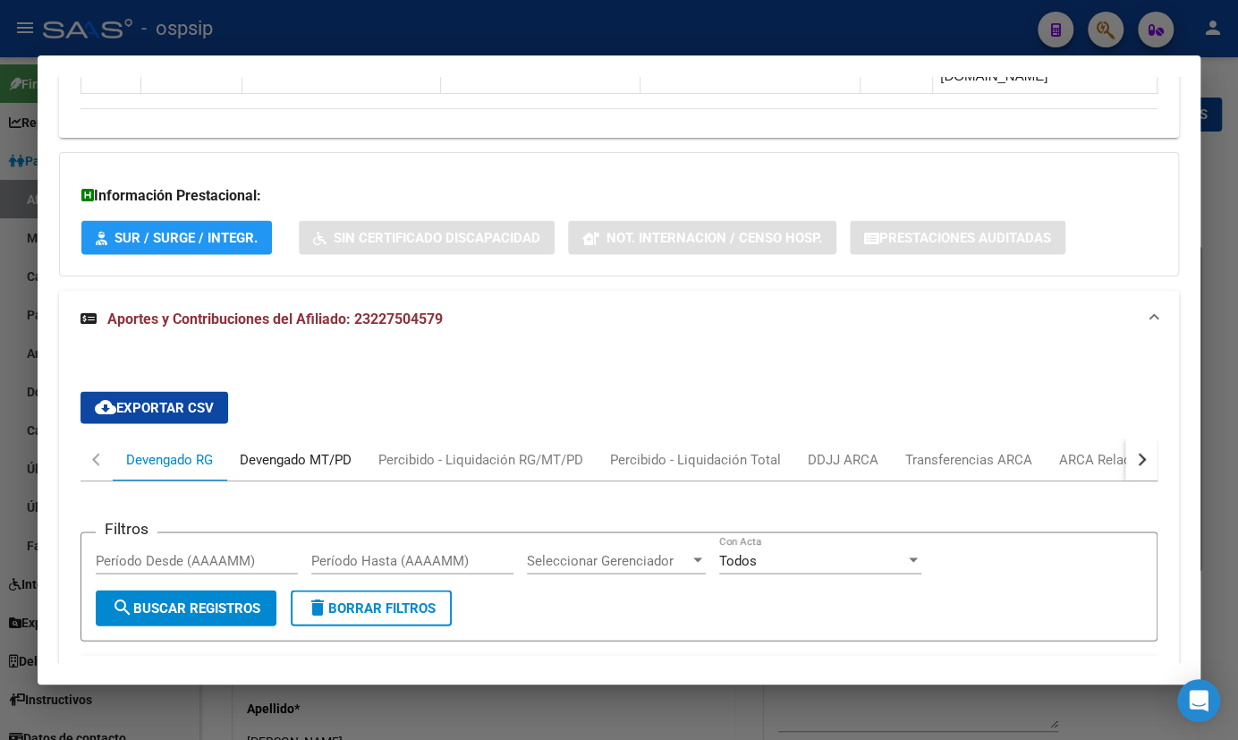
click at [295, 449] on div "Devengado MT/PD" at bounding box center [296, 459] width 112 height 20
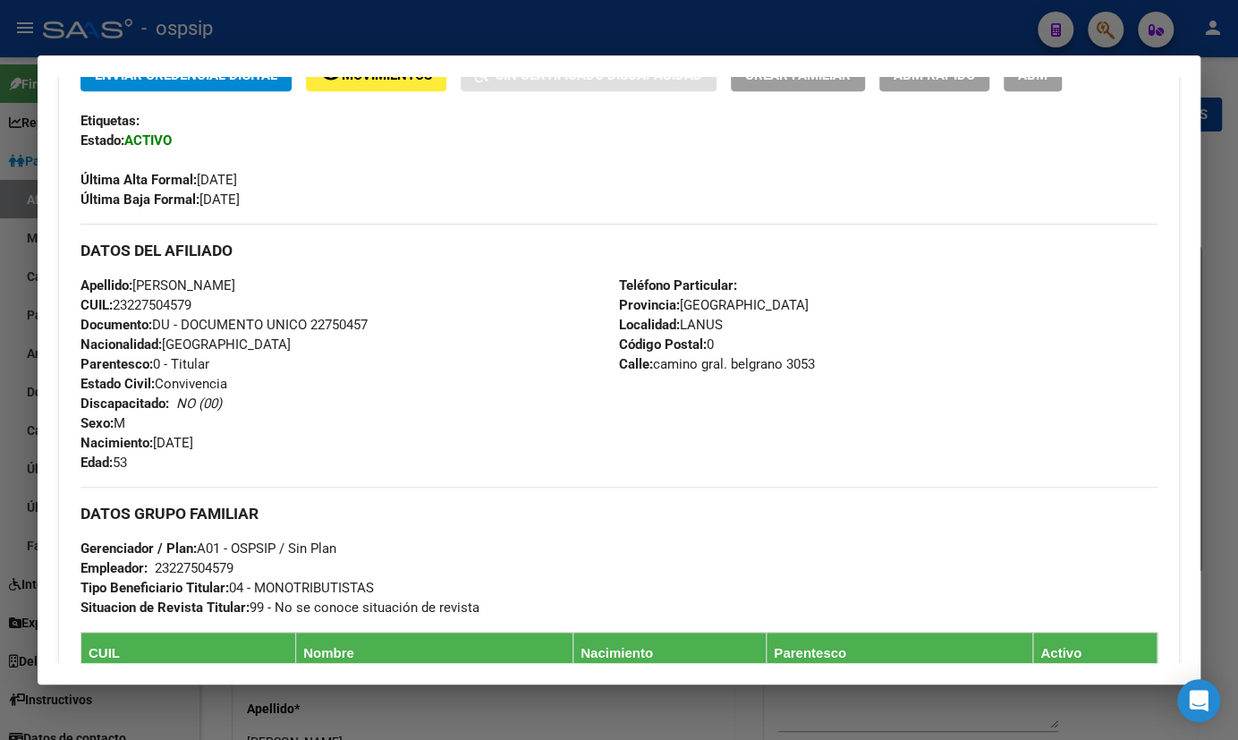
scroll to position [0, 0]
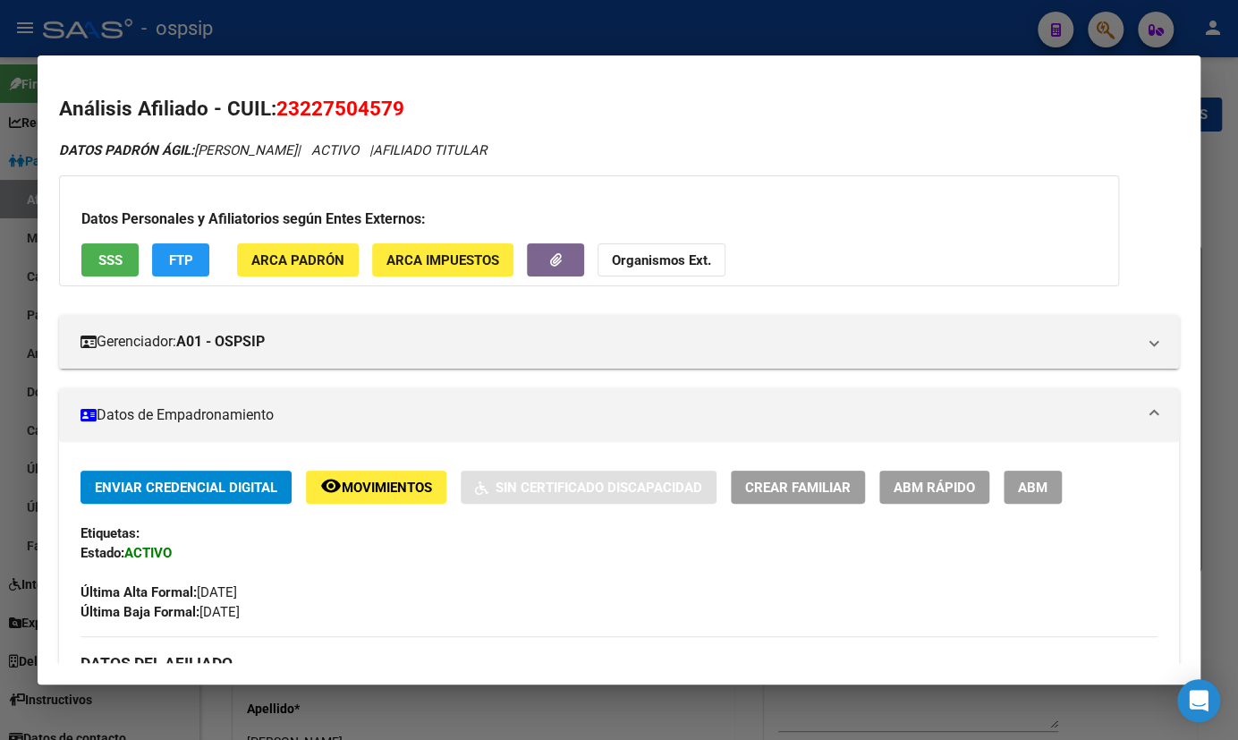
click at [95, 252] on button "SSS" at bounding box center [109, 259] width 57 height 33
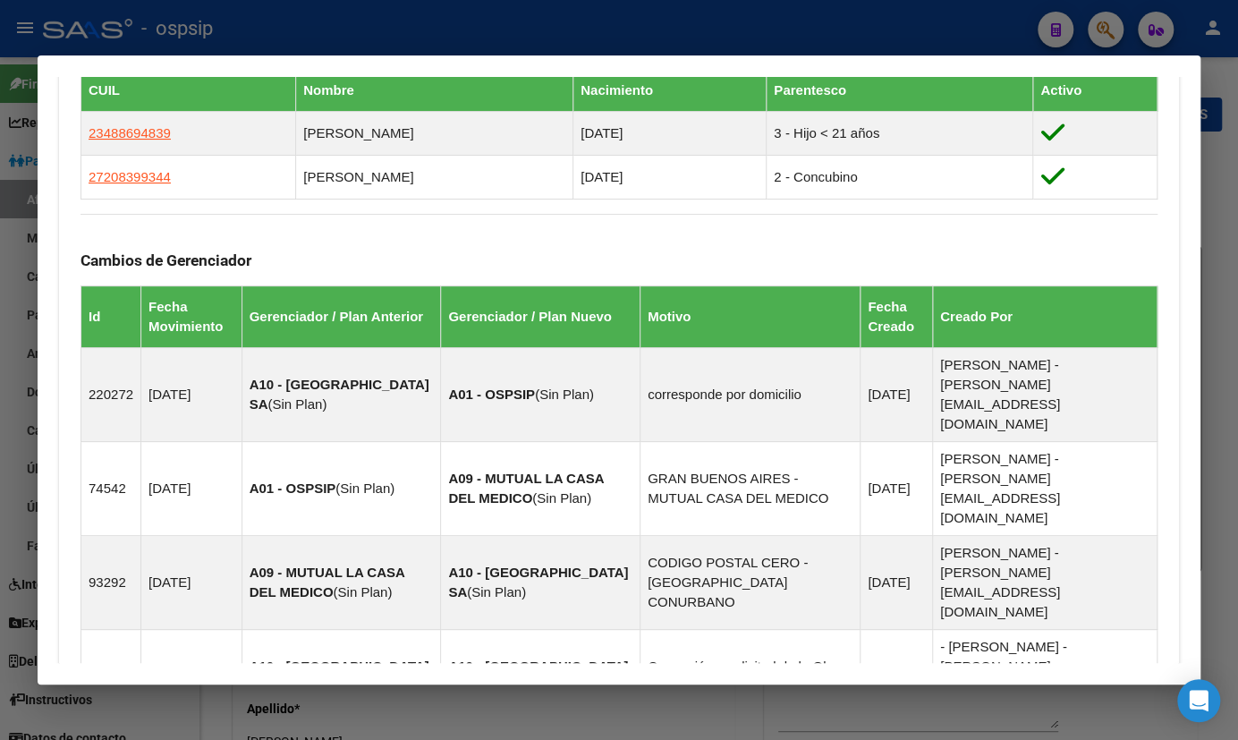
scroll to position [895, 0]
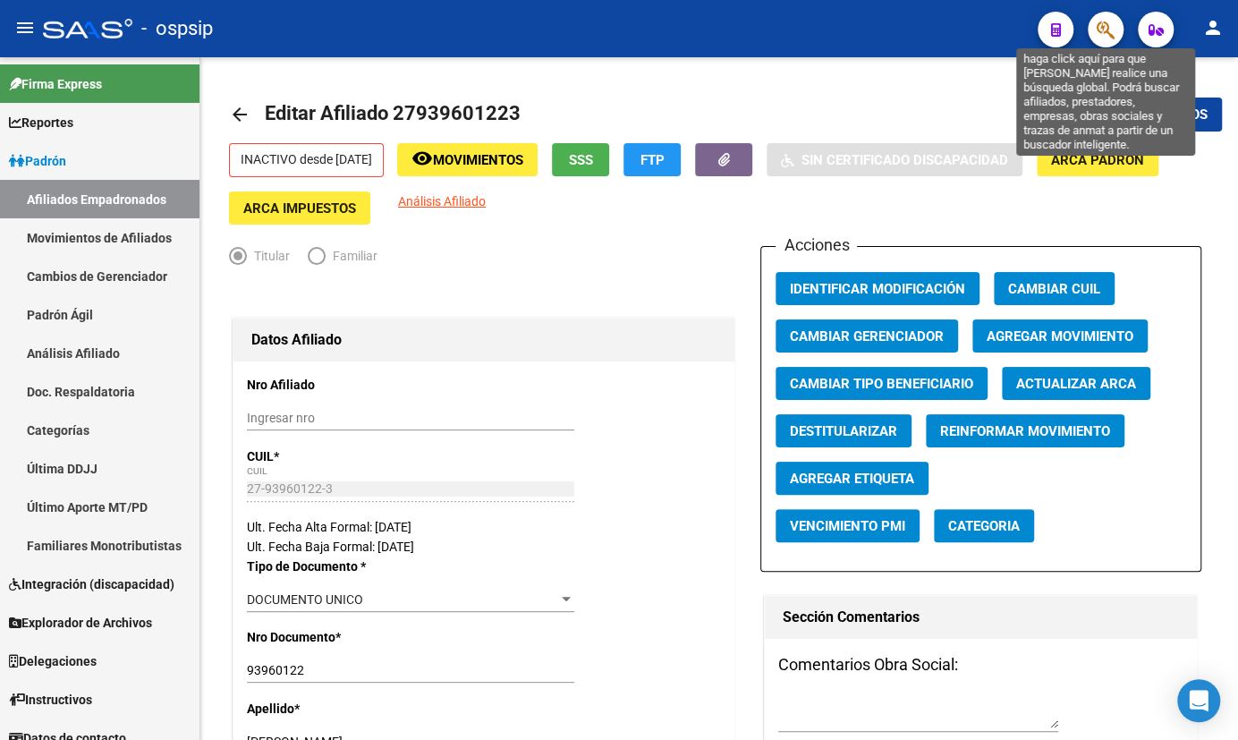
click at [1104, 27] on icon "button" at bounding box center [1106, 30] width 18 height 21
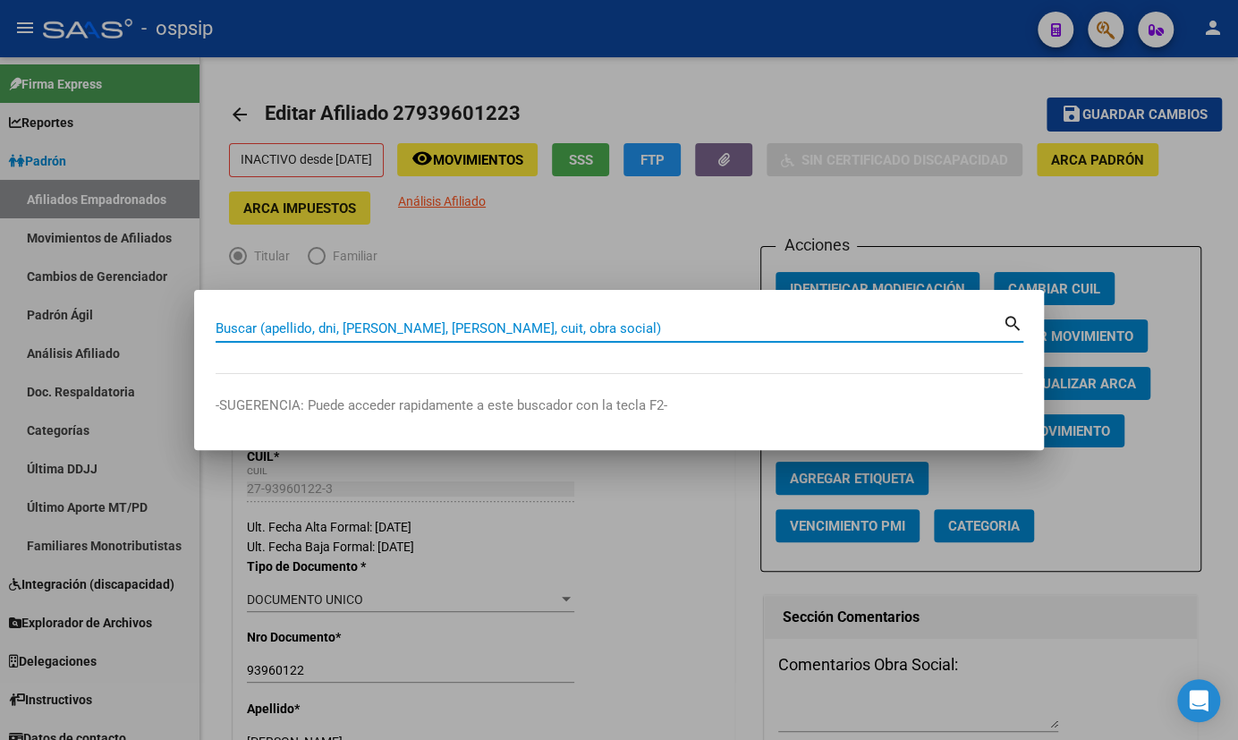
click at [226, 327] on input "Buscar (apellido, dni, [PERSON_NAME], [PERSON_NAME], cuit, obra social)" at bounding box center [609, 328] width 787 height 16
type input "42974277"
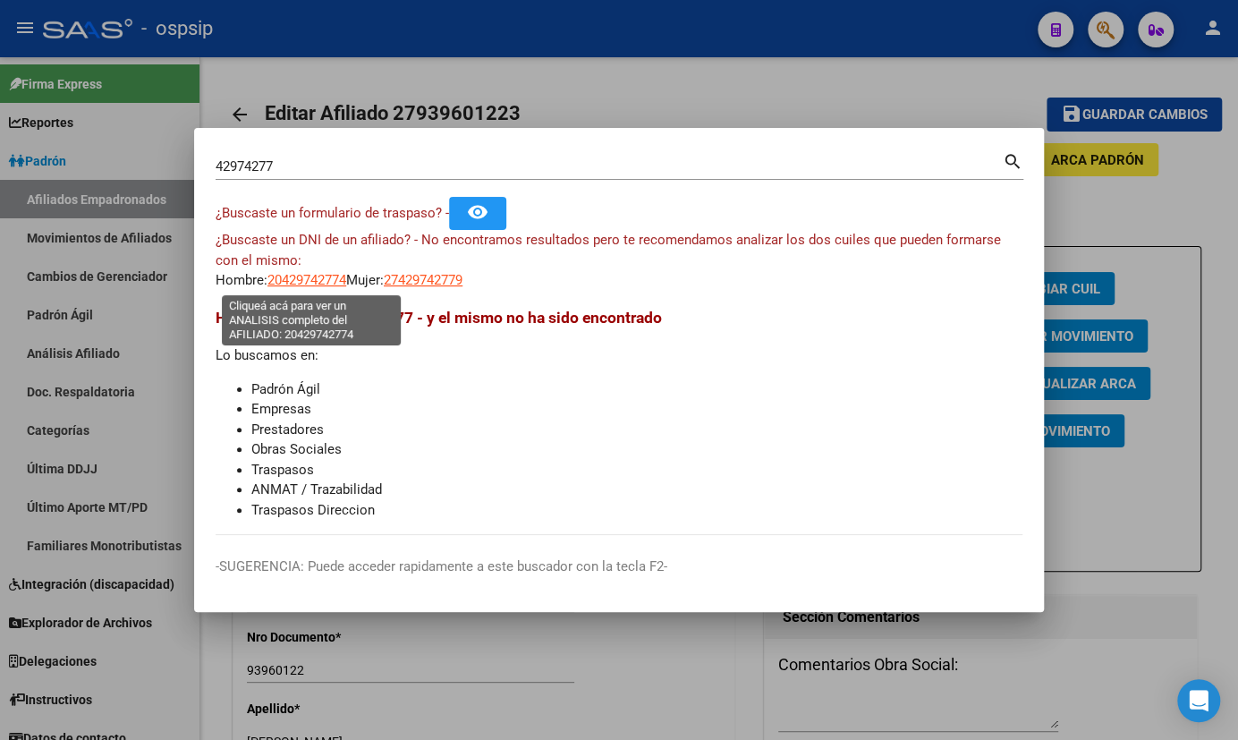
click at [302, 280] on span "20429742774" at bounding box center [307, 280] width 79 height 16
type textarea "20429742774"
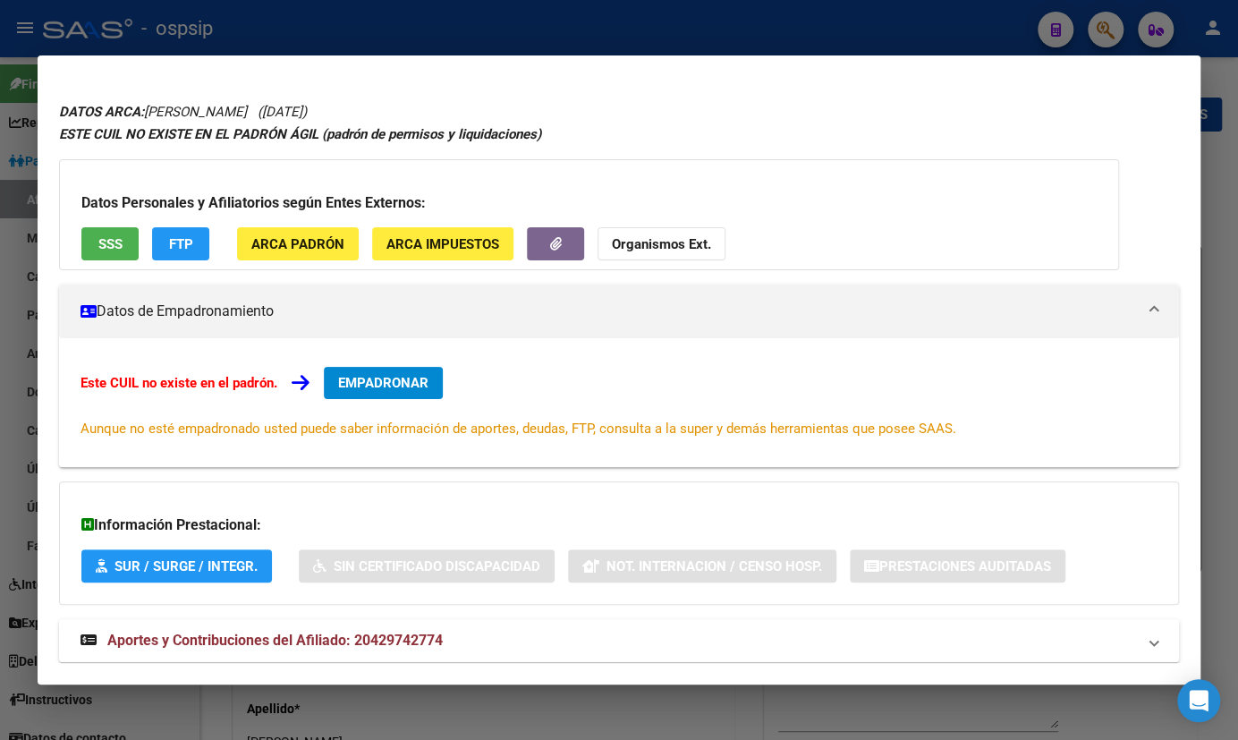
scroll to position [78, 0]
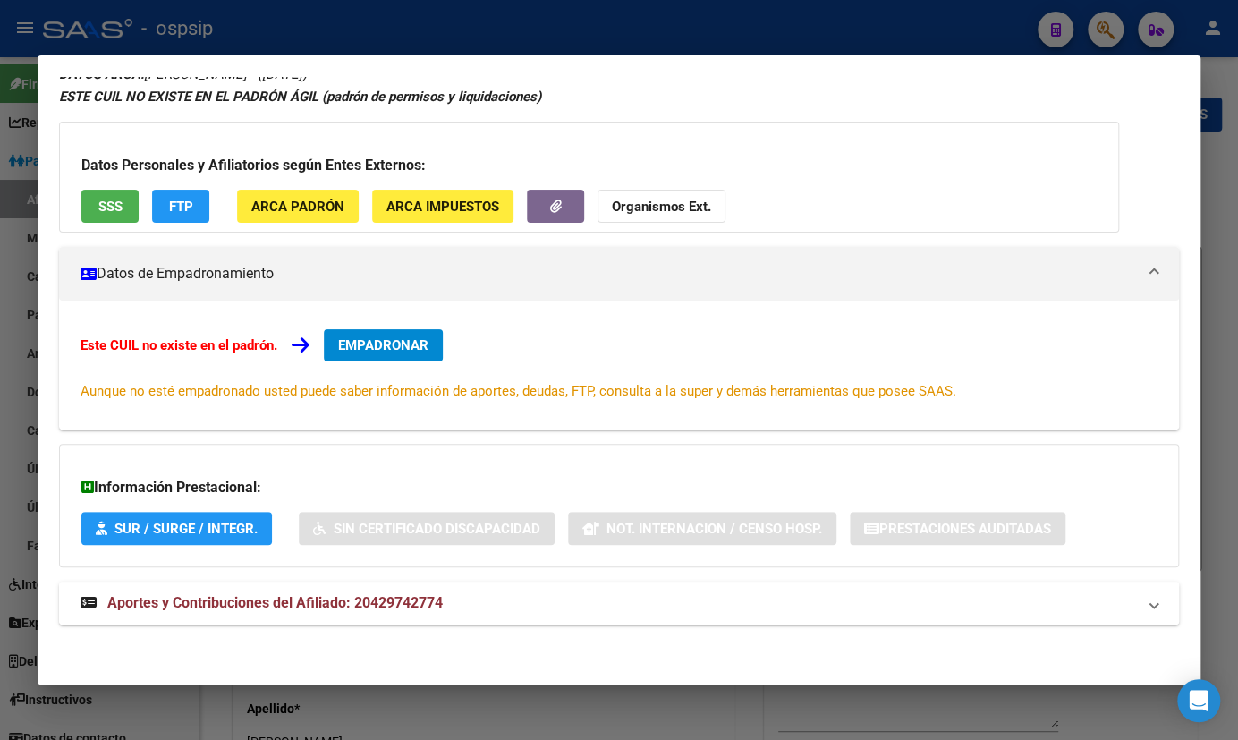
click at [420, 596] on span "Aportes y Contribuciones del Afiliado: 20429742774" at bounding box center [275, 602] width 336 height 17
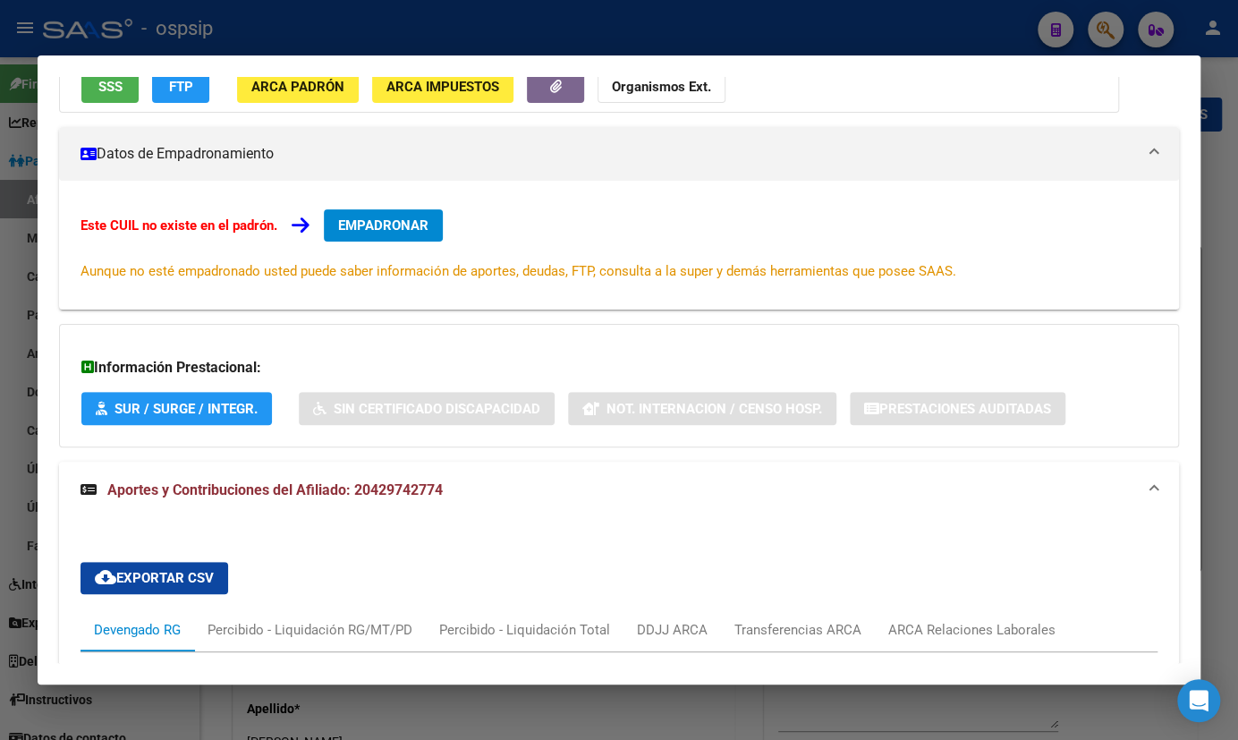
scroll to position [0, 0]
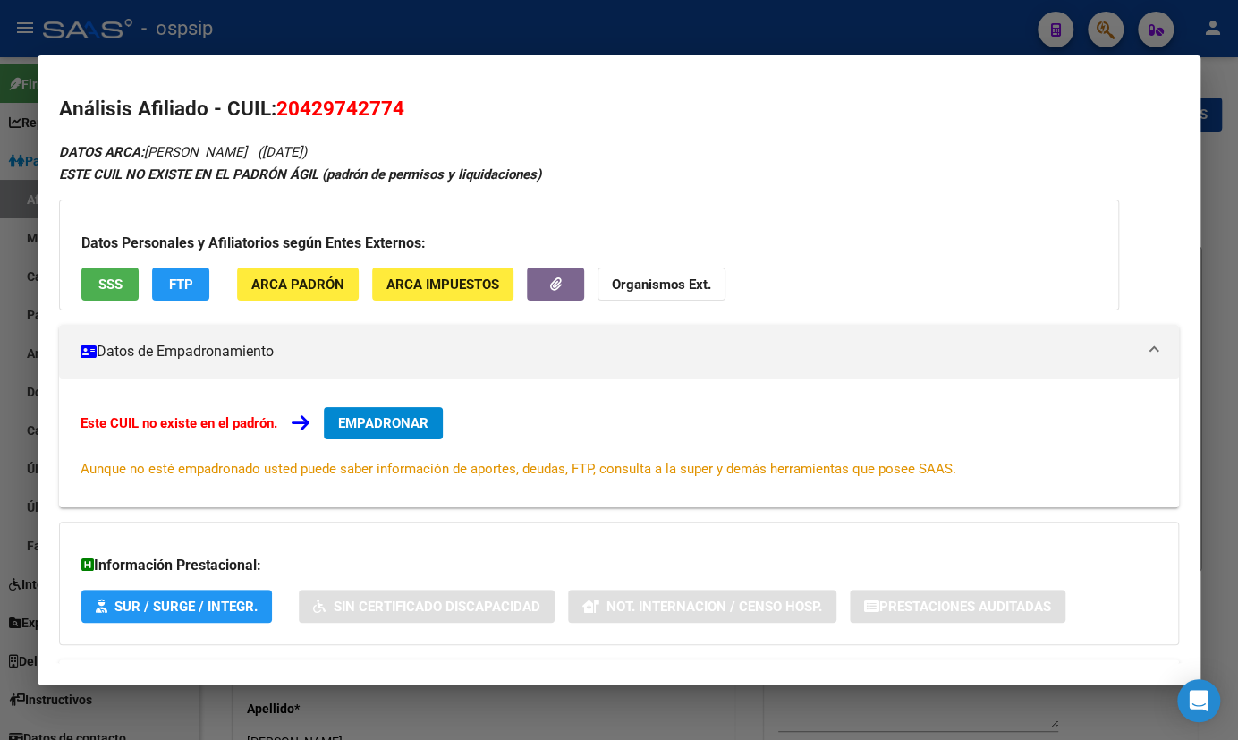
click at [689, 101] on h2 "Análisis Afiliado - CUIL: 20429742774" at bounding box center [619, 109] width 1120 height 30
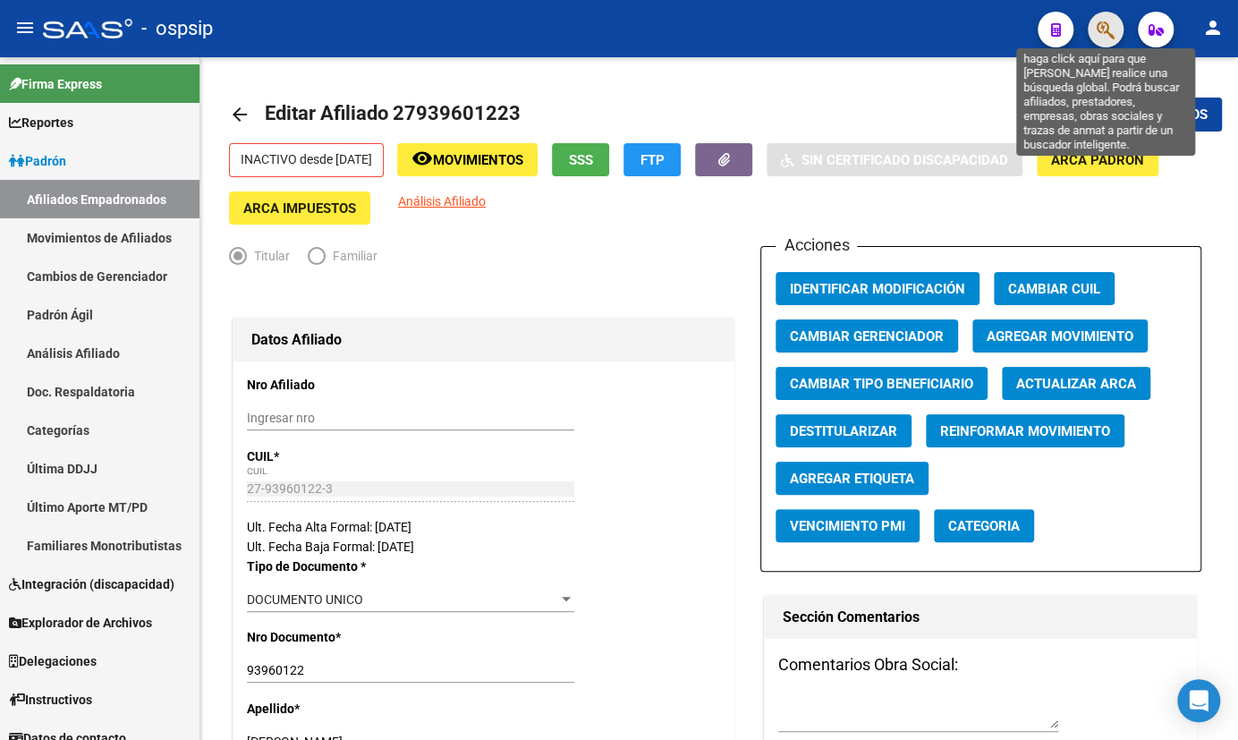
click at [1101, 24] on icon "button" at bounding box center [1106, 30] width 18 height 21
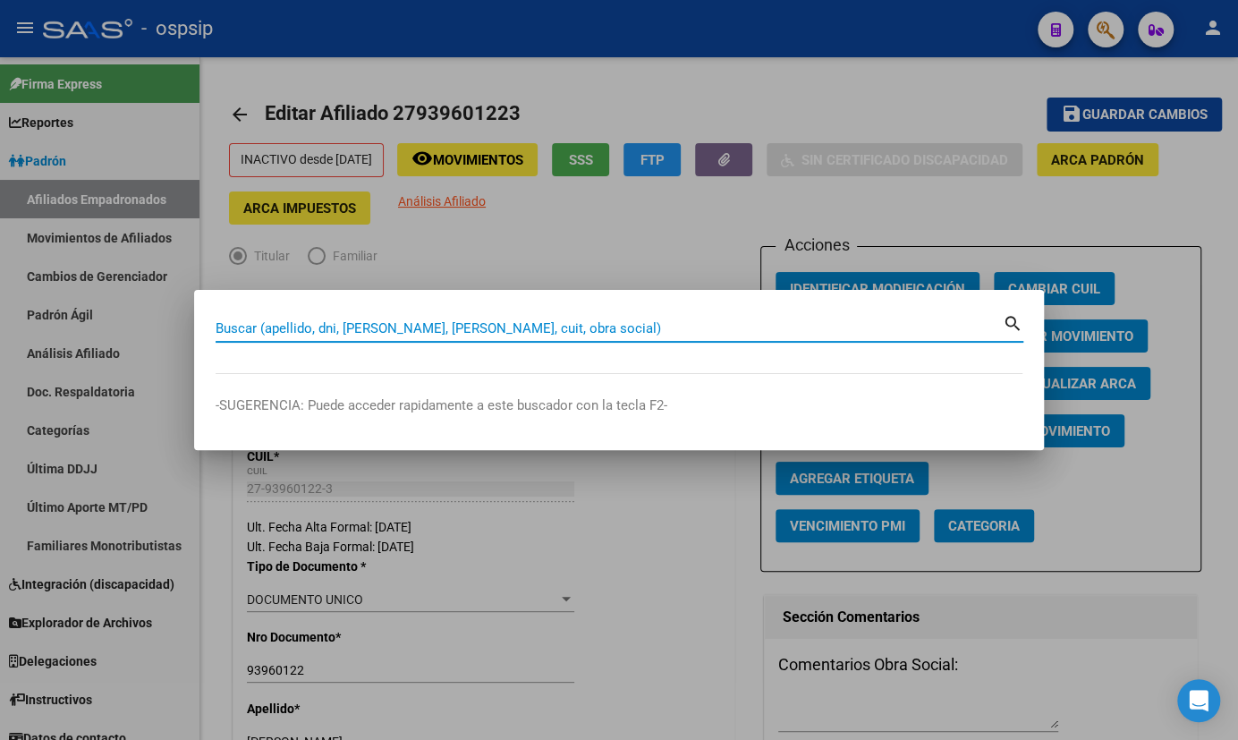
click at [226, 329] on input "Buscar (apellido, dni, [PERSON_NAME], [PERSON_NAME], cuit, obra social)" at bounding box center [609, 328] width 787 height 16
type input "22381296"
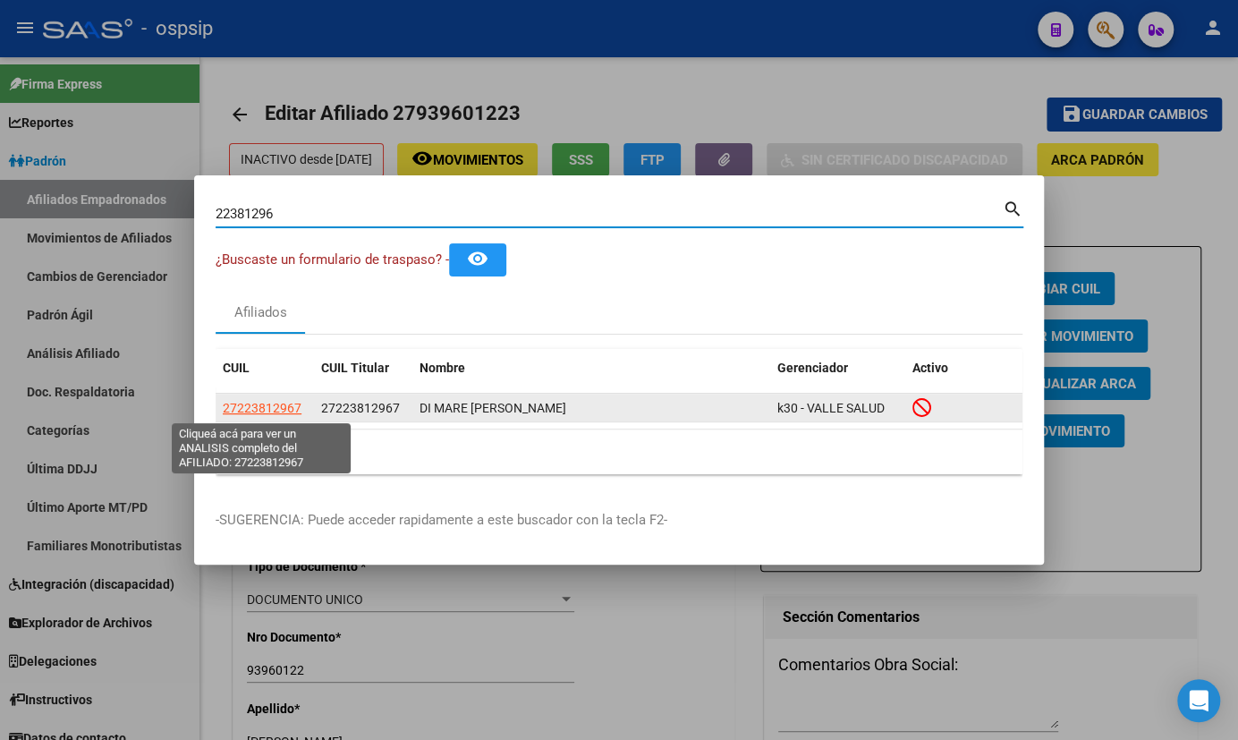
click at [252, 409] on span "27223812967" at bounding box center [262, 408] width 79 height 14
type textarea "27223812967"
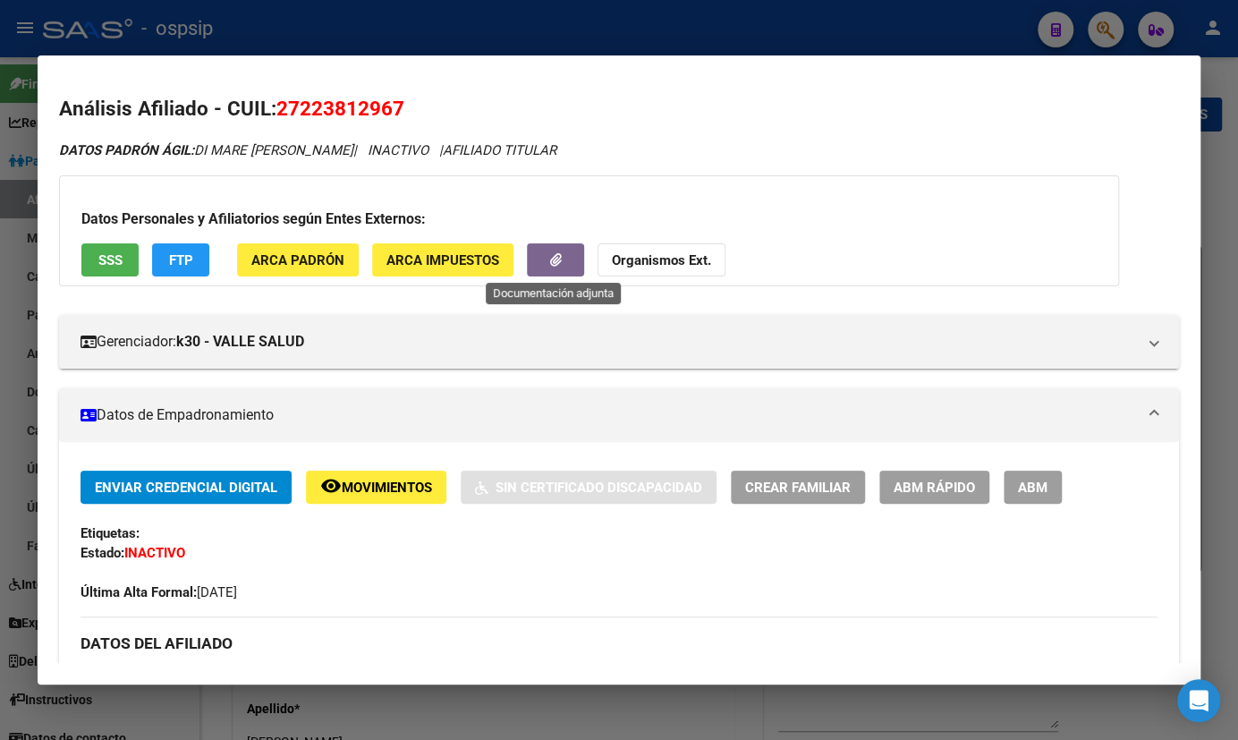
click at [552, 253] on icon "button" at bounding box center [556, 259] width 12 height 13
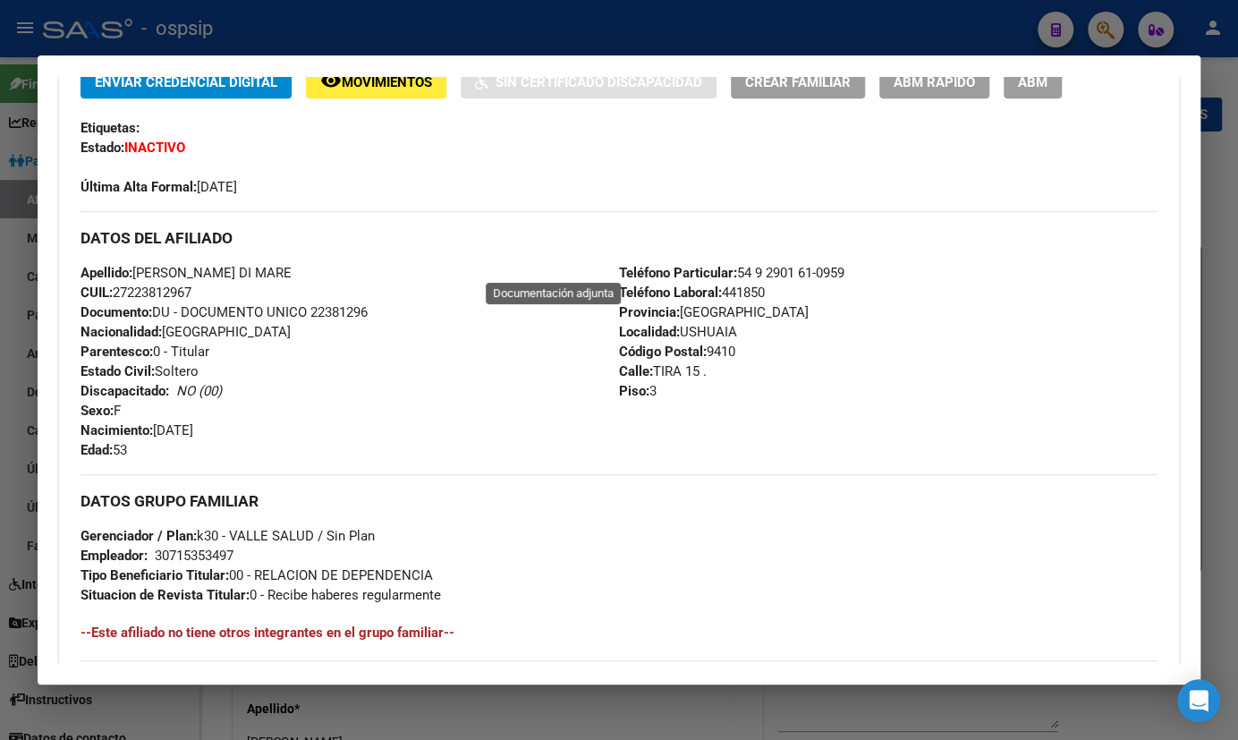
scroll to position [406, 0]
click at [940, 167] on div "Última Alta Formal: [DATE]" at bounding box center [619, 176] width 1077 height 39
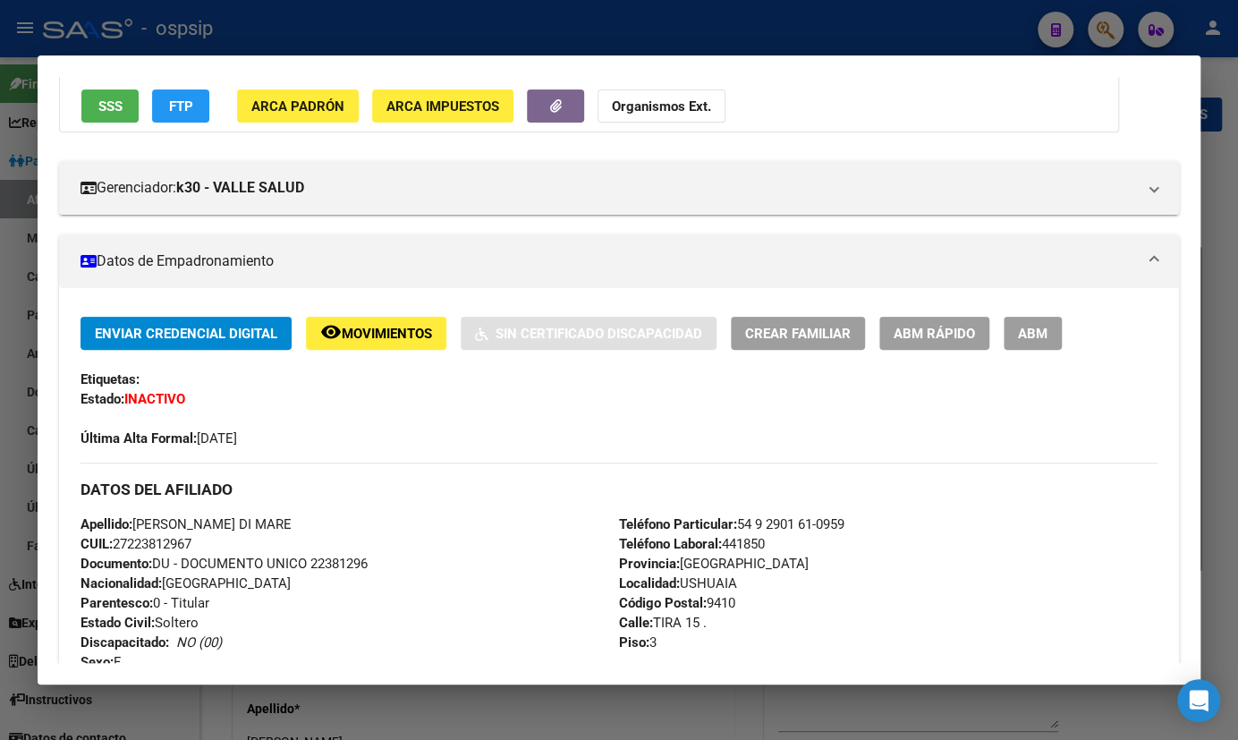
scroll to position [81, 0]
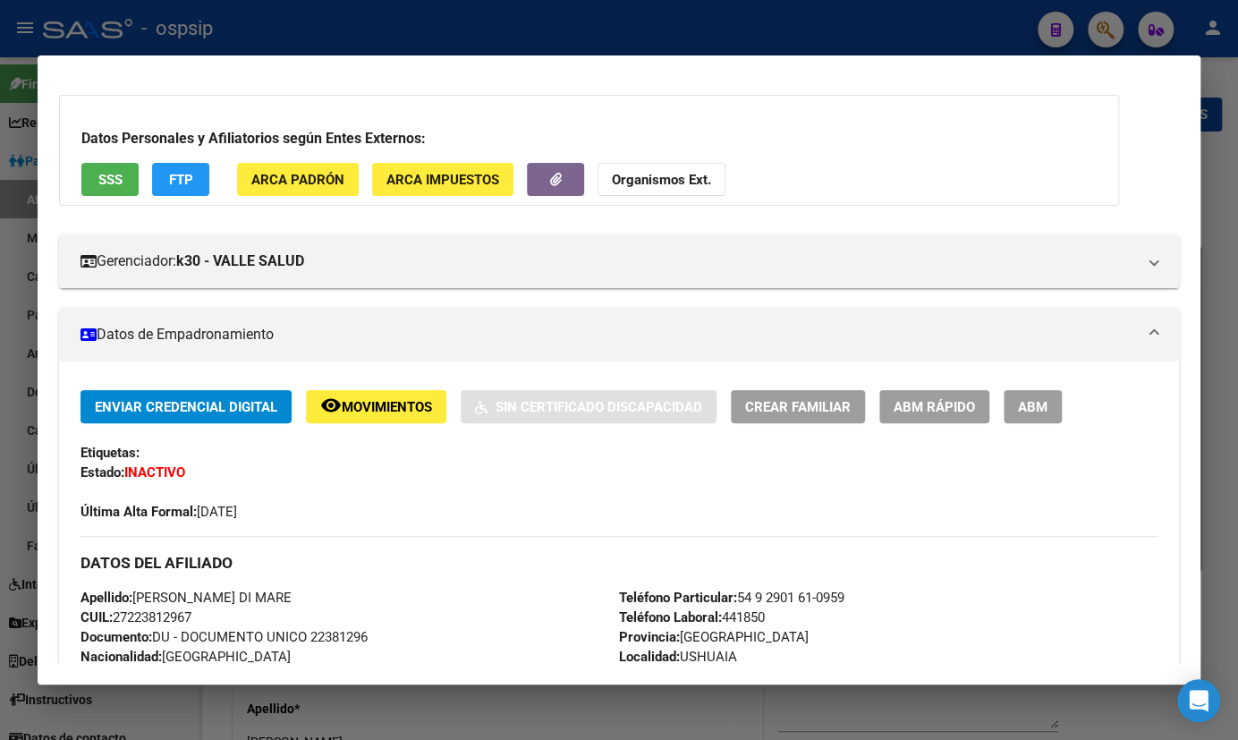
click at [1033, 401] on span "ABM" at bounding box center [1033, 407] width 30 height 16
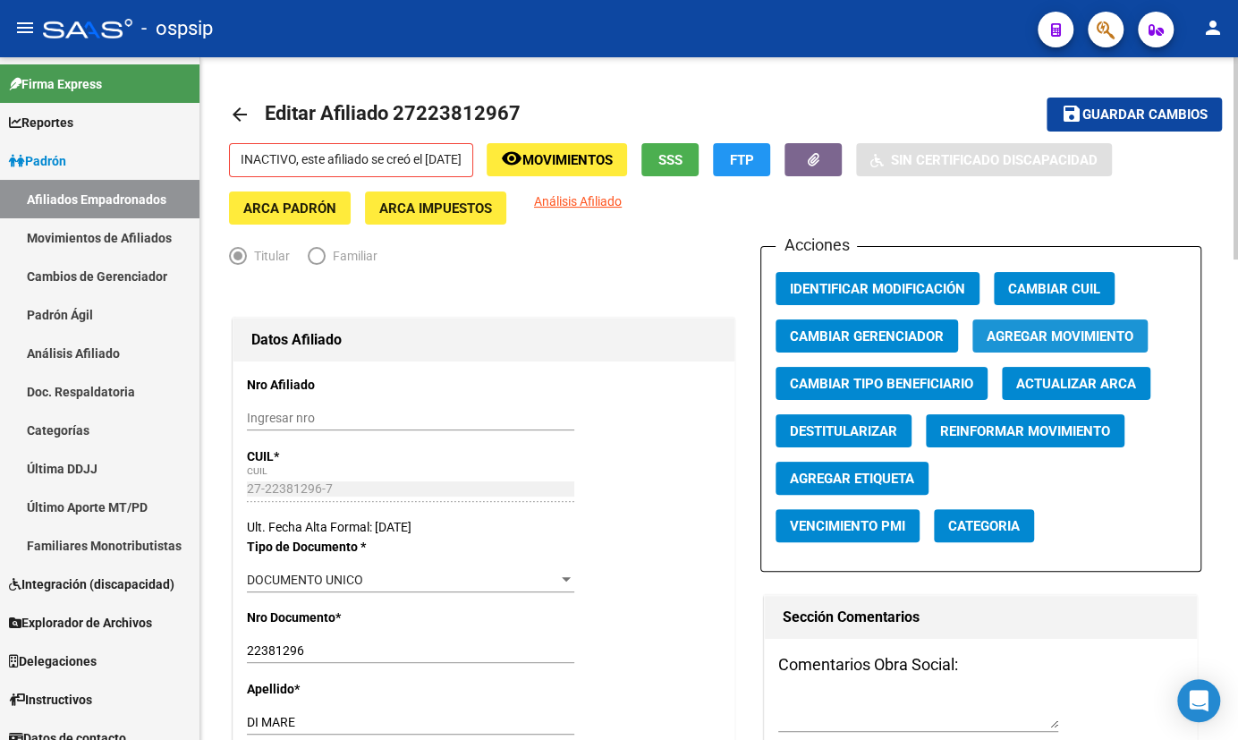
click at [1035, 332] on span "Agregar Movimiento" at bounding box center [1060, 336] width 147 height 16
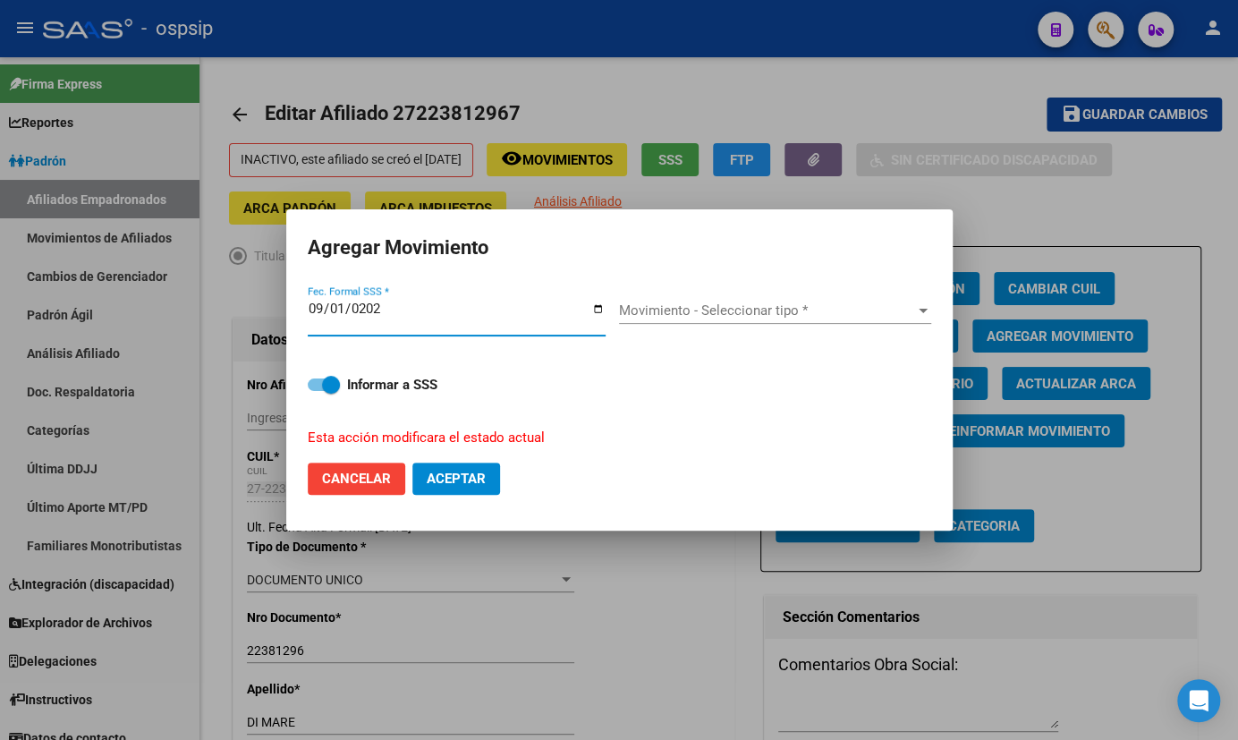
type input "[DATE]"
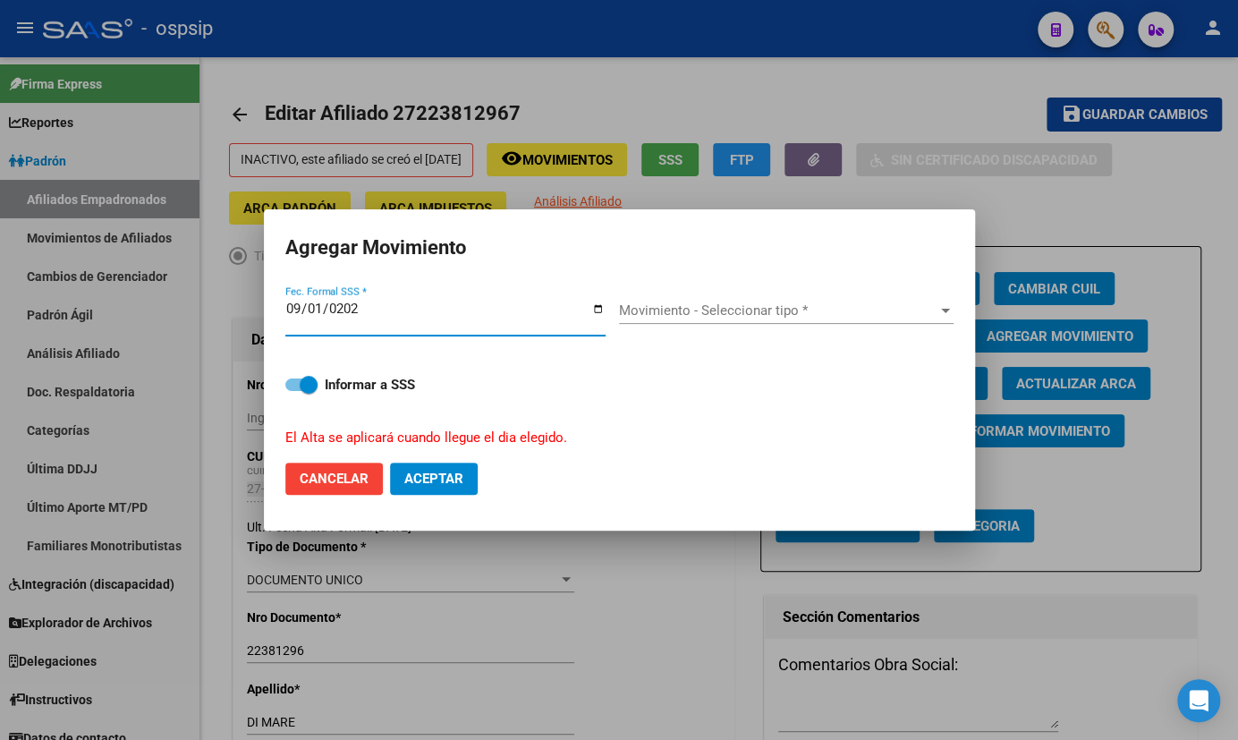
click at [720, 319] on div "Movimiento - Seleccionar tipo * Movimiento - Seleccionar tipo *" at bounding box center [786, 310] width 335 height 27
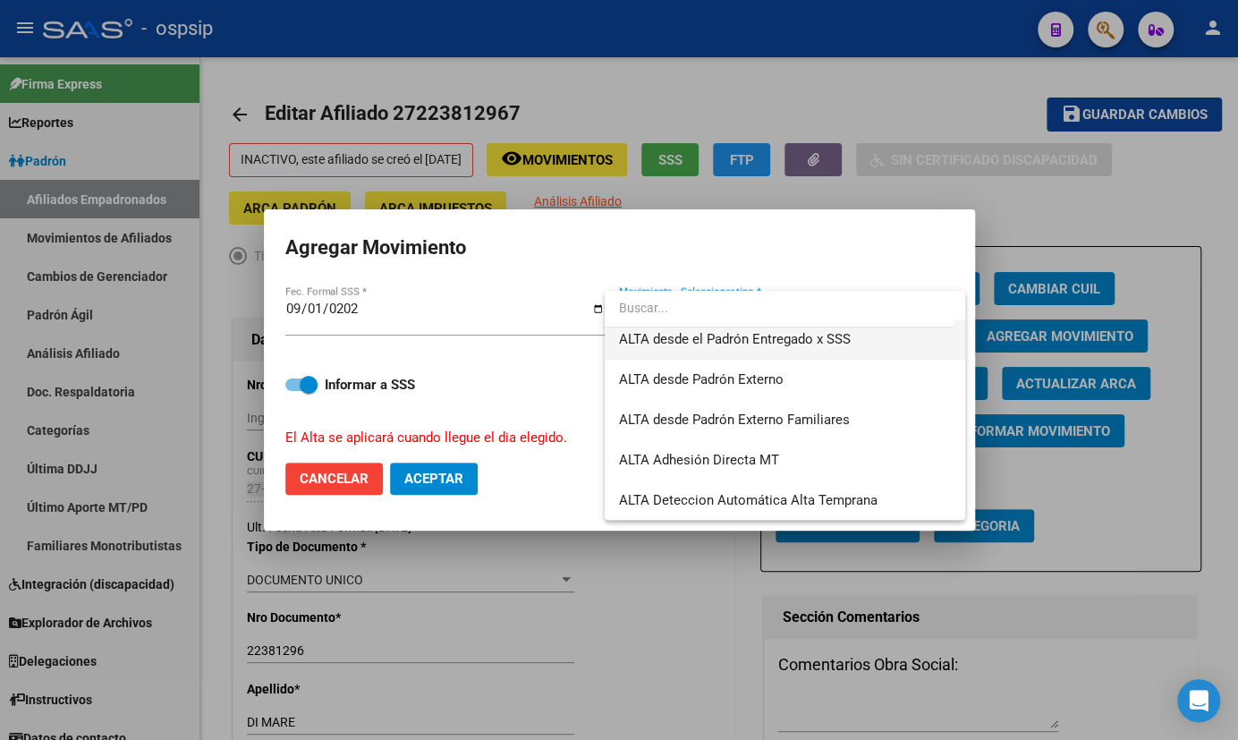
scroll to position [454, 0]
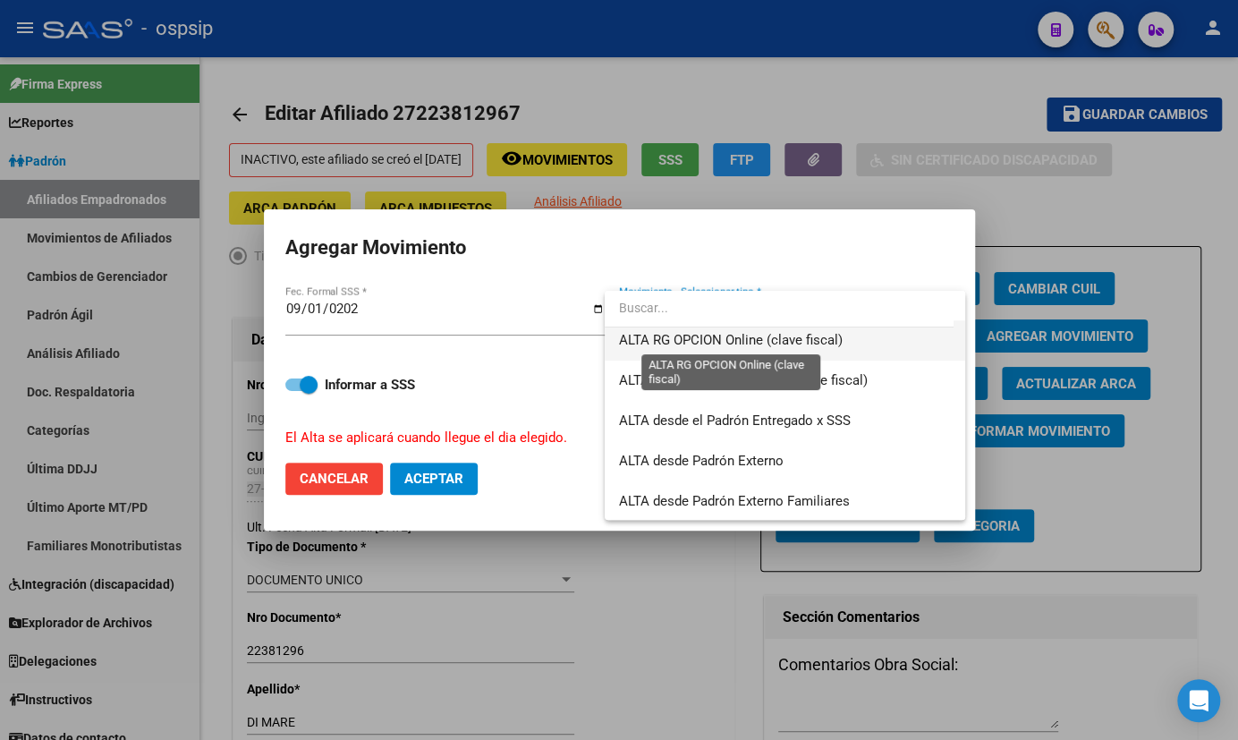
click at [723, 336] on span "ALTA RG OPCION Online (clave fiscal)" at bounding box center [731, 340] width 224 height 16
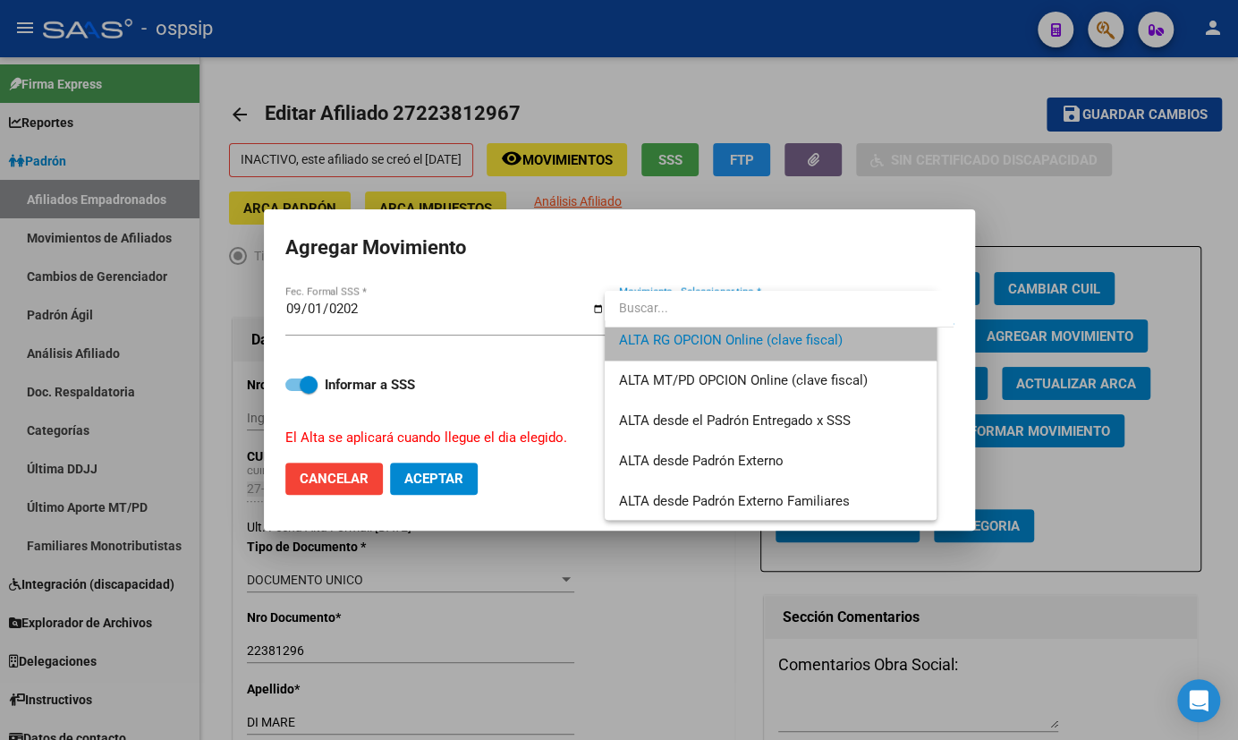
scroll to position [443, 0]
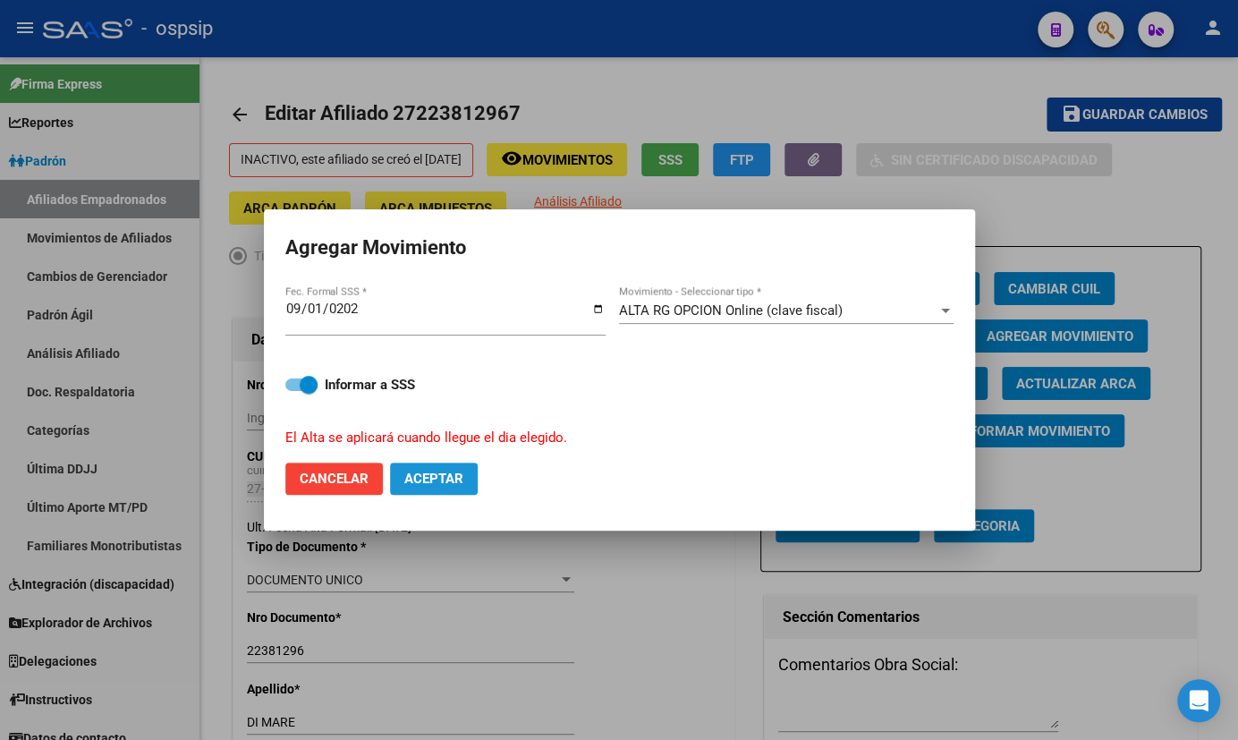
click at [433, 476] on span "Aceptar" at bounding box center [433, 479] width 59 height 16
checkbox input "false"
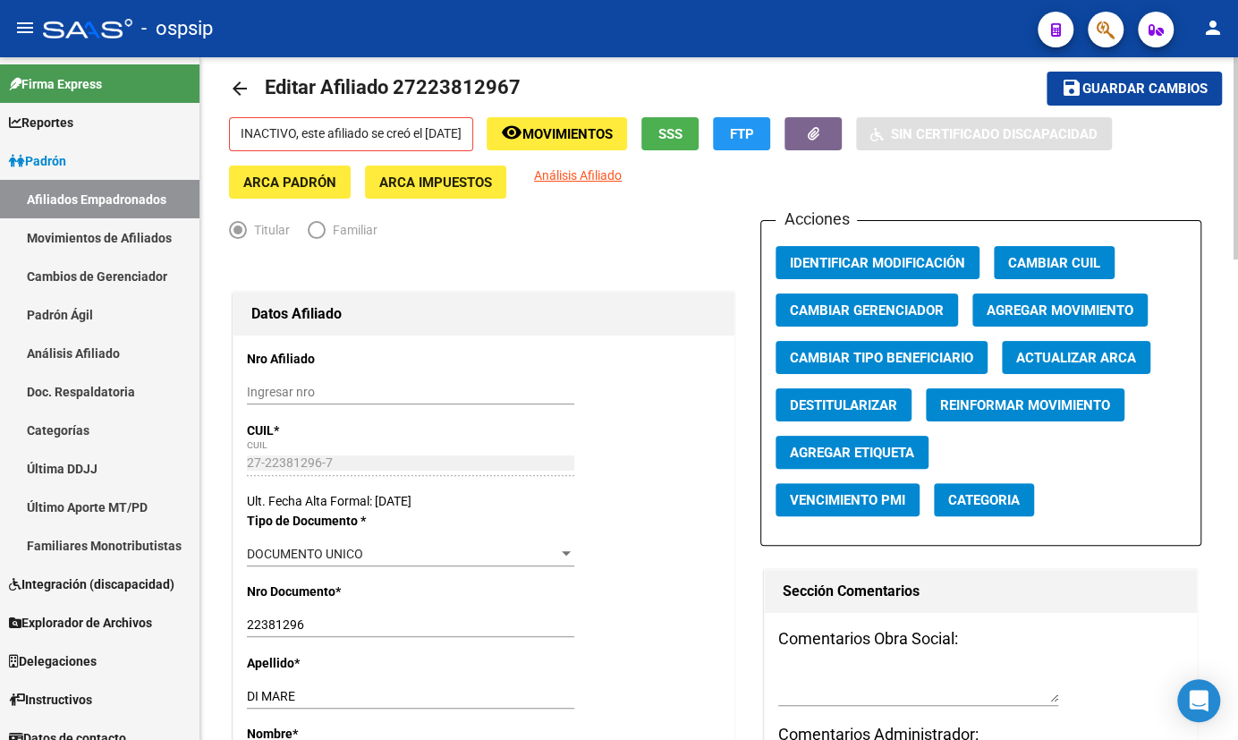
scroll to position [0, 0]
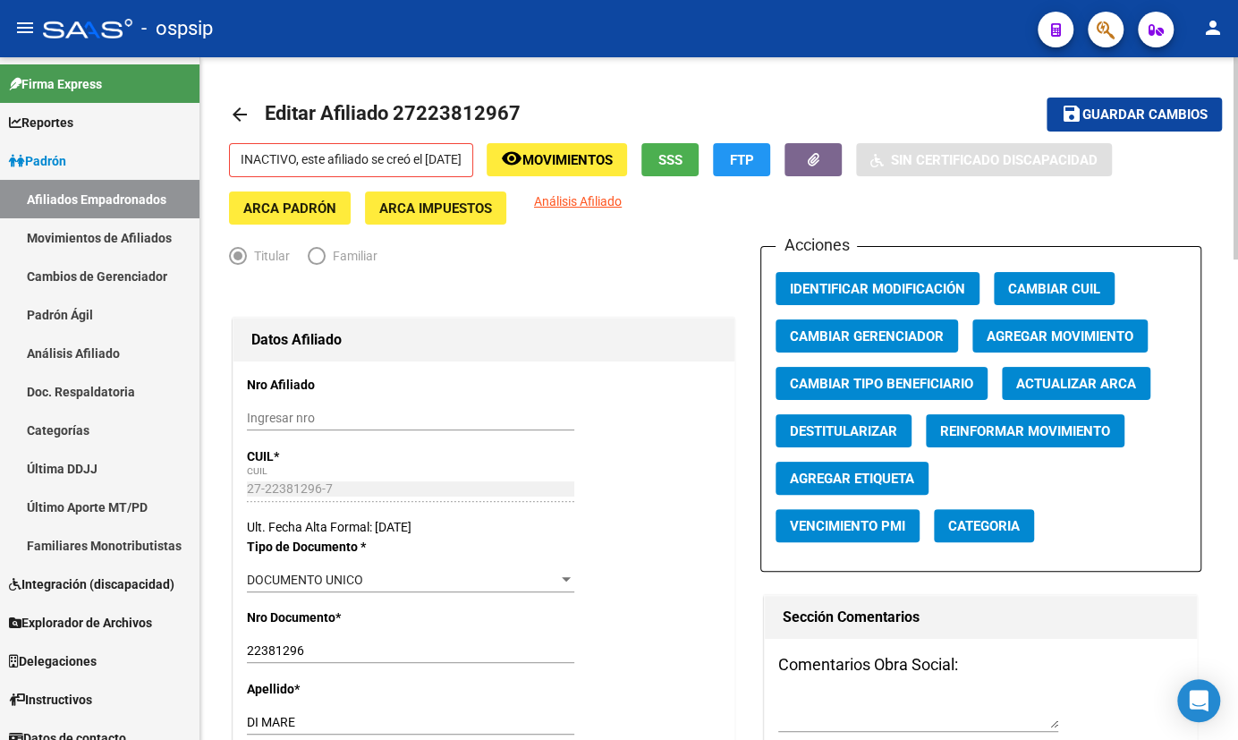
click at [576, 161] on span "Movimientos" at bounding box center [568, 160] width 90 height 16
click at [719, 220] on div "INACTIVO, este afiliado se creó el [DATE] remove_red_eye Movimientos SSS FTP Si…" at bounding box center [719, 183] width 981 height 81
click at [838, 152] on button "button" at bounding box center [813, 159] width 57 height 33
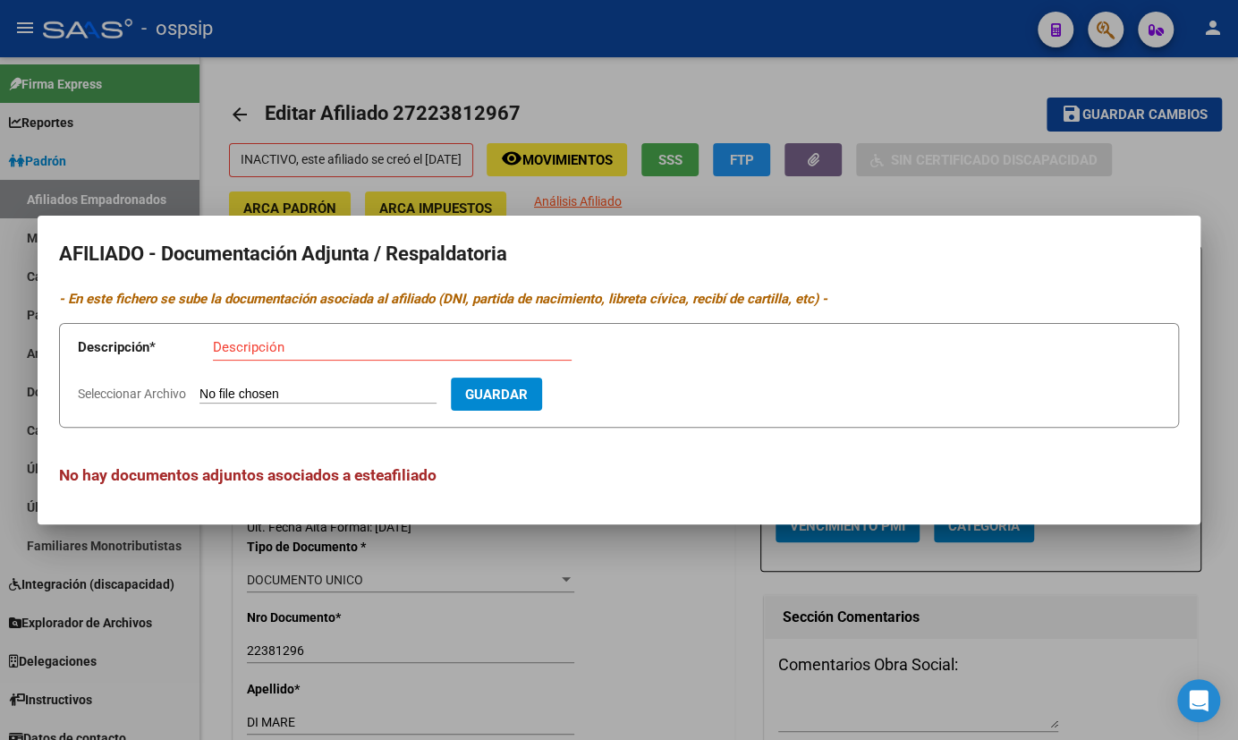
click at [251, 394] on input "Seleccionar Archivo" at bounding box center [318, 395] width 237 height 17
type input "C:\fakepath\[PERSON_NAME].pdf"
click at [251, 353] on input "Descripción" at bounding box center [392, 347] width 359 height 16
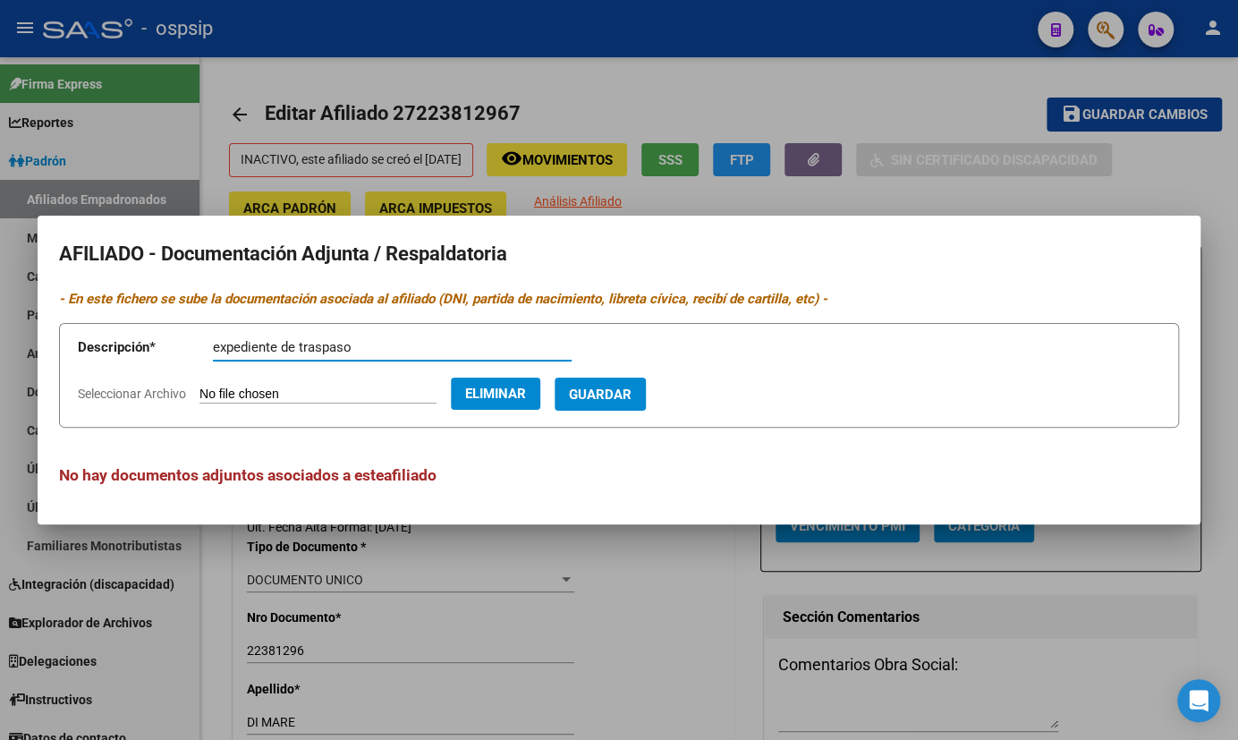
type input "expediente de traspaso"
click at [645, 378] on button "Guardar" at bounding box center [600, 394] width 91 height 33
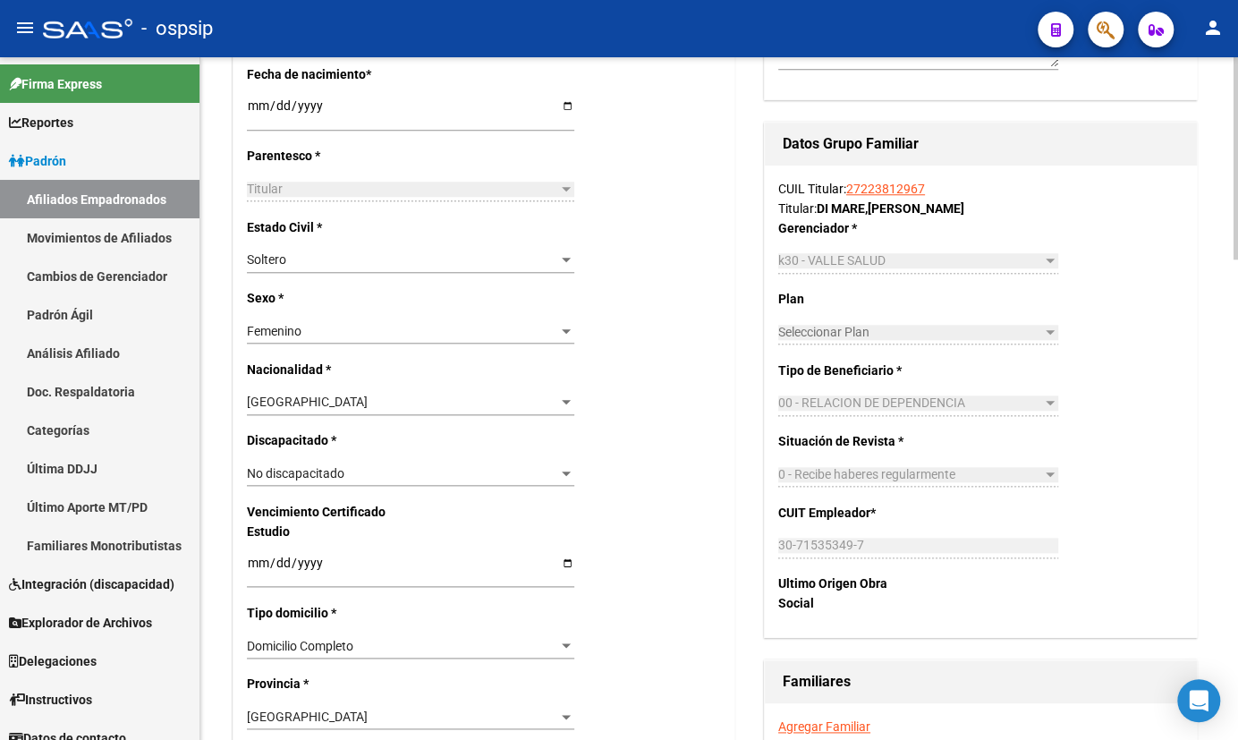
scroll to position [569, 0]
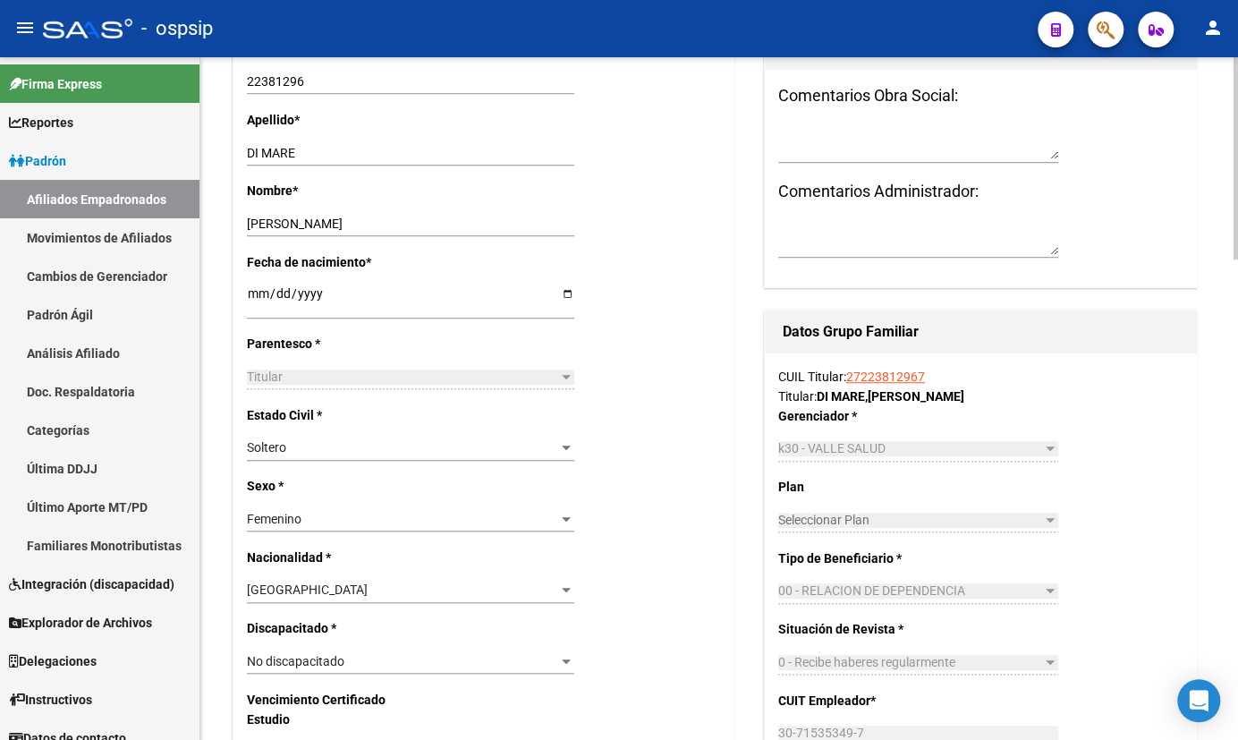
click at [398, 429] on div "Estado Civil * [DEMOGRAPHIC_DATA] Seleccionar tipo" at bounding box center [484, 440] width 474 height 71
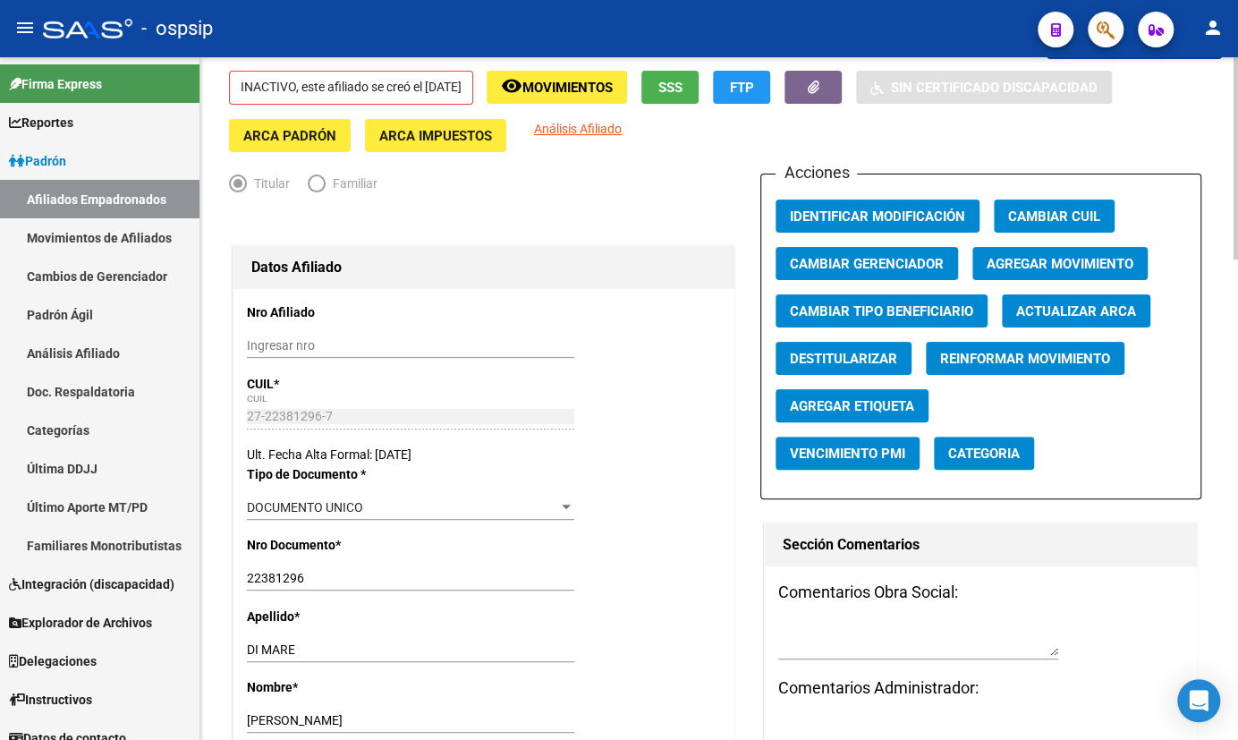
scroll to position [0, 0]
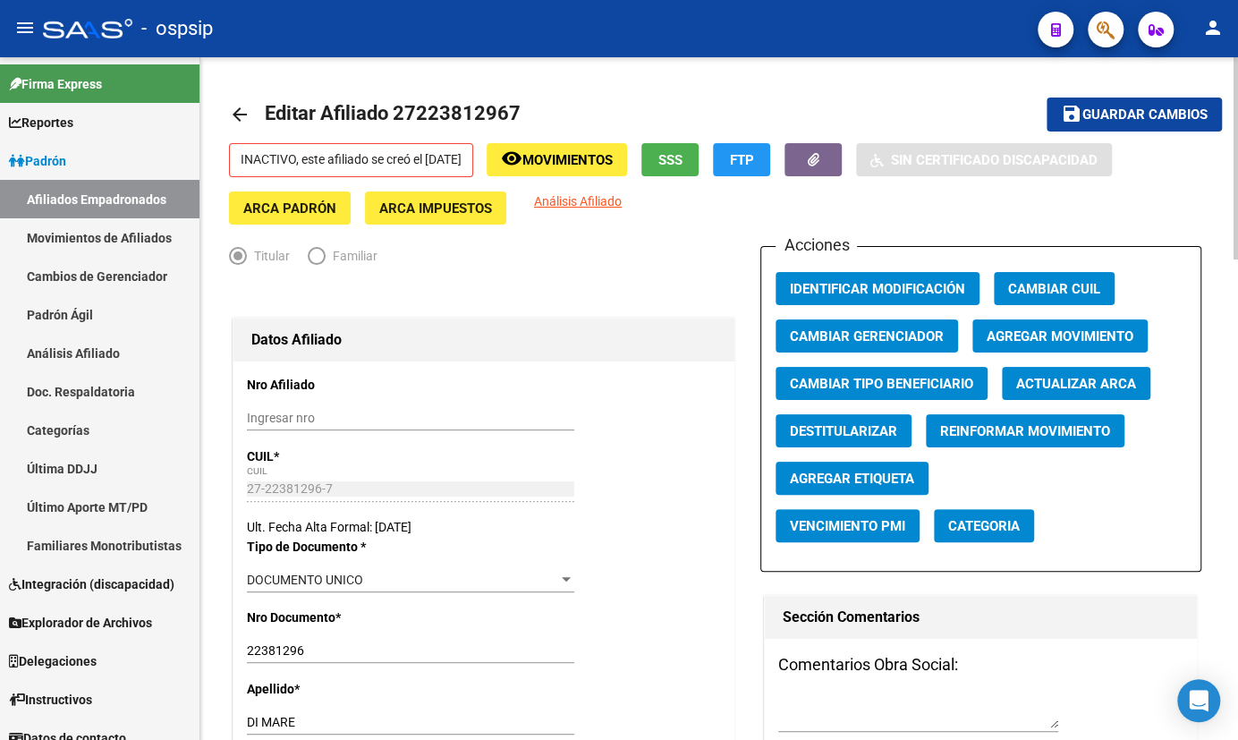
click at [599, 165] on span "Movimientos" at bounding box center [568, 160] width 90 height 16
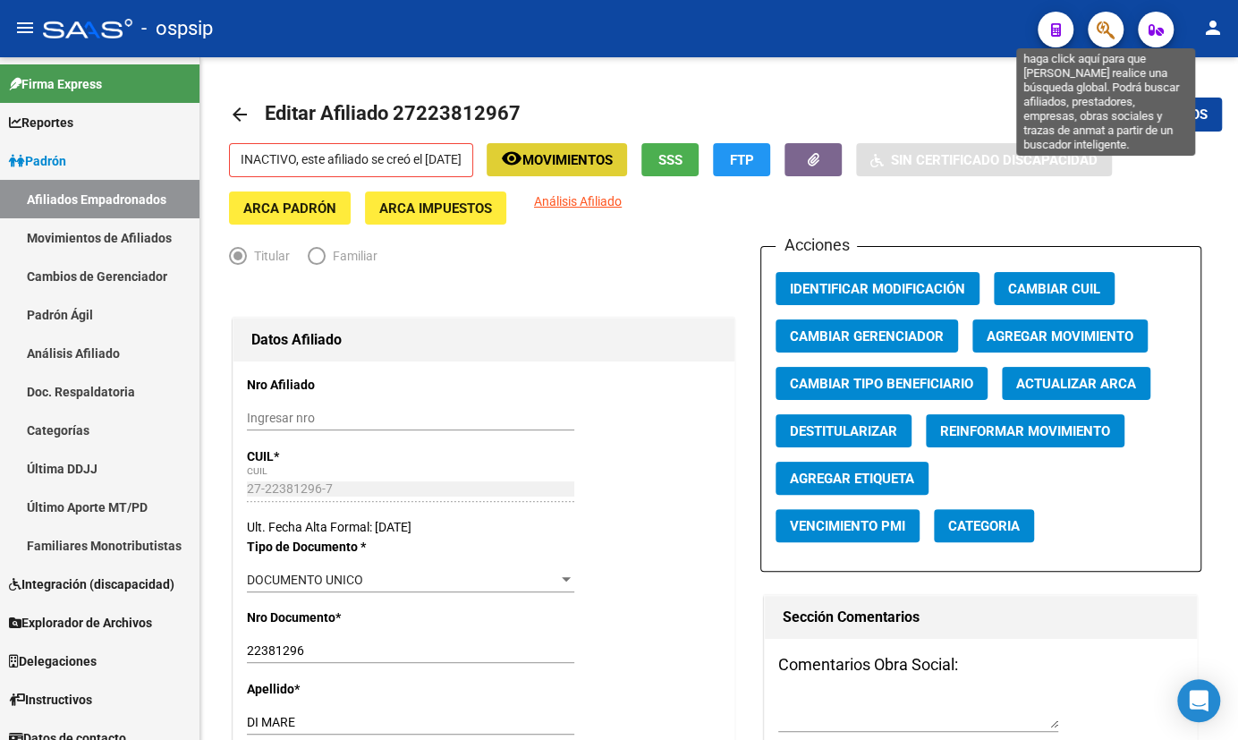
click at [1104, 34] on icon "button" at bounding box center [1106, 30] width 18 height 21
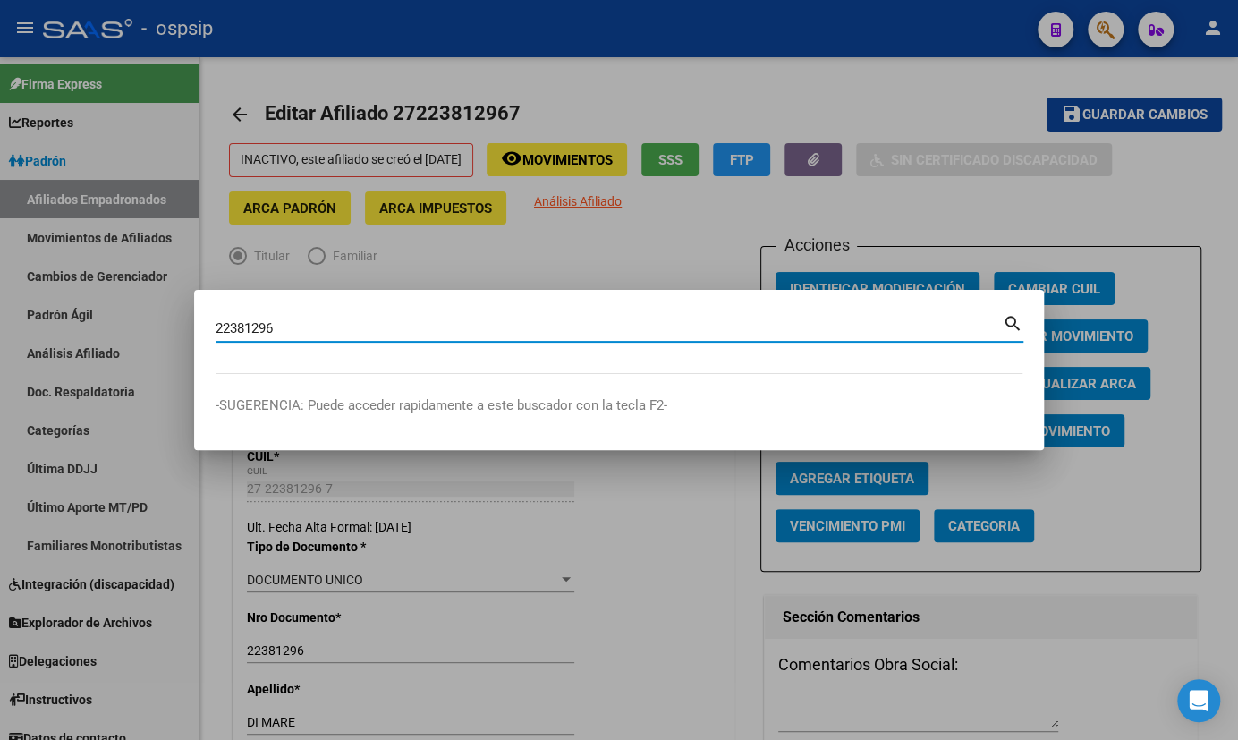
type input "22381296"
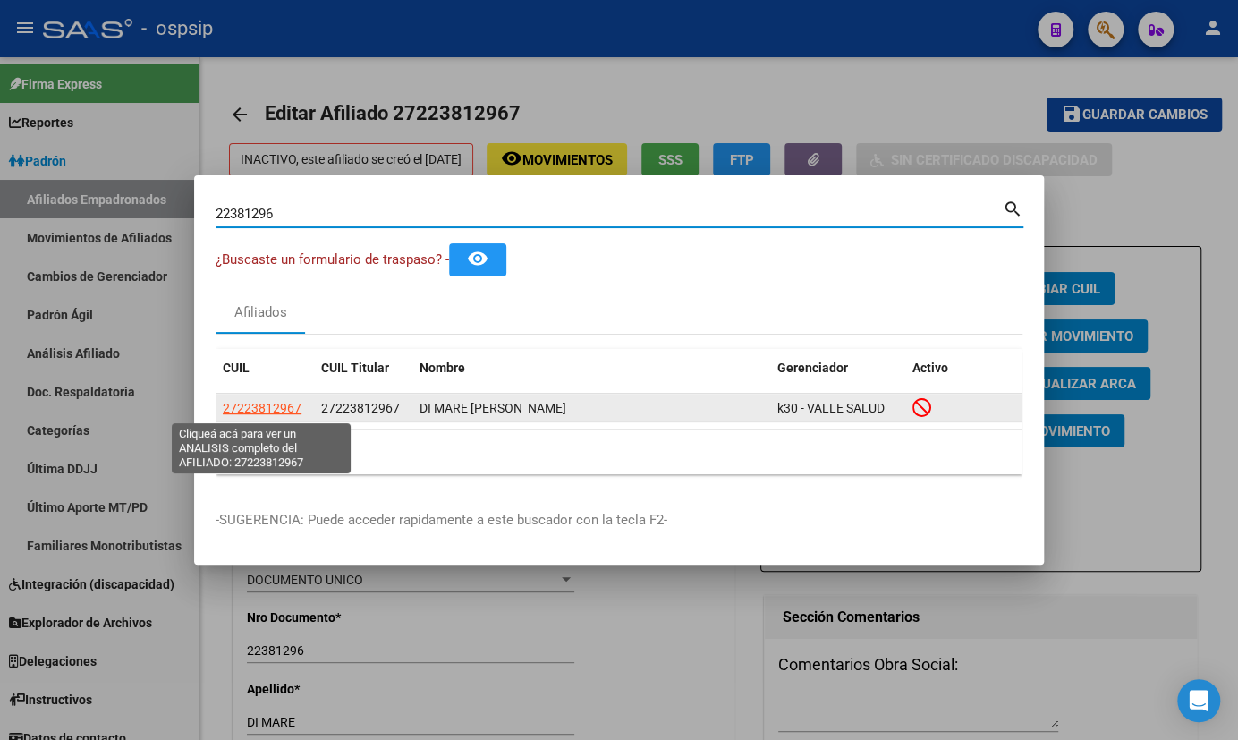
click at [258, 412] on span "27223812967" at bounding box center [262, 408] width 79 height 14
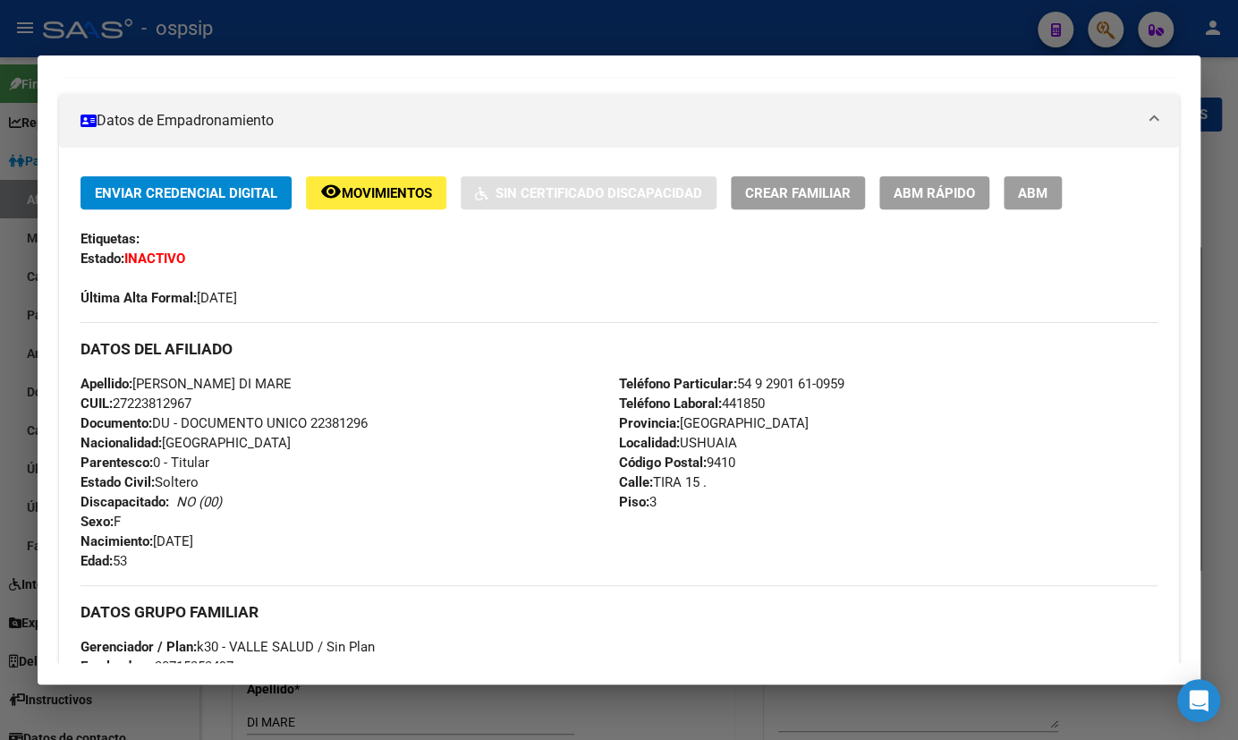
scroll to position [325, 0]
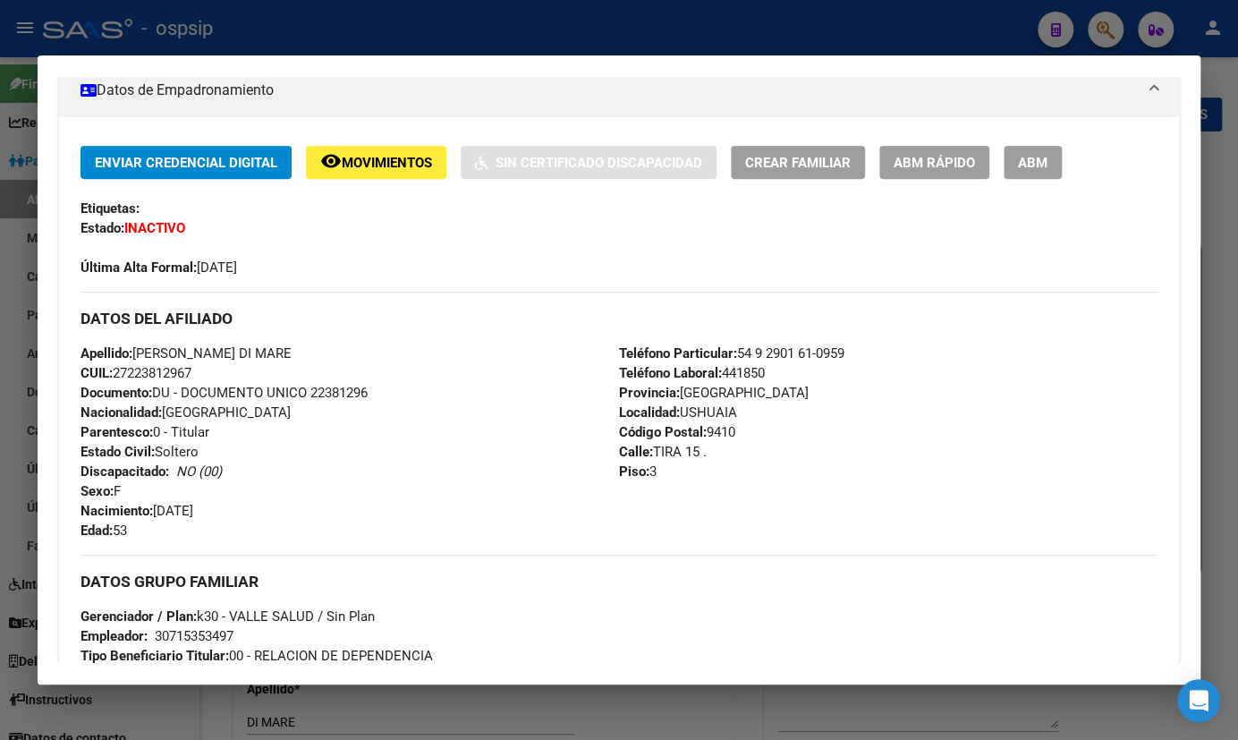
click at [304, 674] on mat-dialog-container "Análisis Afiliado - CUIL: 27223812967 DATOS PADRÓN ÁGIL: DI MARE [PERSON_NAME] …" at bounding box center [619, 369] width 1163 height 629
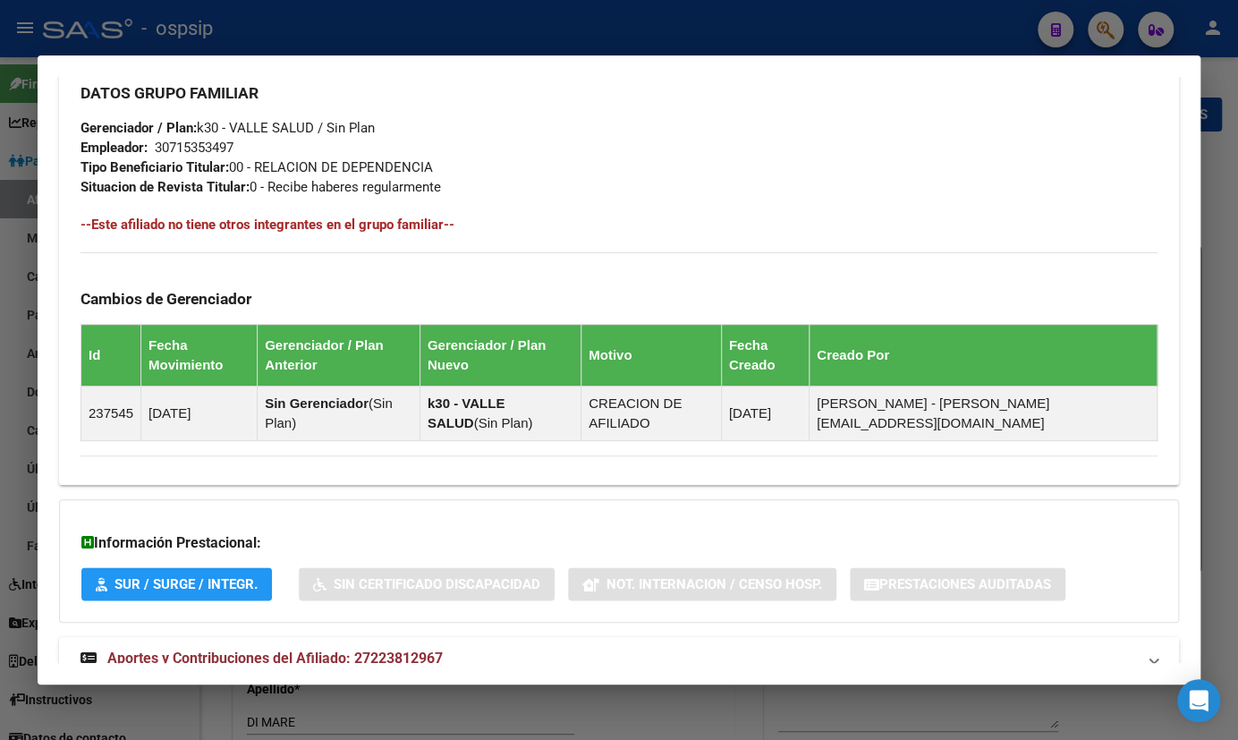
scroll to position [868, 0]
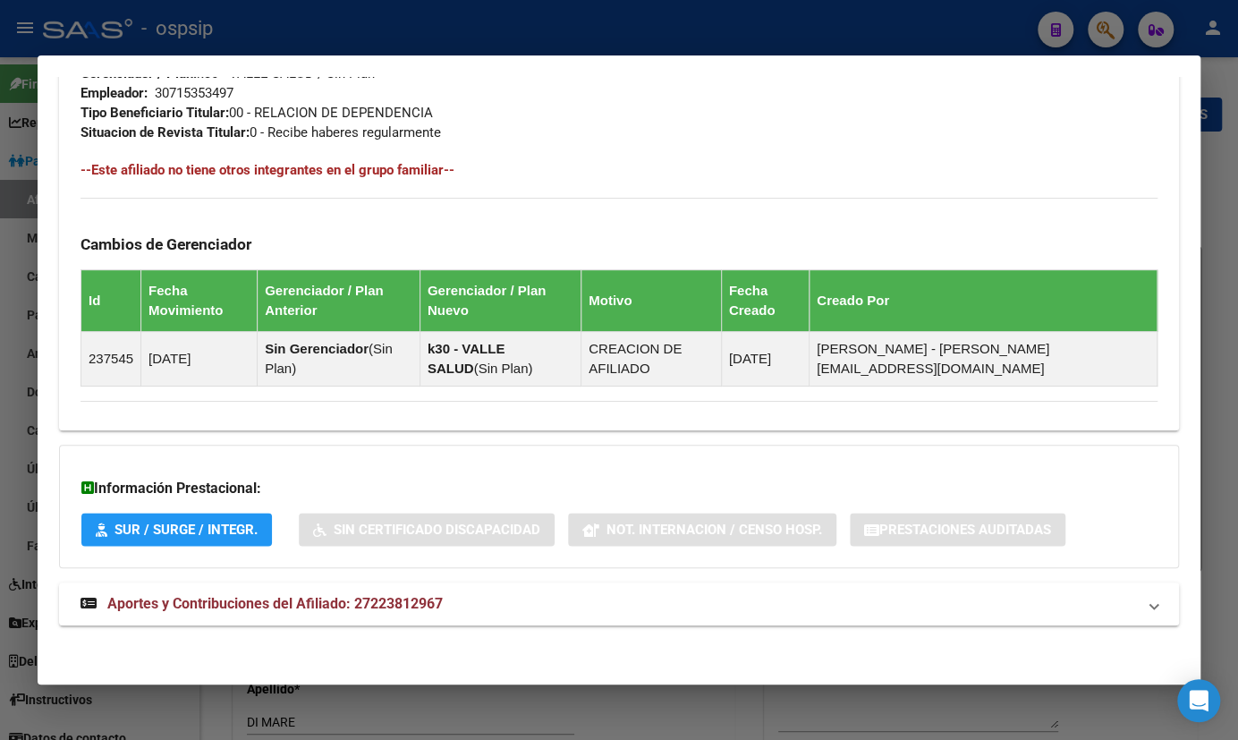
click at [275, 473] on div "Información Prestacional: SUR / SURGE / INTEGR. Sin Certificado Discapacidad No…" at bounding box center [619, 506] width 1120 height 123
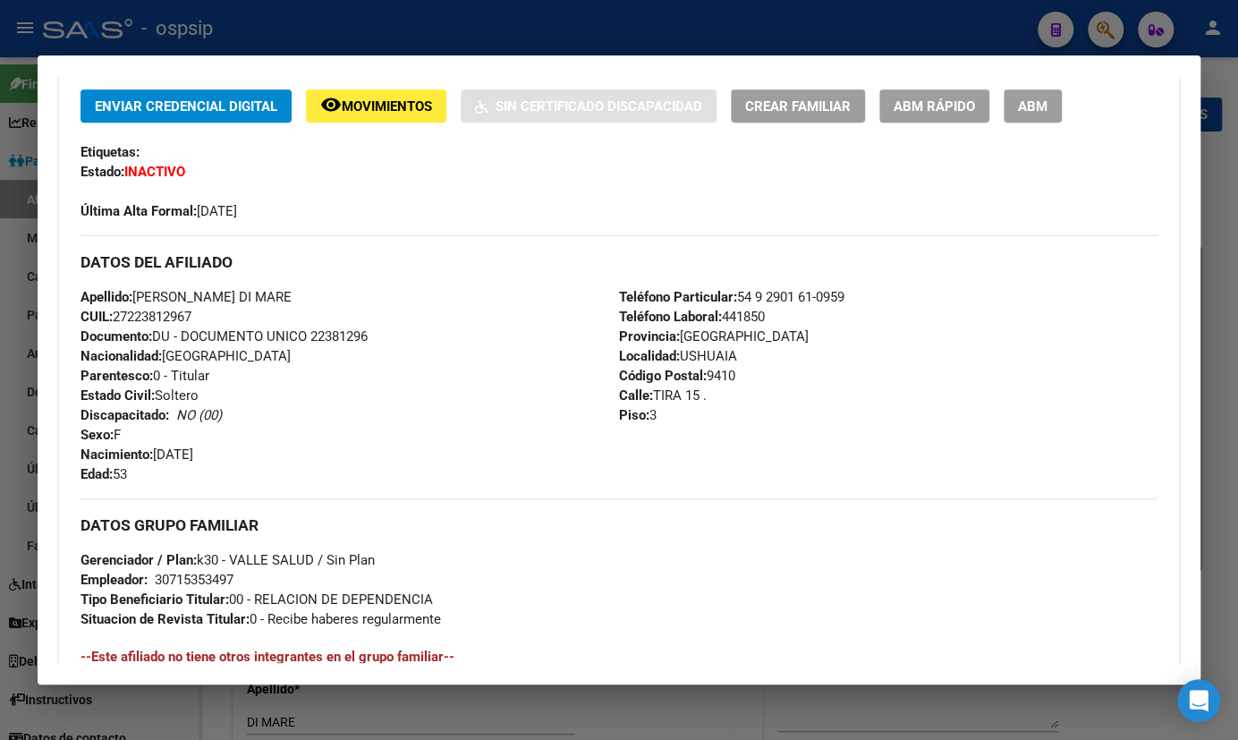
scroll to position [300, 0]
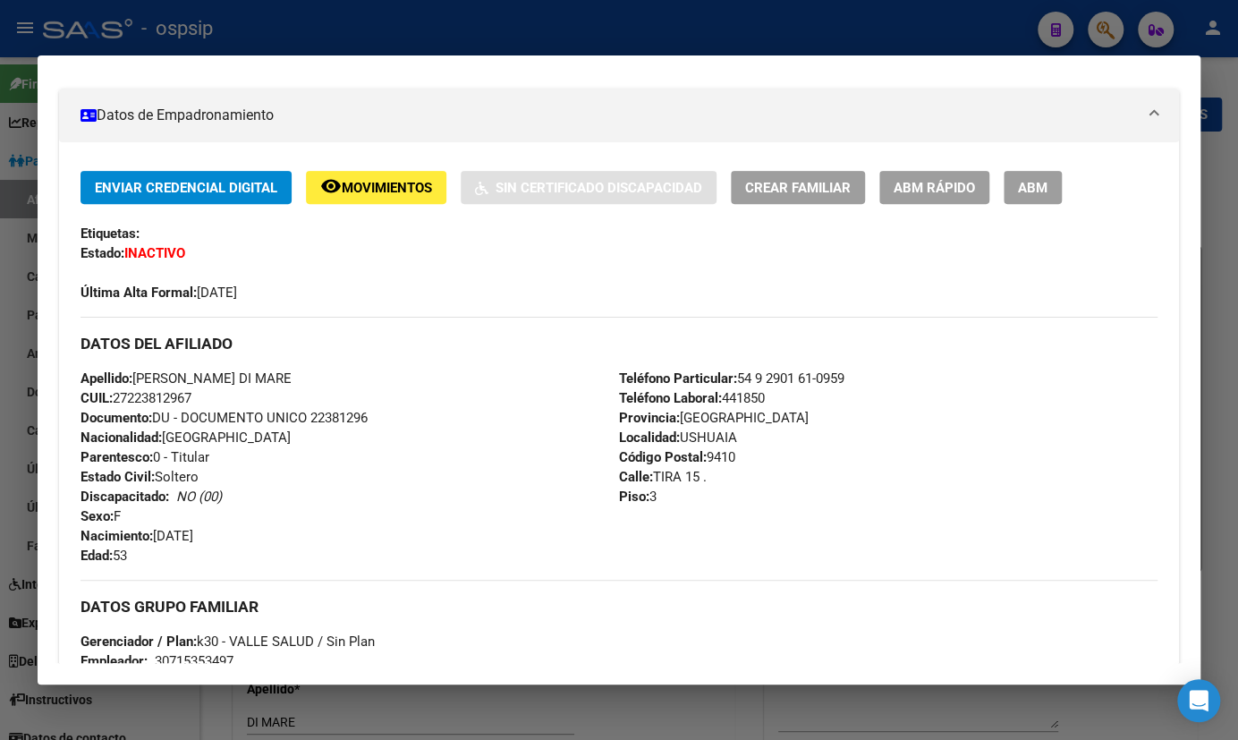
click at [381, 470] on div "Apellido: [PERSON_NAME] DI MARE CUIL: 27223812967 Documento: DU - DOCUMENTO UNI…" at bounding box center [350, 467] width 539 height 197
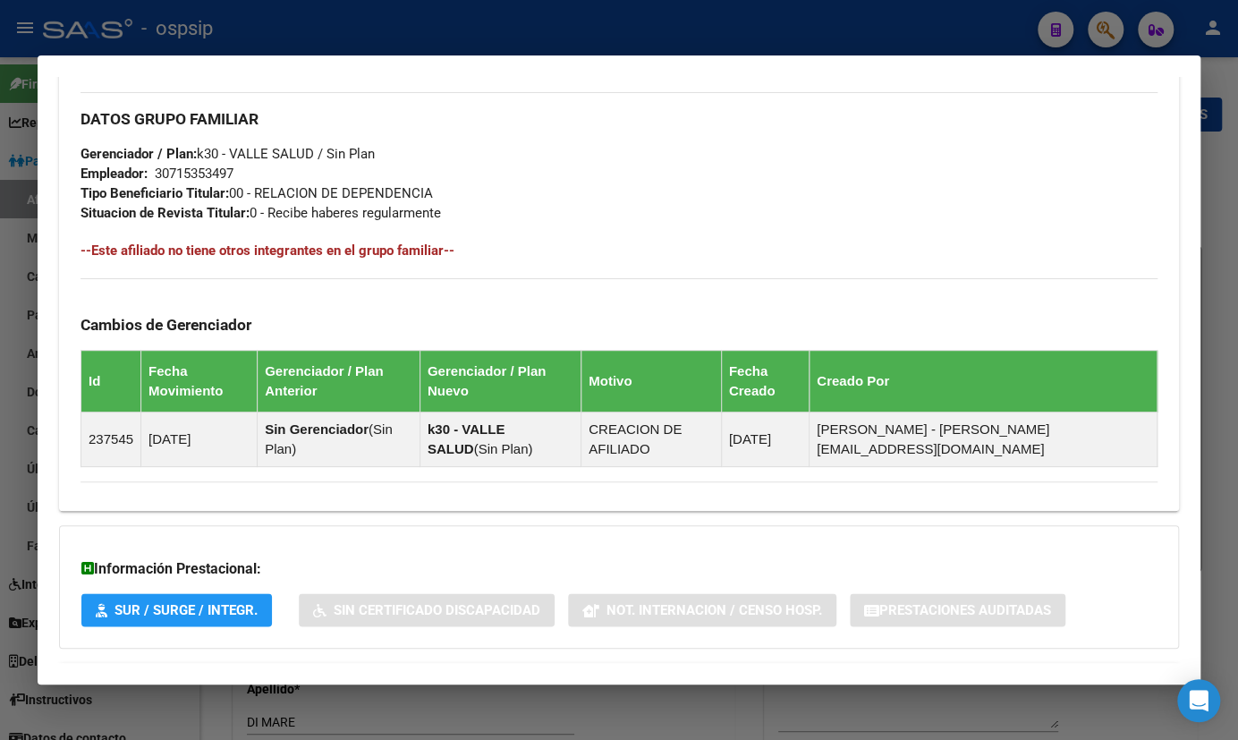
scroll to position [381, 0]
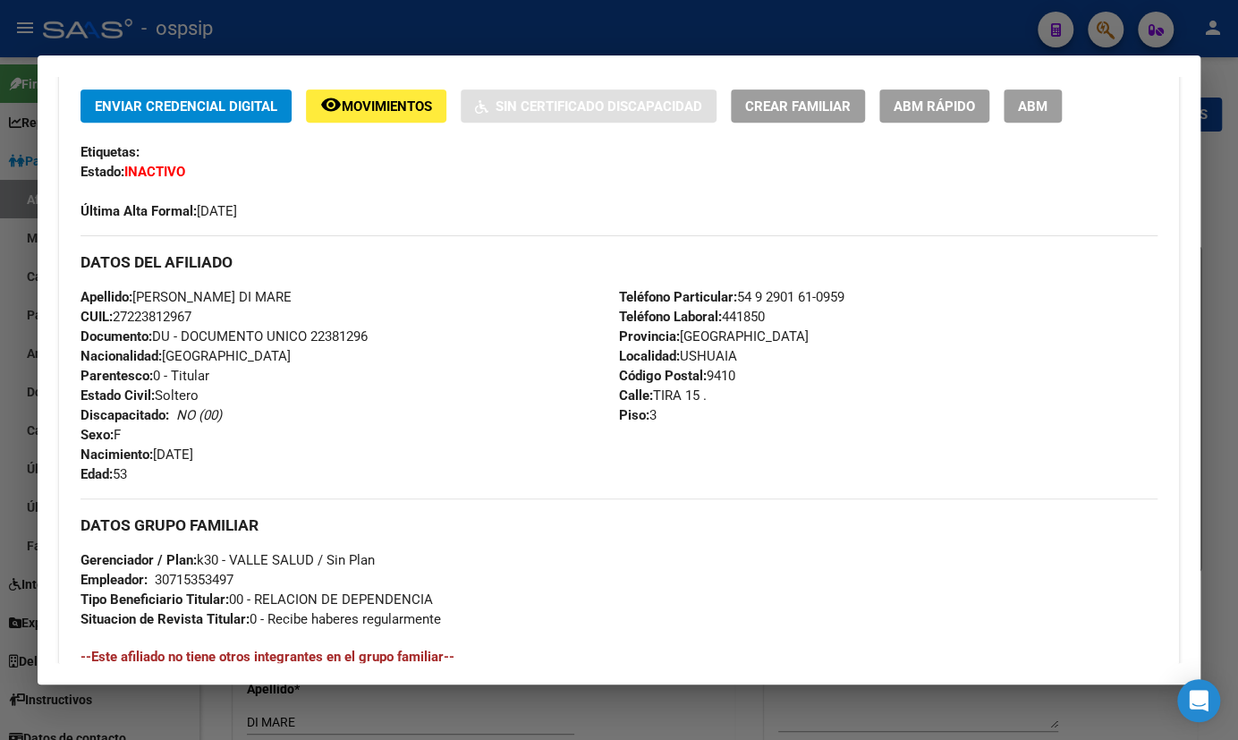
click at [394, 348] on div "Apellido: [PERSON_NAME] DI MARE CUIL: 27223812967 Documento: DU - DOCUMENTO UNI…" at bounding box center [350, 385] width 539 height 197
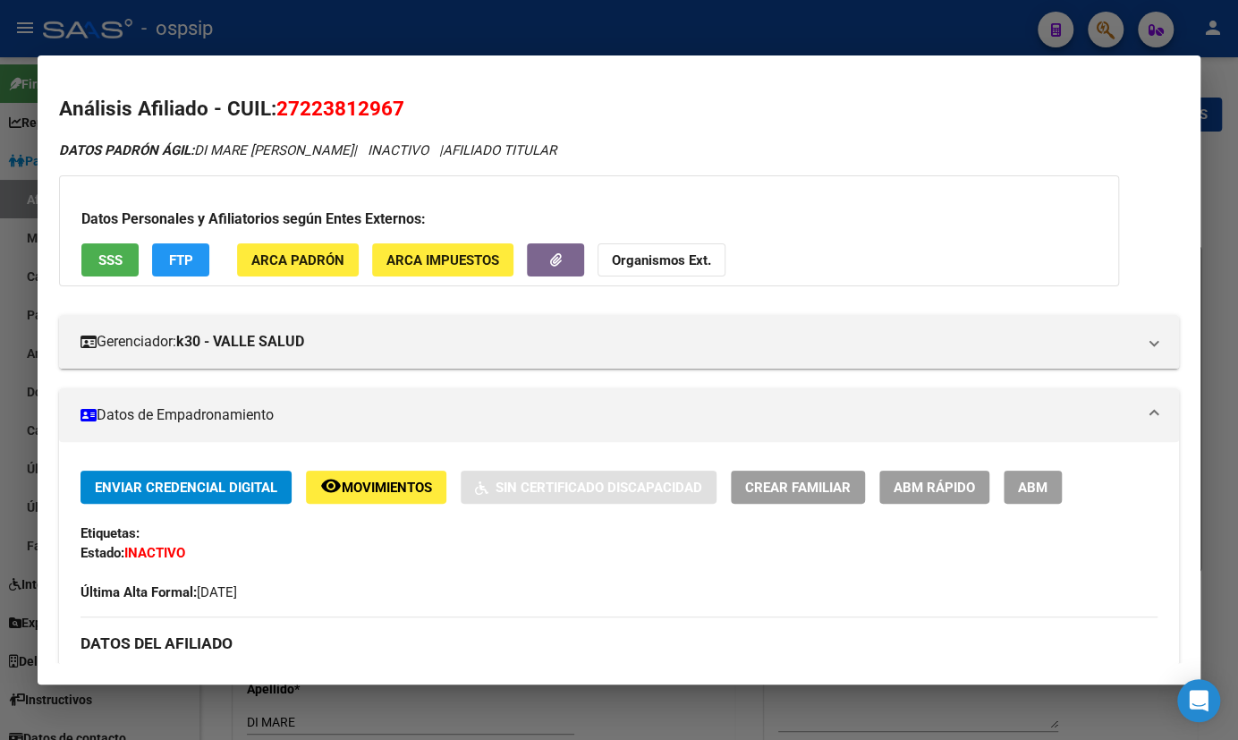
drag, startPoint x: 453, startPoint y: 74, endPoint x: 431, endPoint y: 132, distance: 62.0
click at [453, 74] on mat-dialog-container "Análisis Afiliado - CUIL: 27223812967 DATOS PADRÓN ÁGIL: DI MARE [PERSON_NAME] …" at bounding box center [619, 369] width 1163 height 629
click at [550, 267] on span "button" at bounding box center [556, 260] width 12 height 16
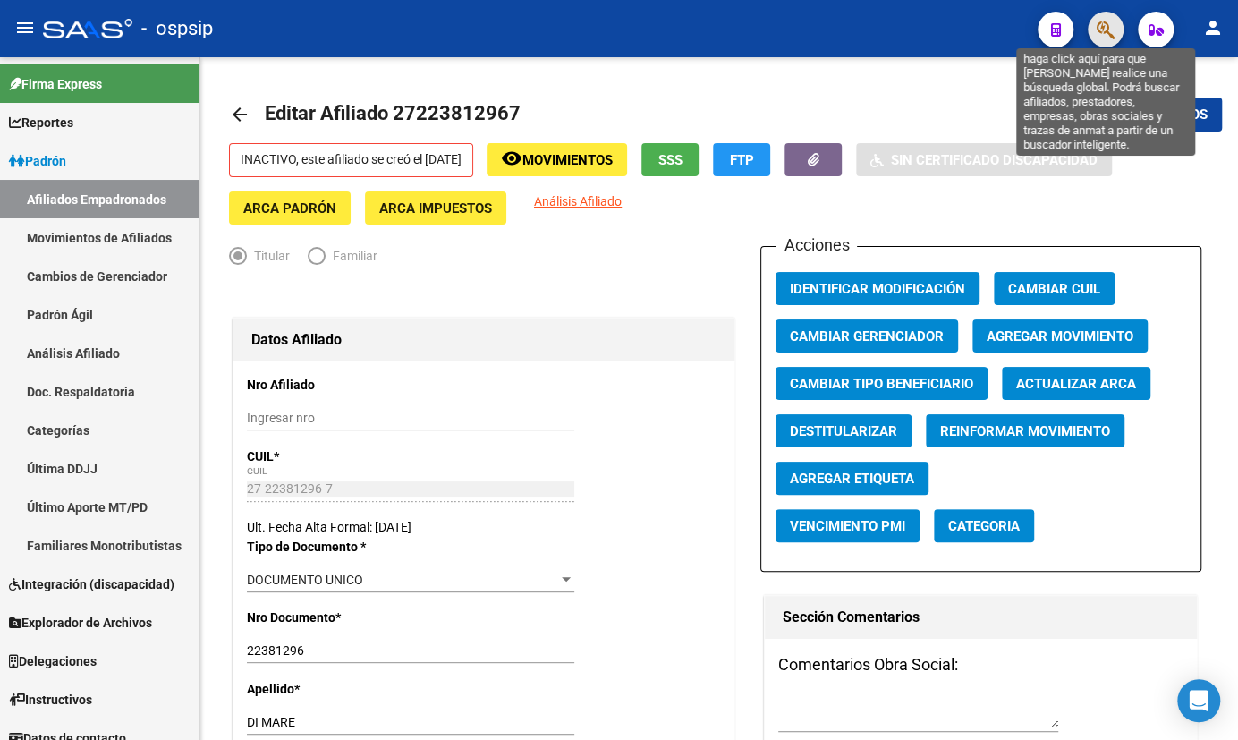
click at [1101, 25] on icon "button" at bounding box center [1106, 30] width 18 height 21
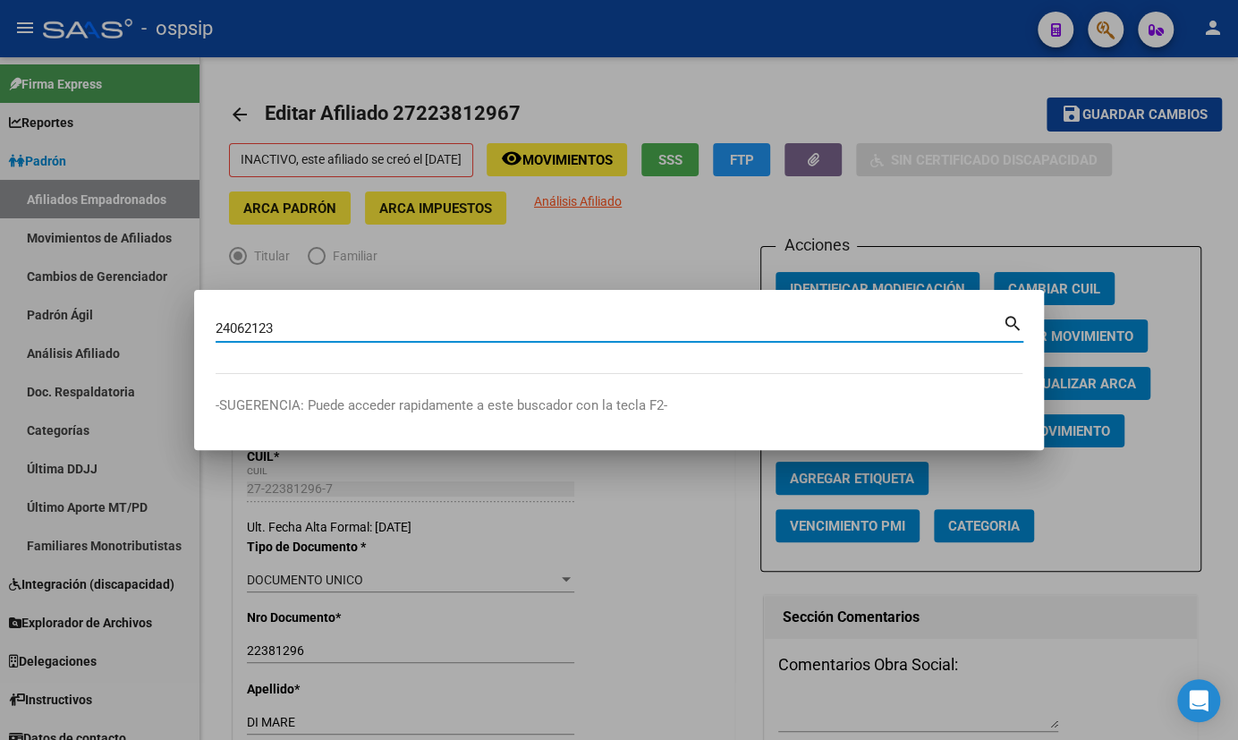
type input "24062123"
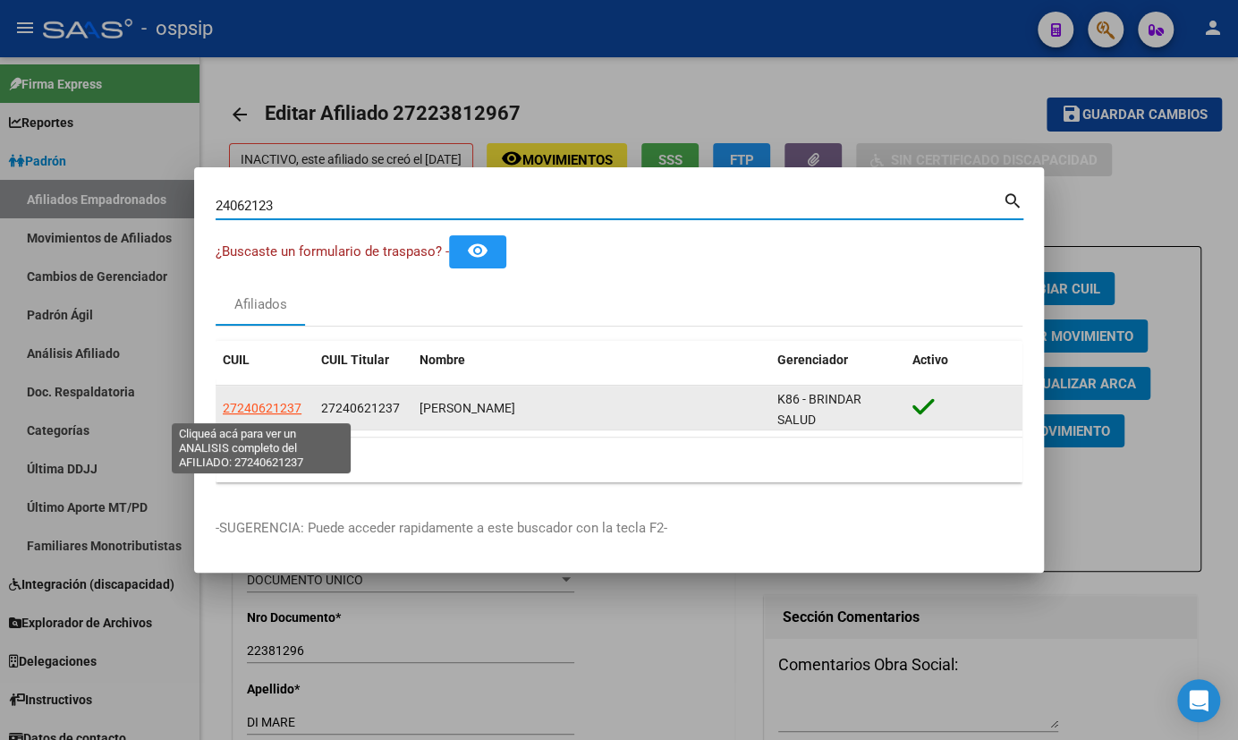
click at [260, 411] on span "27240621237" at bounding box center [262, 408] width 79 height 14
type textarea "27240621237"
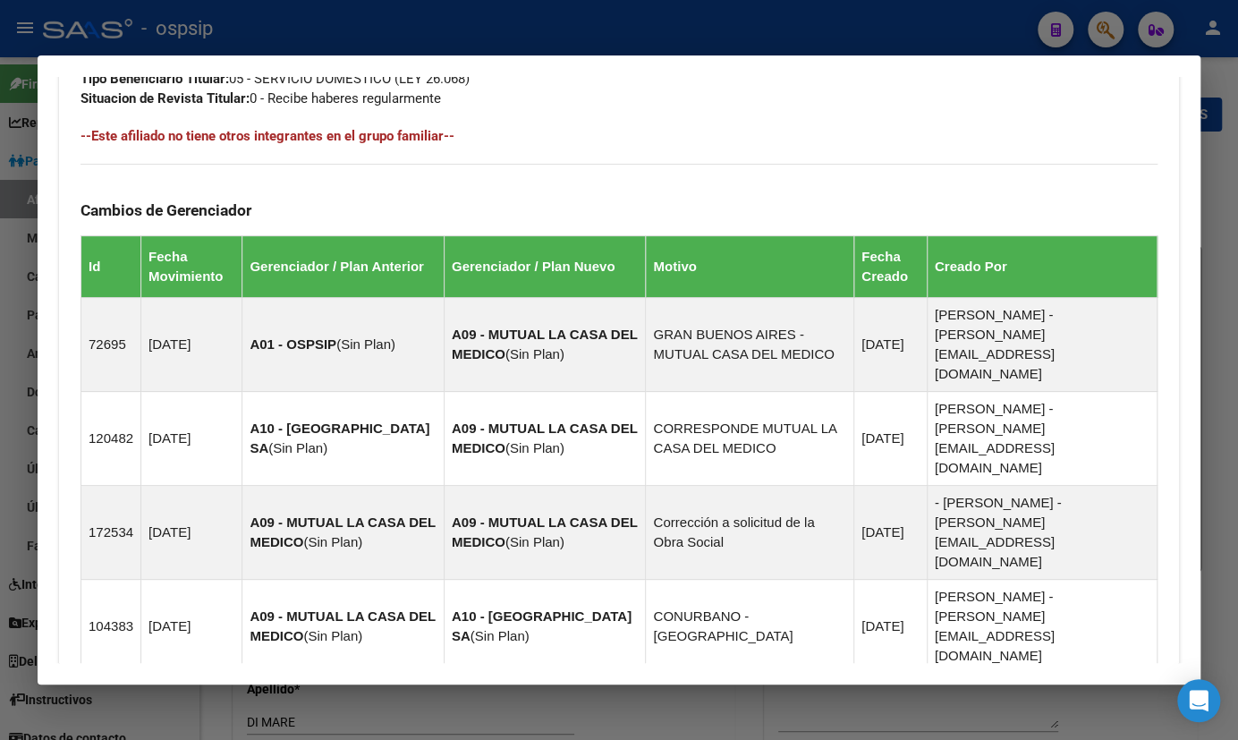
scroll to position [1160, 0]
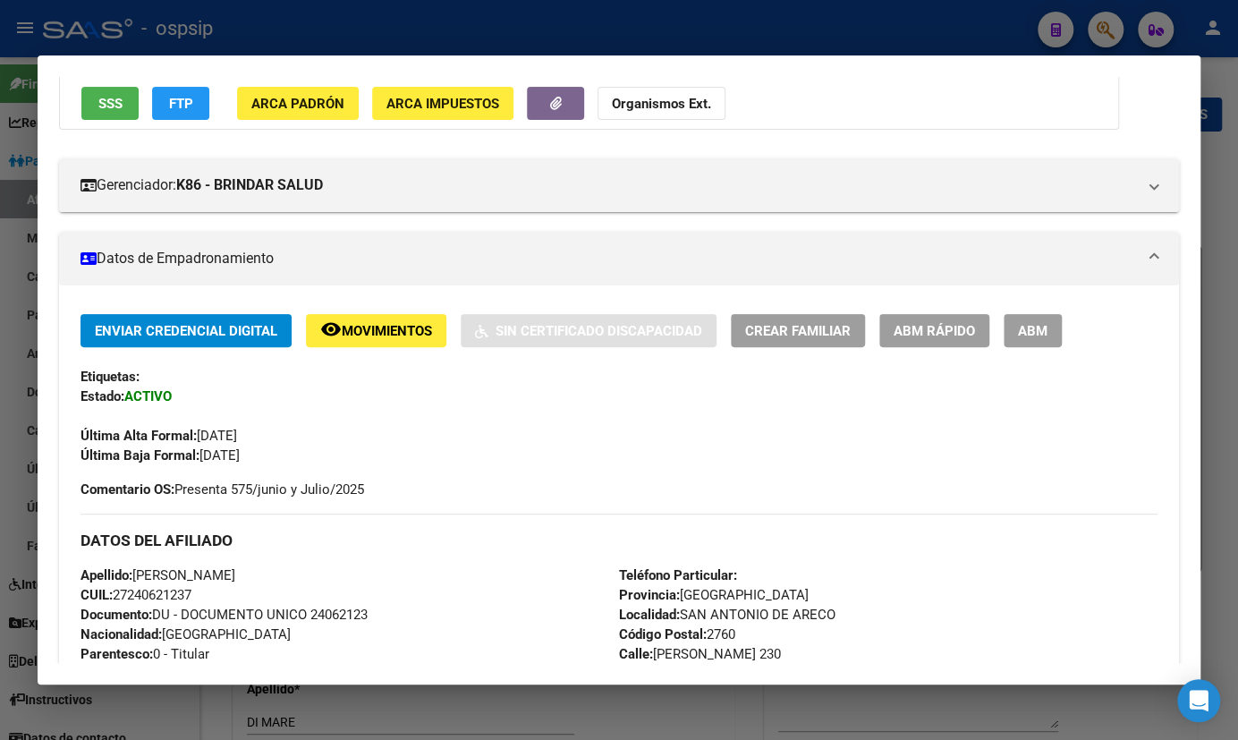
scroll to position [0, 0]
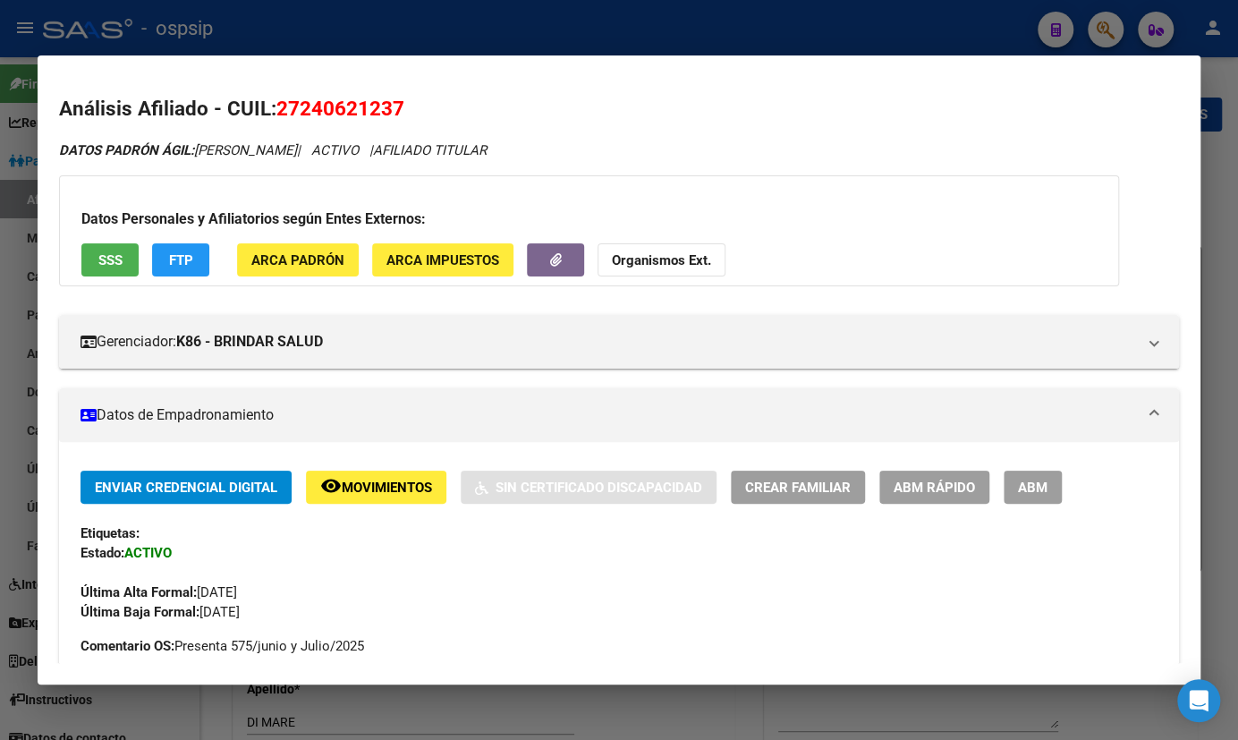
drag, startPoint x: 277, startPoint y: 106, endPoint x: 428, endPoint y: 109, distance: 150.4
click at [428, 109] on h2 "Análisis Afiliado - CUIL: 27240621237" at bounding box center [619, 109] width 1120 height 30
copy span "27240621237"
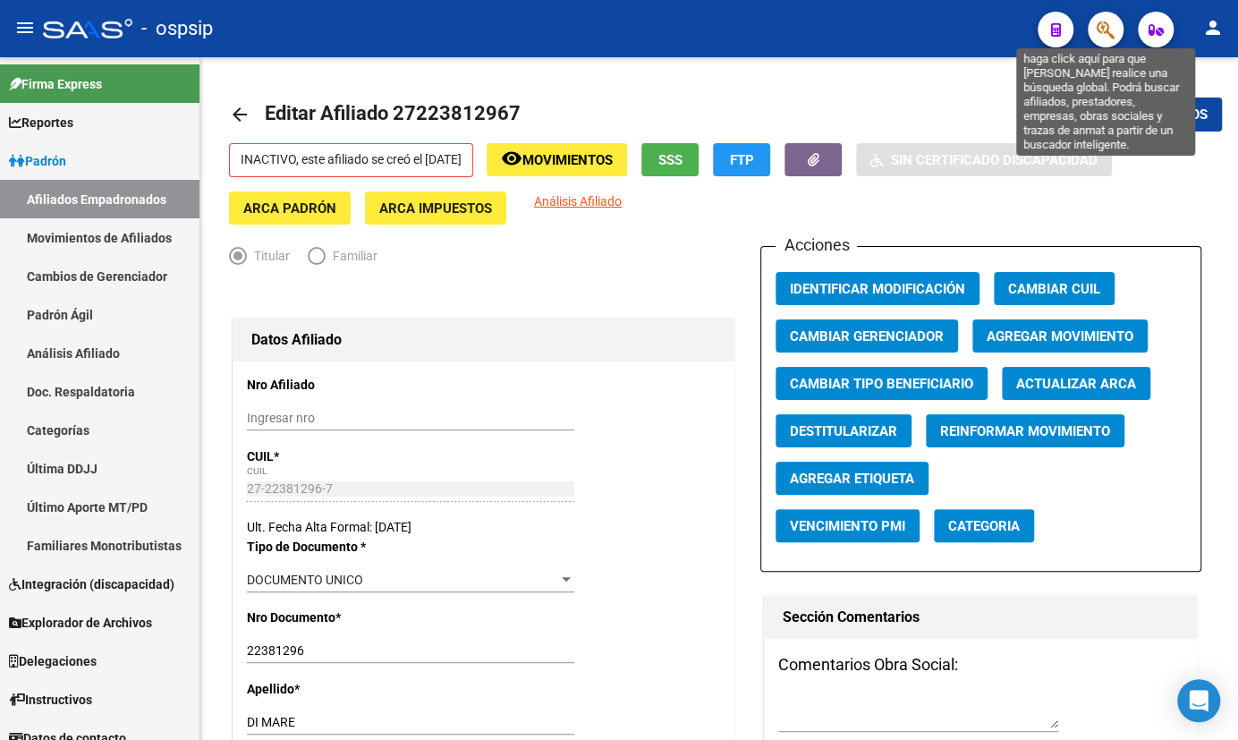
click at [1110, 30] on icon "button" at bounding box center [1106, 30] width 18 height 21
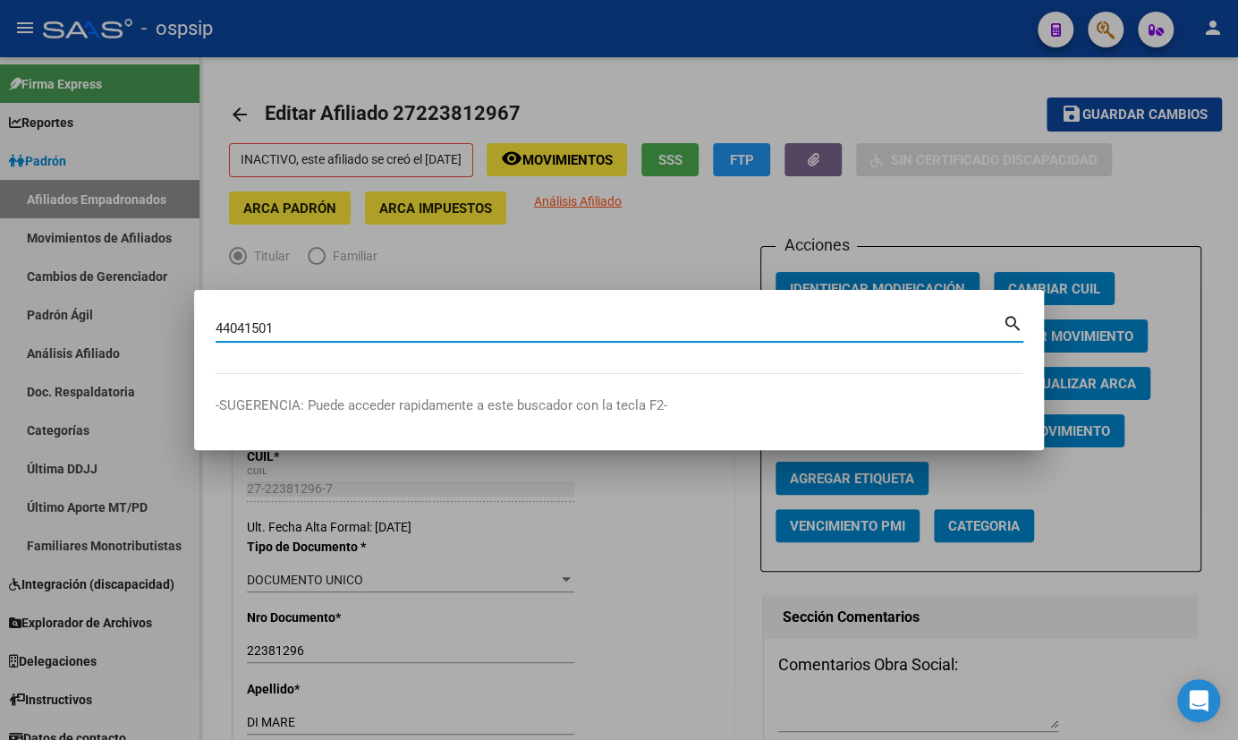
type input "44041501"
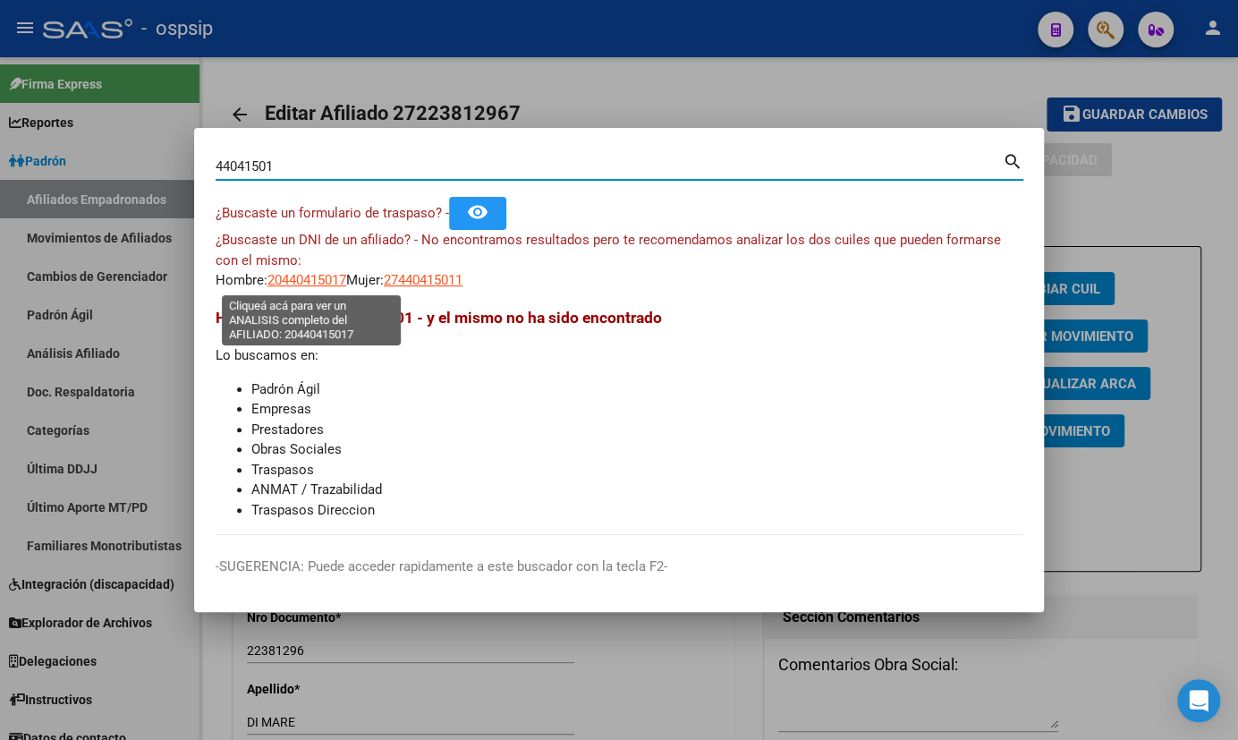
click at [294, 285] on span "20440415017" at bounding box center [307, 280] width 79 height 16
type textarea "20440415017"
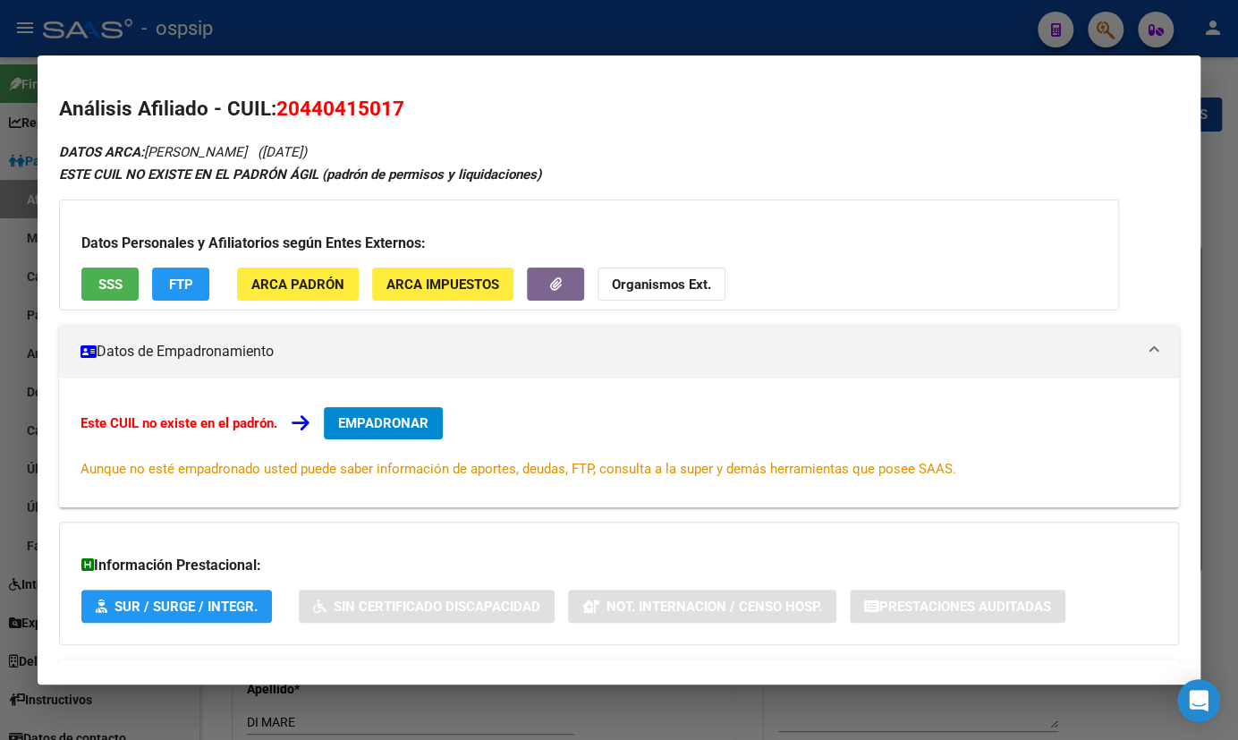
scroll to position [78, 0]
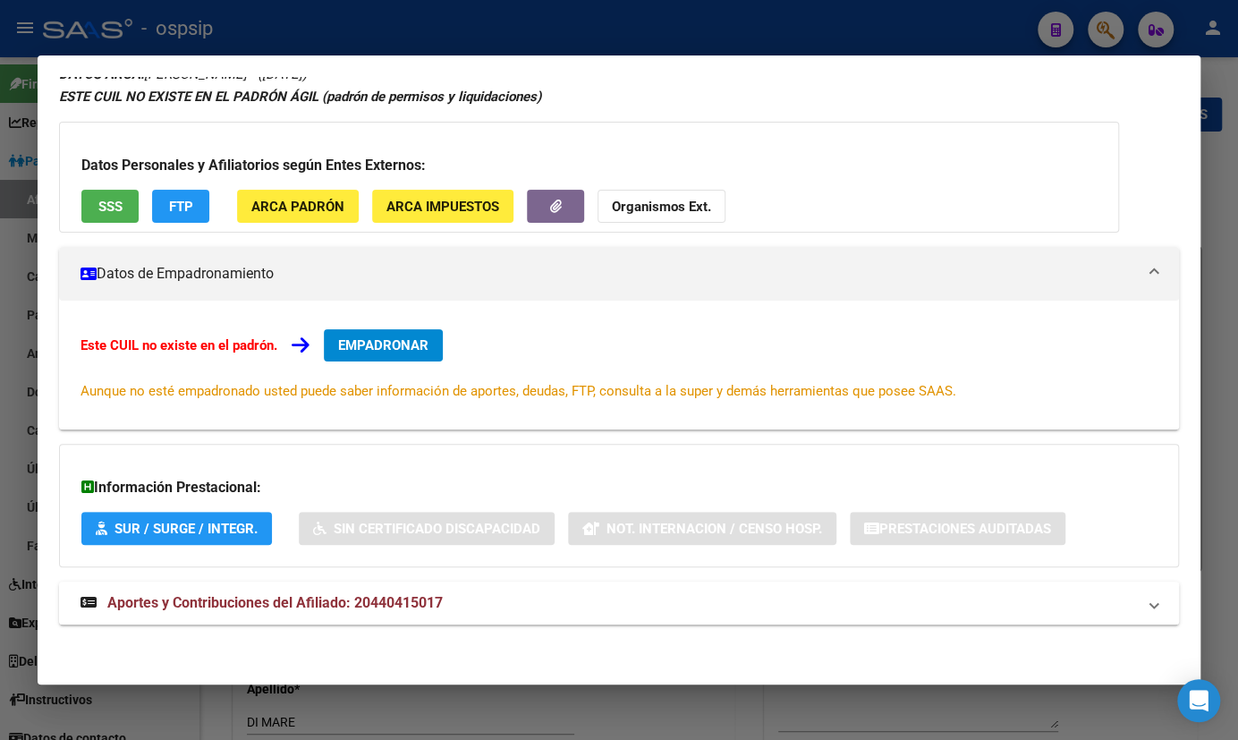
click at [394, 598] on span "Aportes y Contribuciones del Afiliado: 20440415017" at bounding box center [275, 602] width 336 height 17
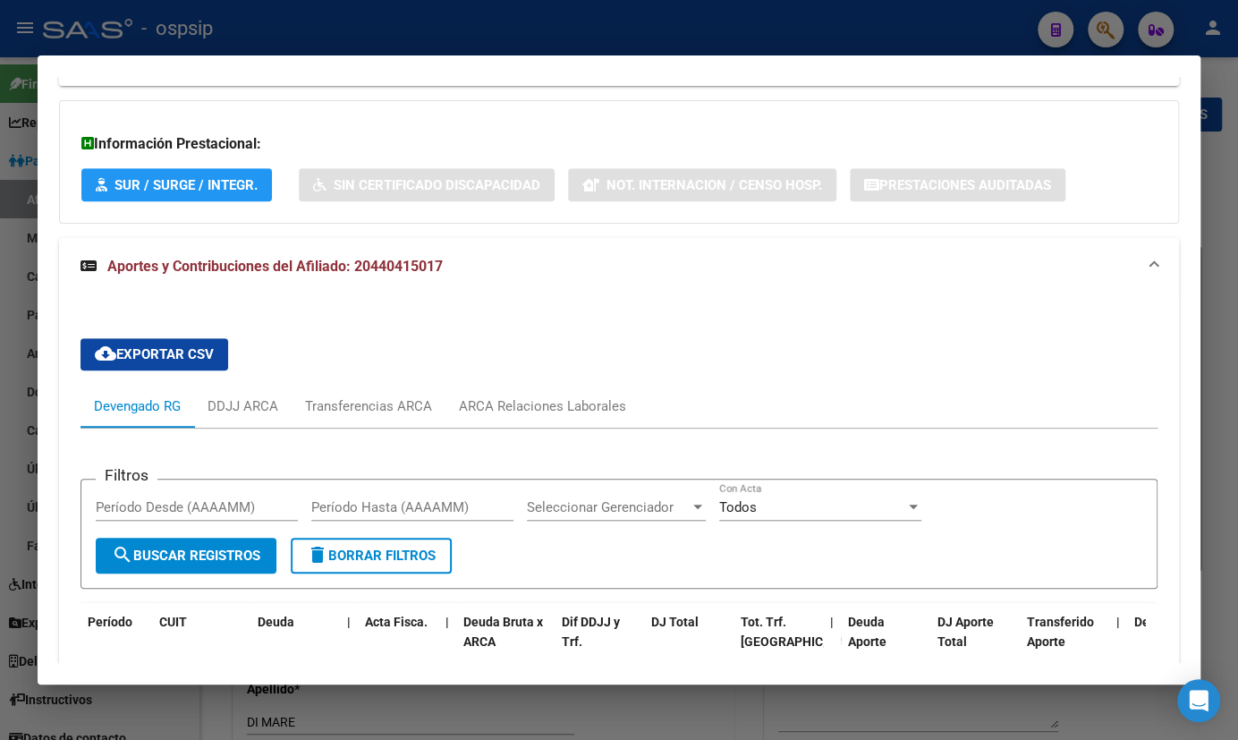
scroll to position [0, 0]
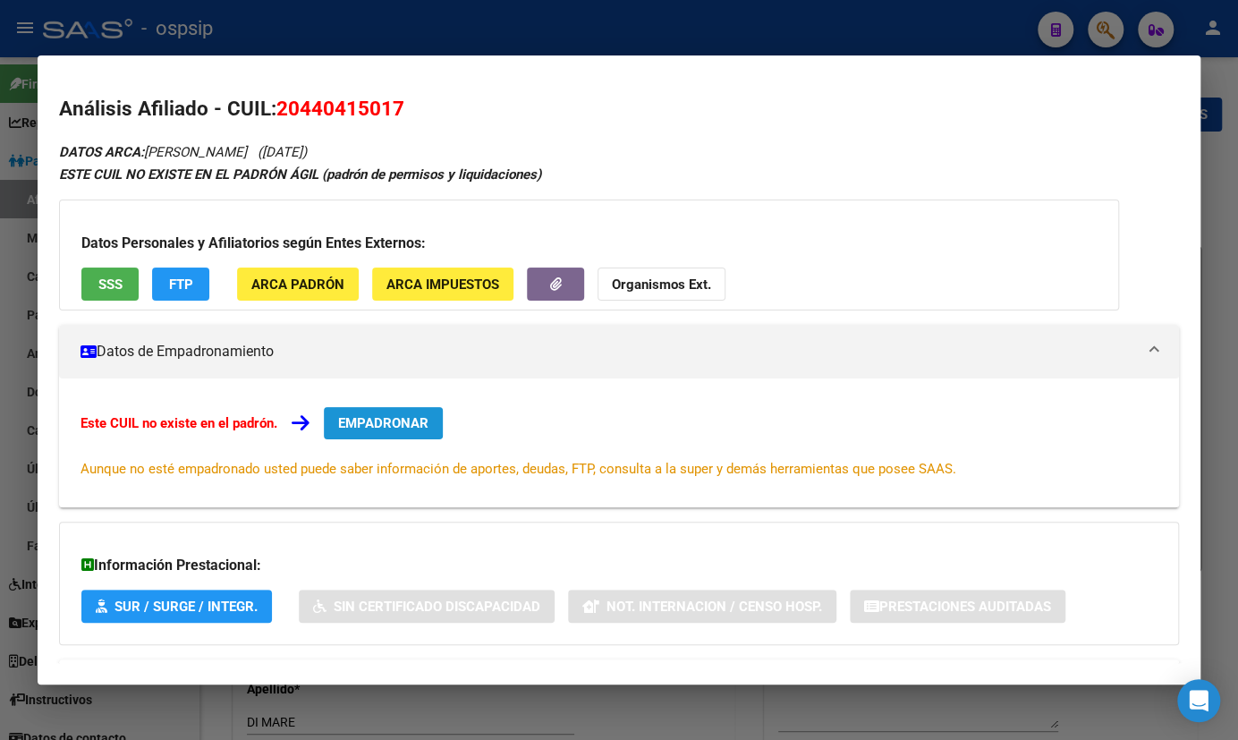
click at [372, 418] on span "EMPADRONAR" at bounding box center [383, 423] width 90 height 16
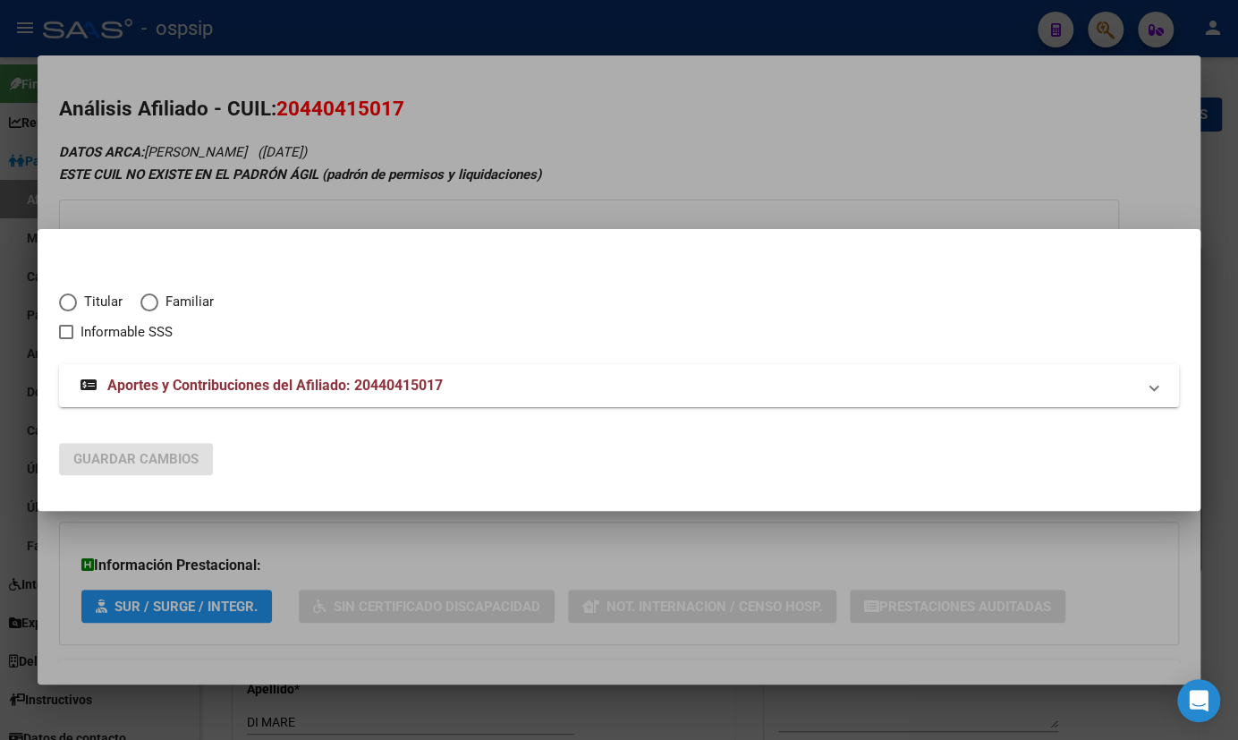
click at [69, 296] on span "Elija una opción" at bounding box center [68, 303] width 18 height 18
click at [69, 296] on input "Titular" at bounding box center [68, 303] width 18 height 18
radio input "true"
checkbox input "true"
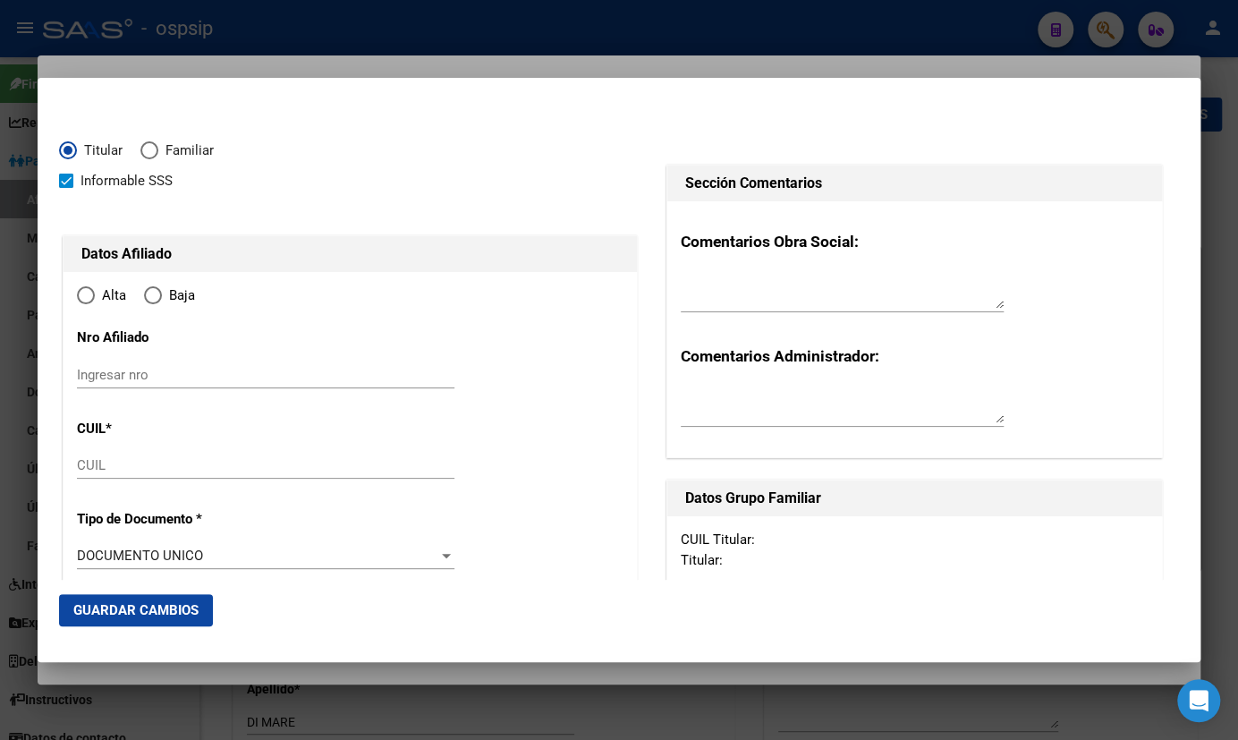
type input "20-44041501-7"
type input "44041501"
type input "[PERSON_NAME]"
type input "[DATE]"
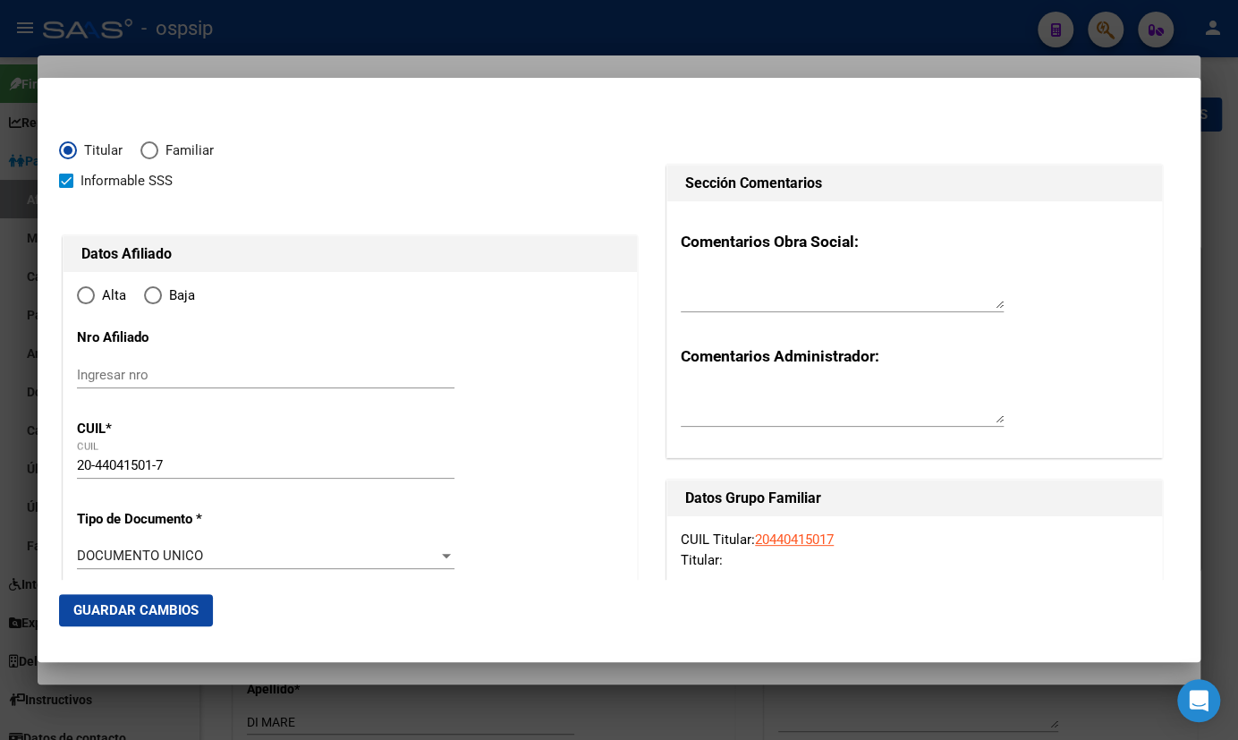
type input "[GEOGRAPHIC_DATA]"
type input "8532"
type input "[PERSON_NAME]"
type input "403"
radio input "true"
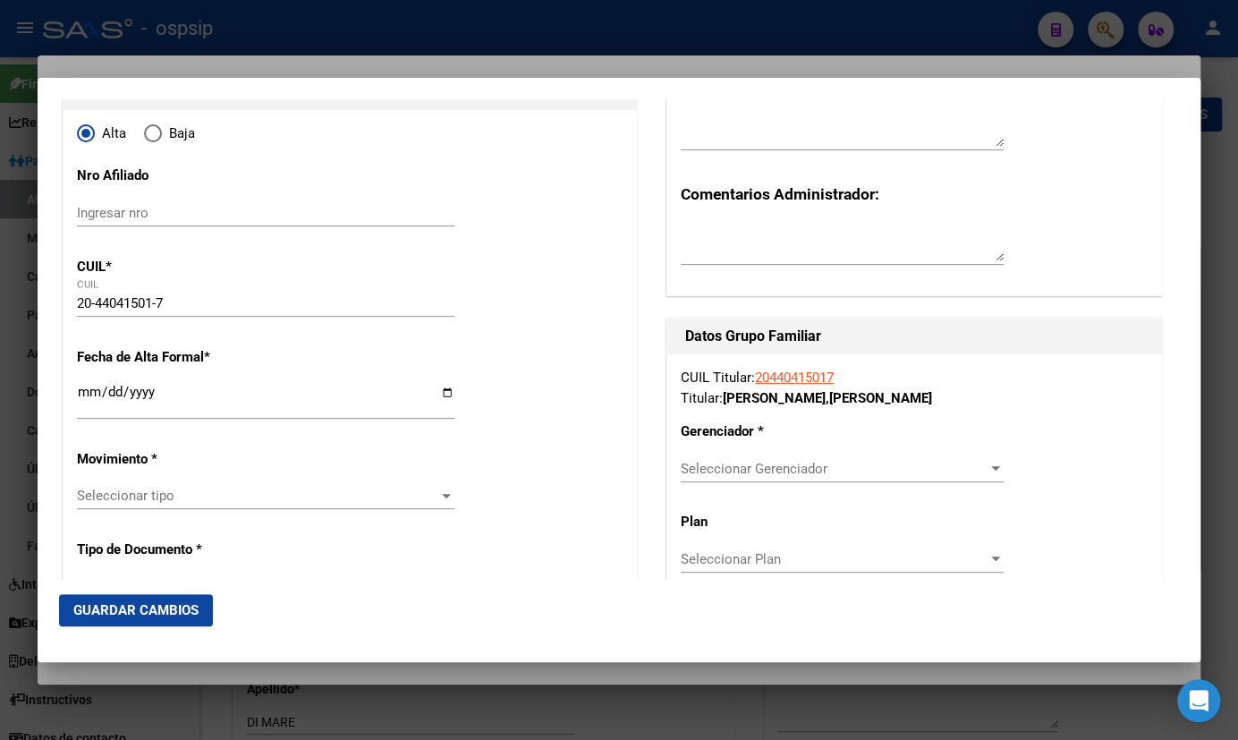
click at [81, 391] on input "Ingresar fecha" at bounding box center [266, 399] width 378 height 29
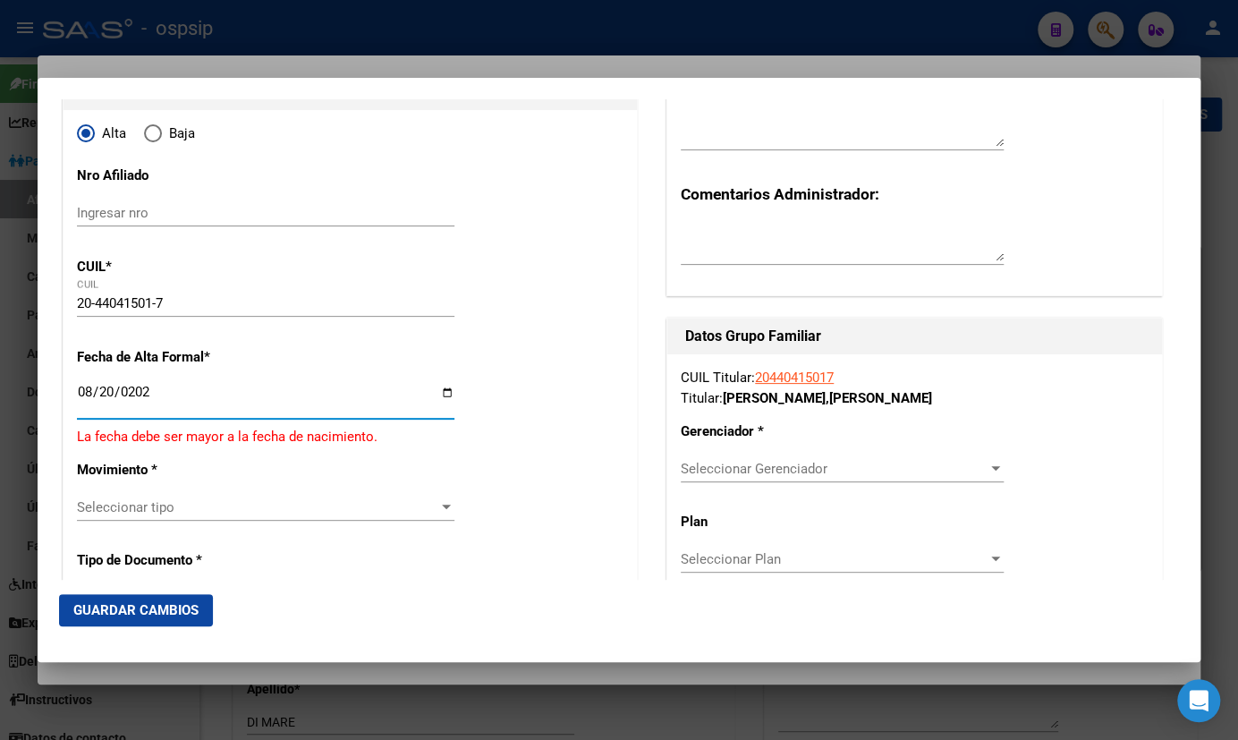
type input "[DATE]"
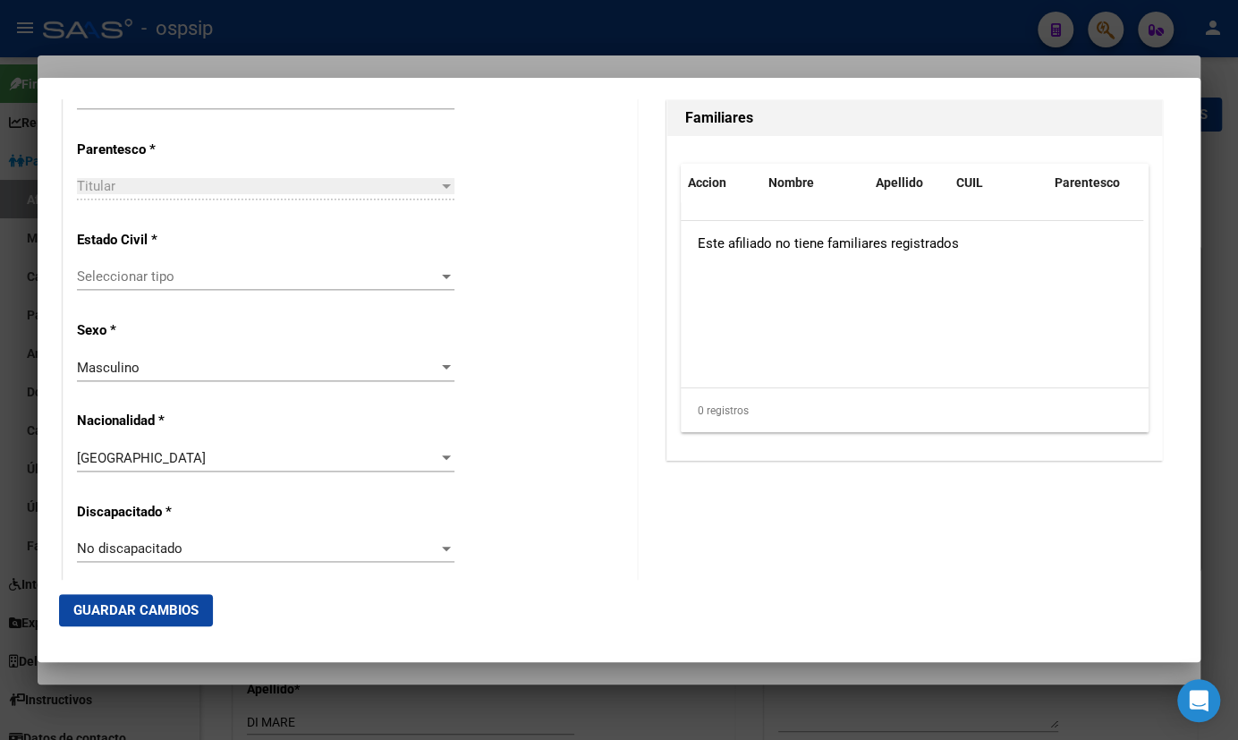
scroll to position [1138, 0]
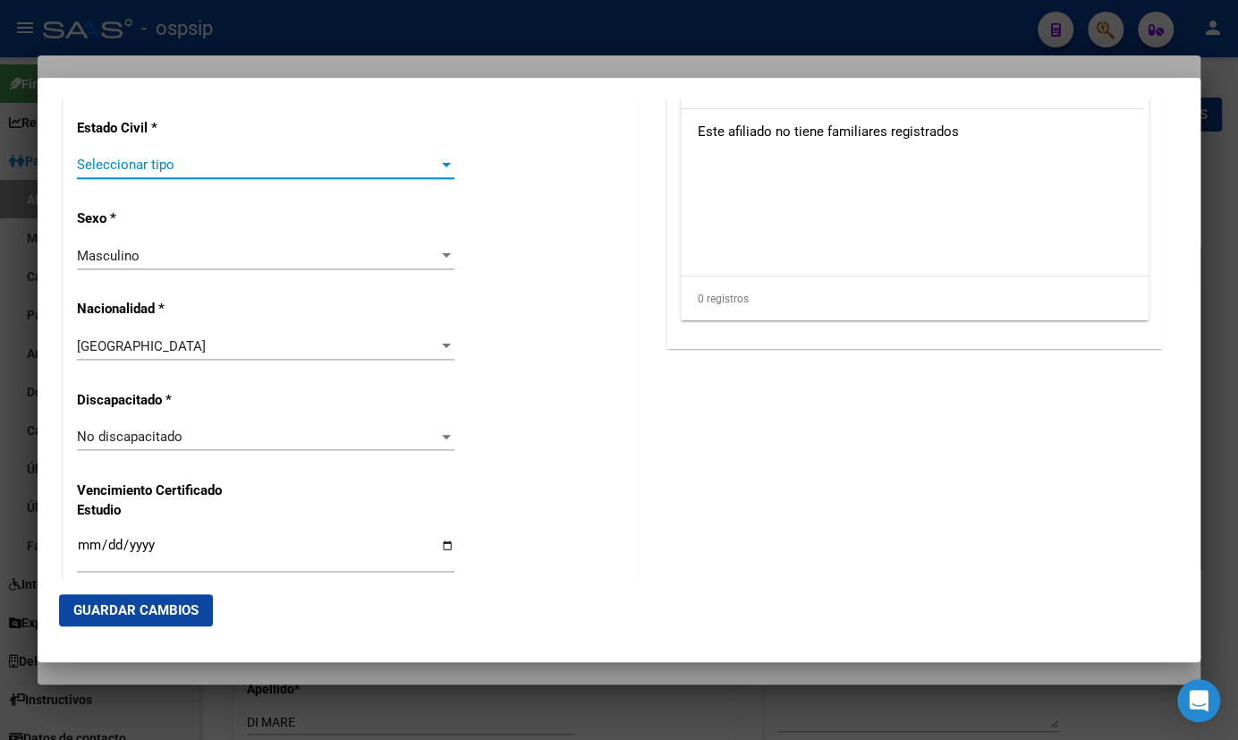
click at [183, 169] on span "Seleccionar tipo" at bounding box center [258, 165] width 362 height 16
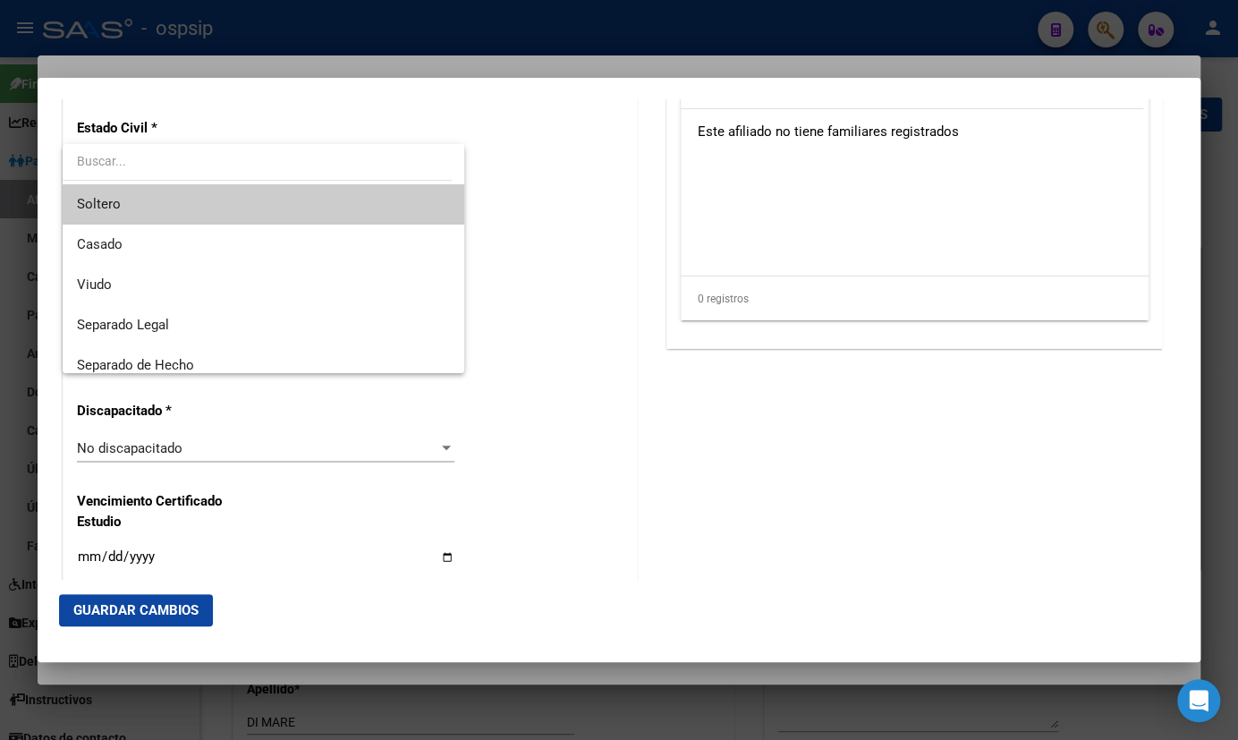
click at [148, 206] on span "Soltero" at bounding box center [263, 204] width 373 height 40
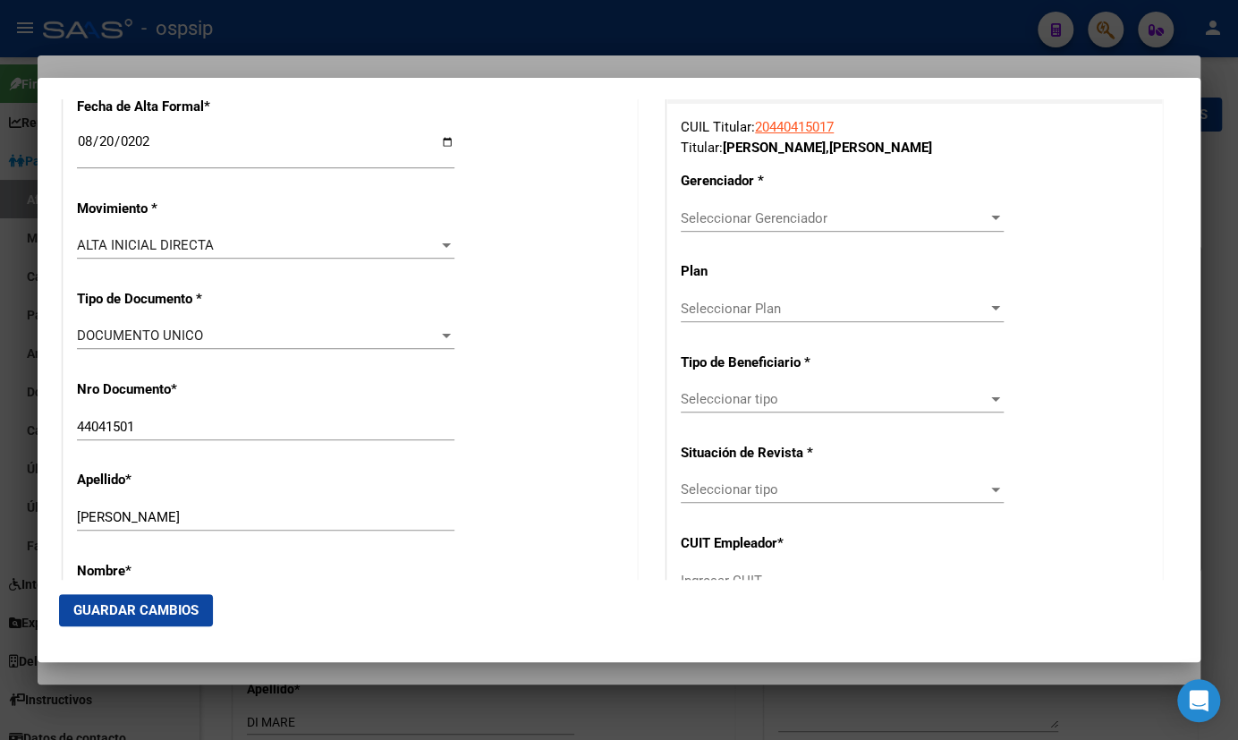
scroll to position [406, 0]
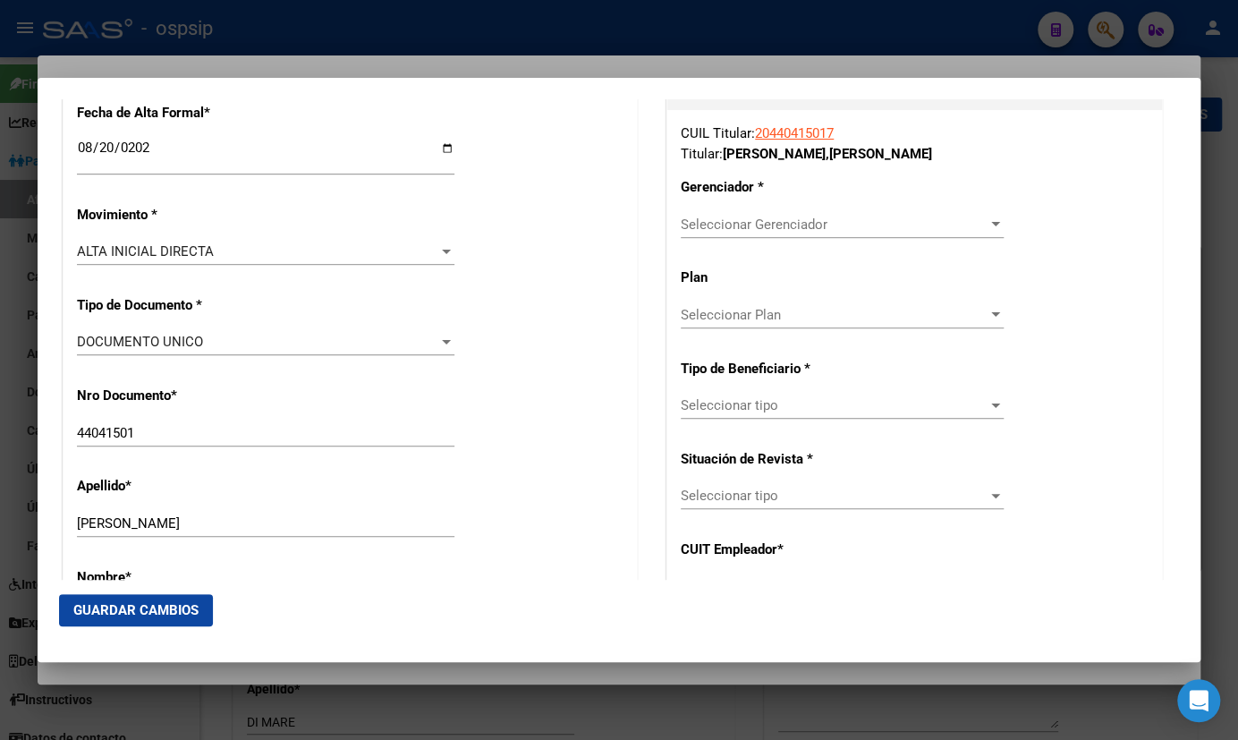
click at [751, 223] on span "Seleccionar Gerenciador" at bounding box center [834, 225] width 307 height 16
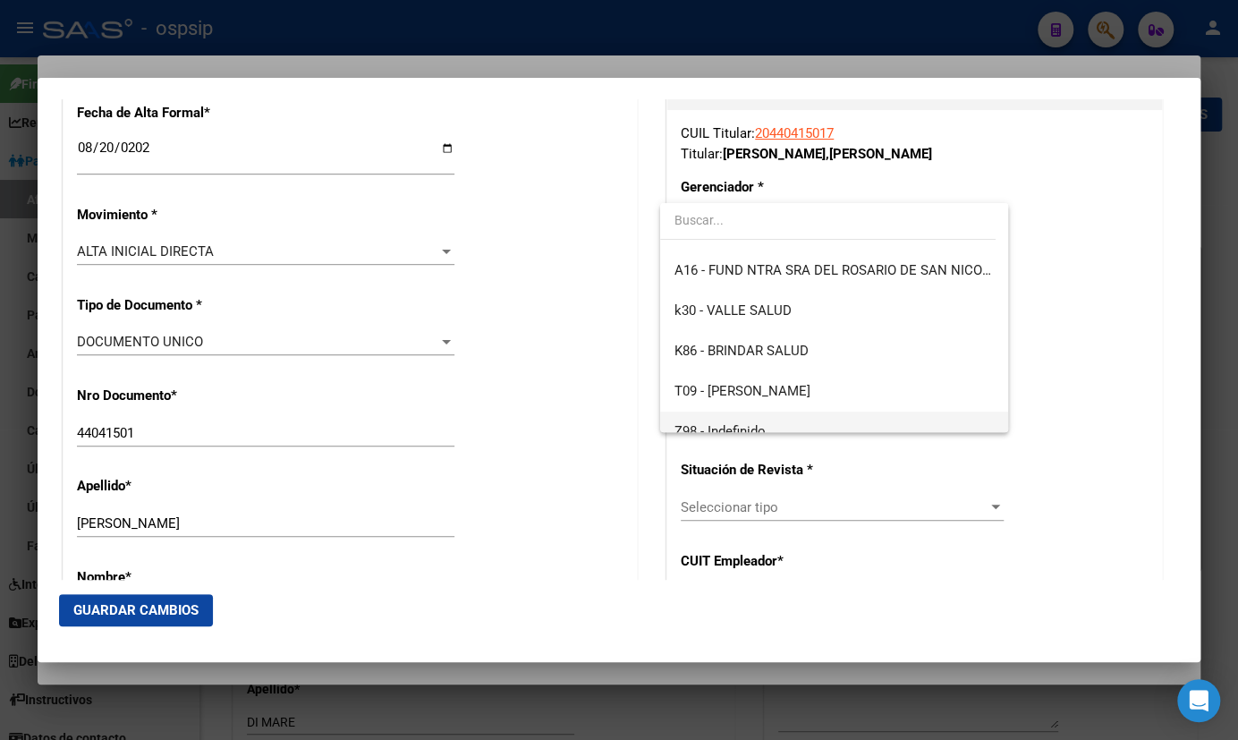
scroll to position [495, 0]
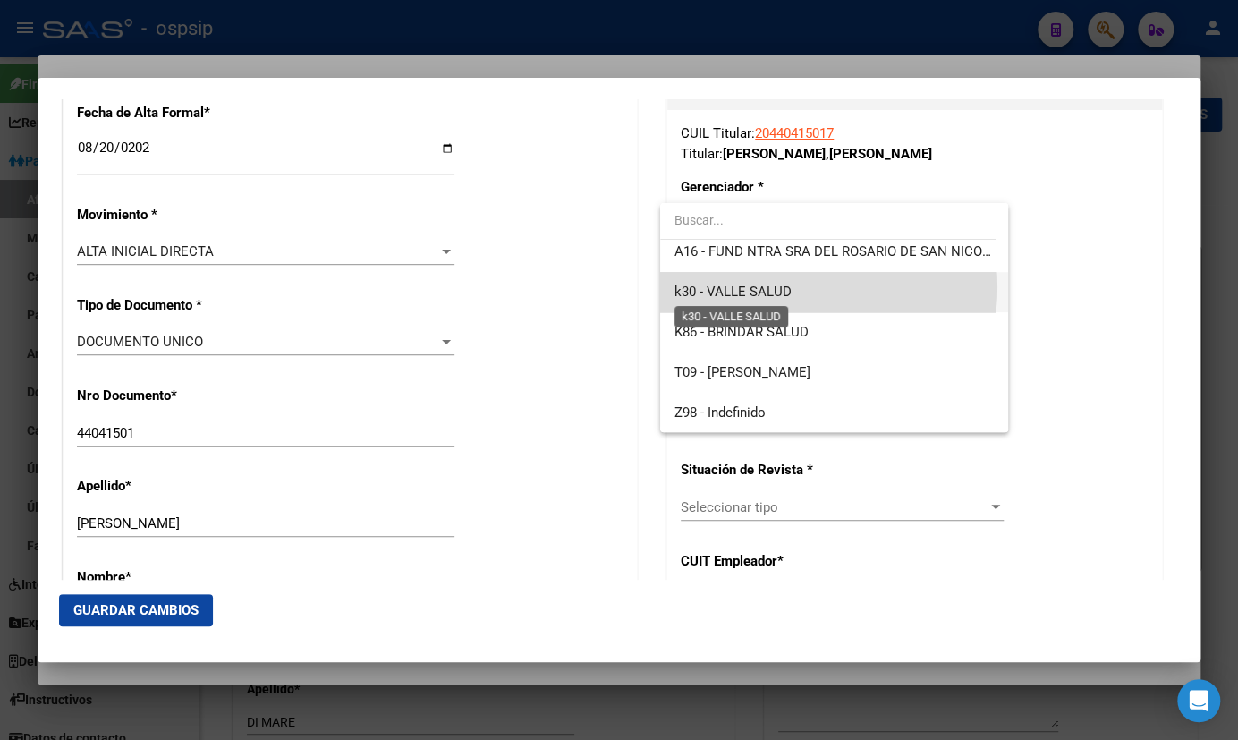
click at [775, 286] on span "k30 - VALLE SALUD" at bounding box center [733, 292] width 117 height 16
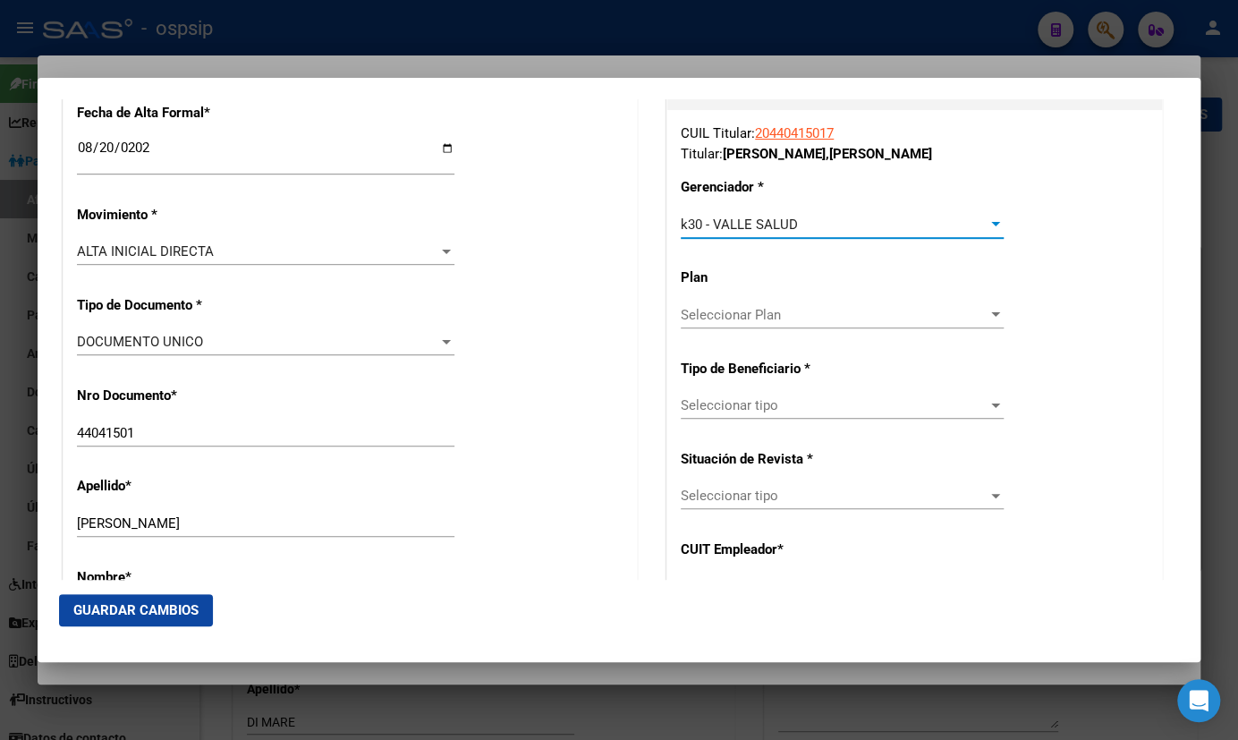
click at [723, 406] on span "Seleccionar tipo" at bounding box center [834, 405] width 307 height 16
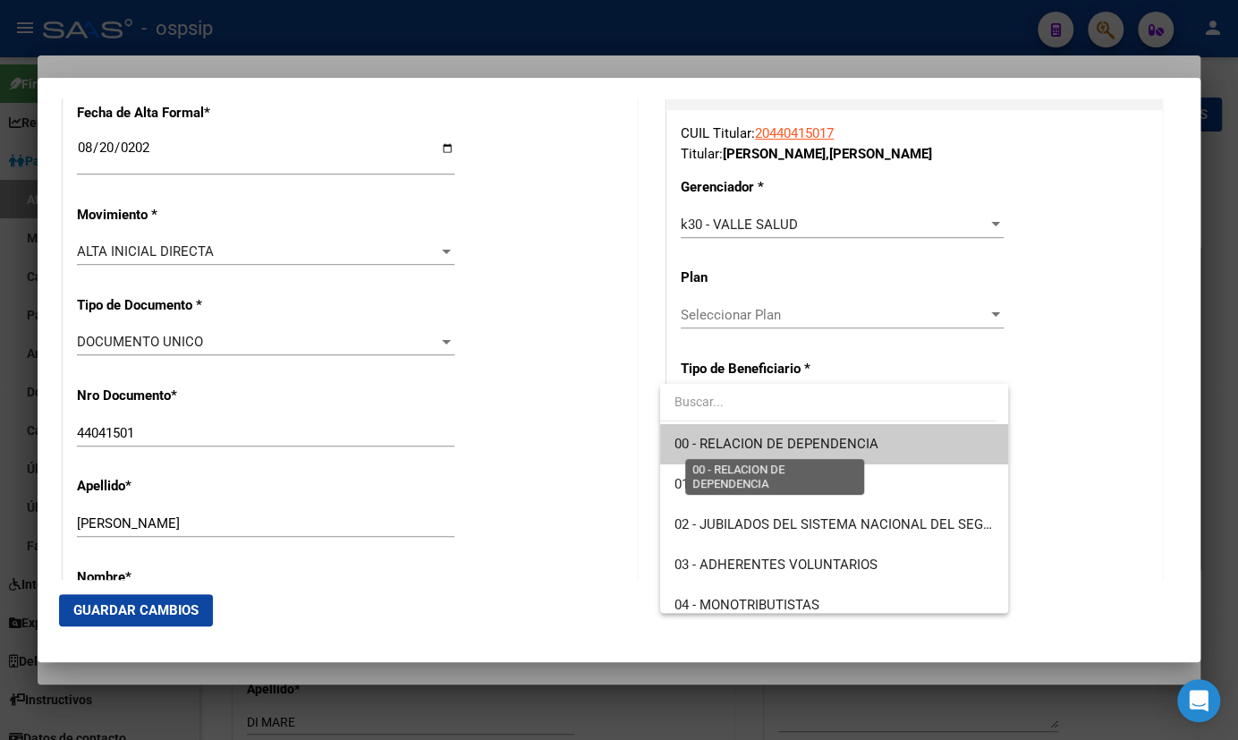
click at [723, 439] on span "00 - RELACION DE DEPENDENCIA" at bounding box center [777, 444] width 204 height 16
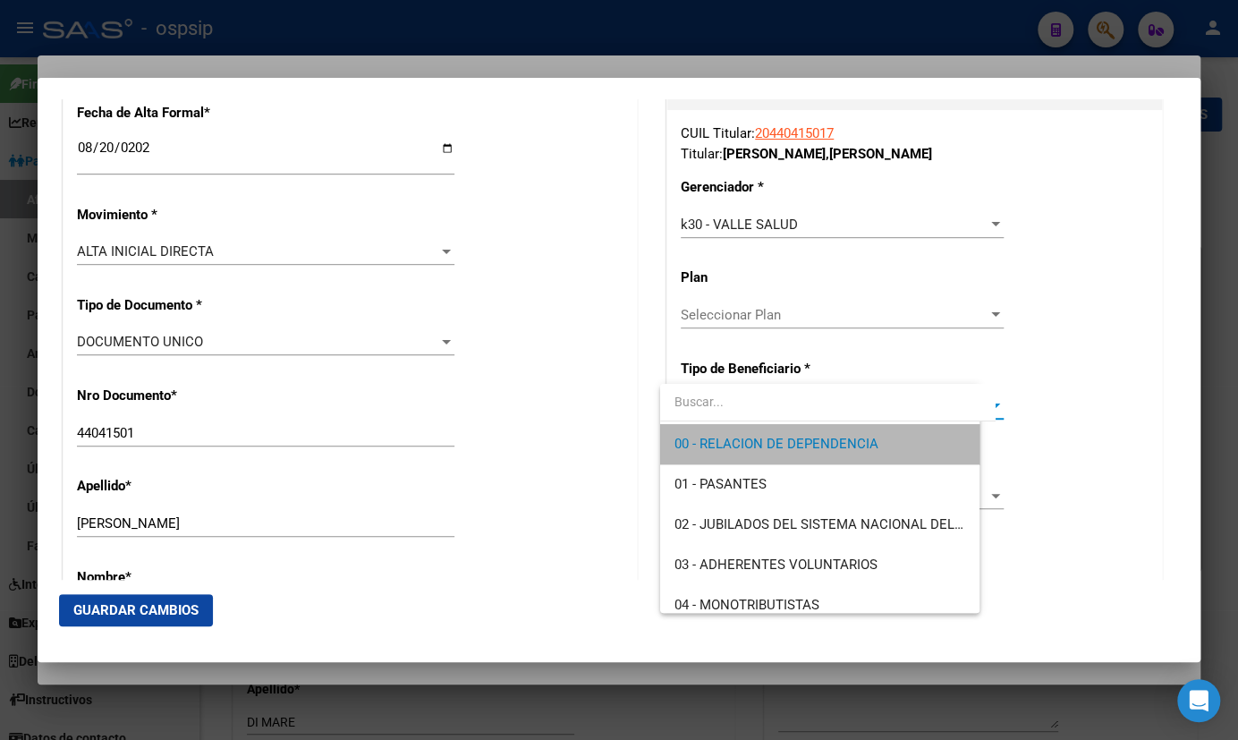
type input "20-22124835-0"
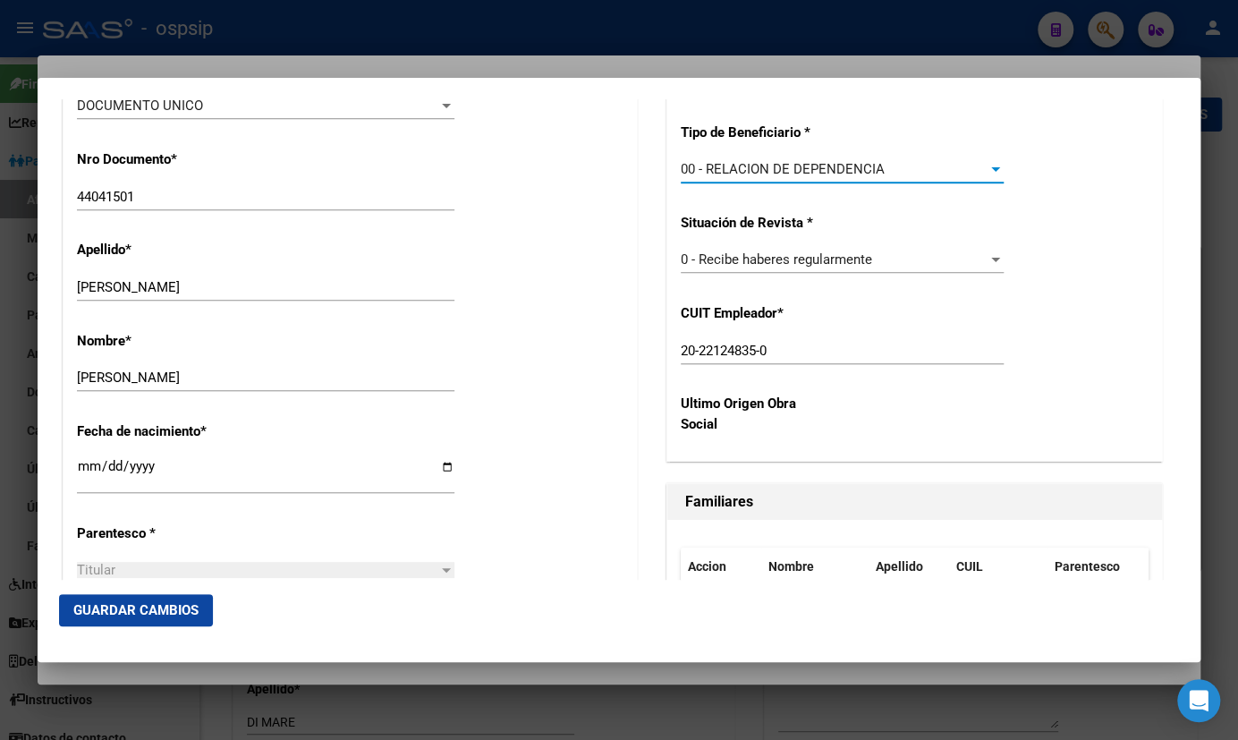
scroll to position [651, 0]
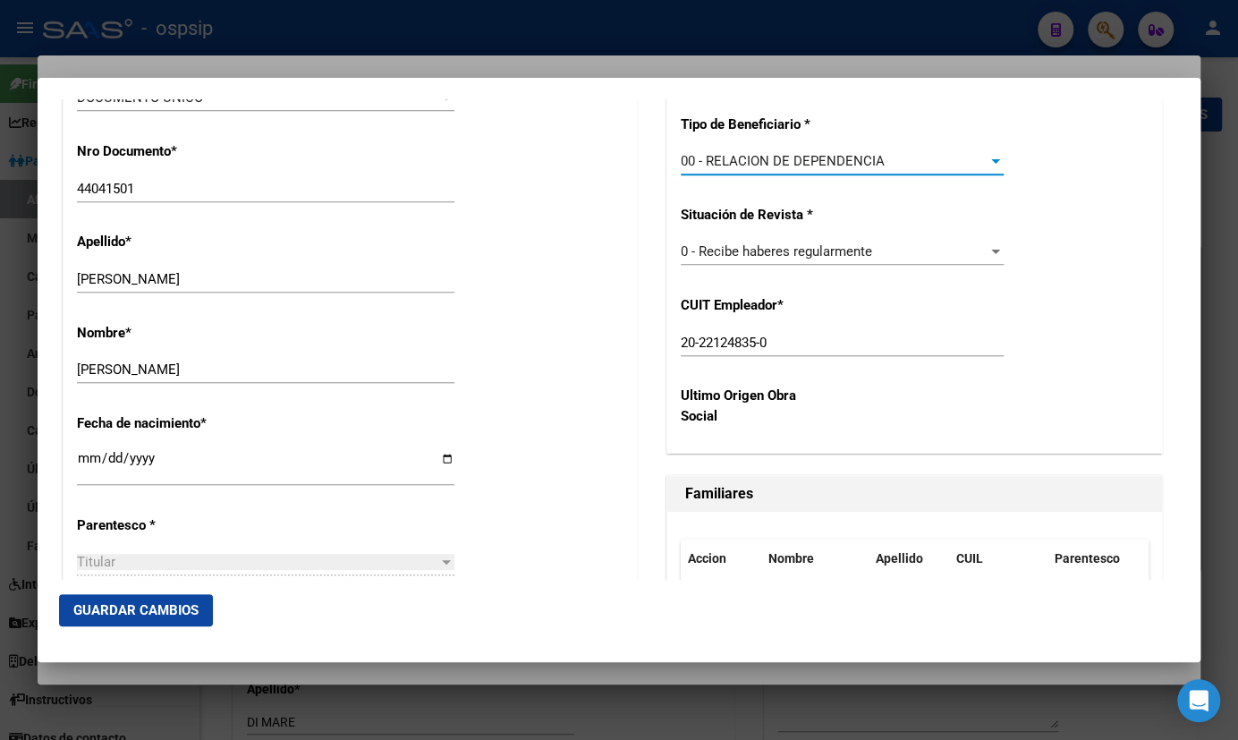
click at [128, 607] on span "Guardar Cambios" at bounding box center [135, 610] width 125 height 16
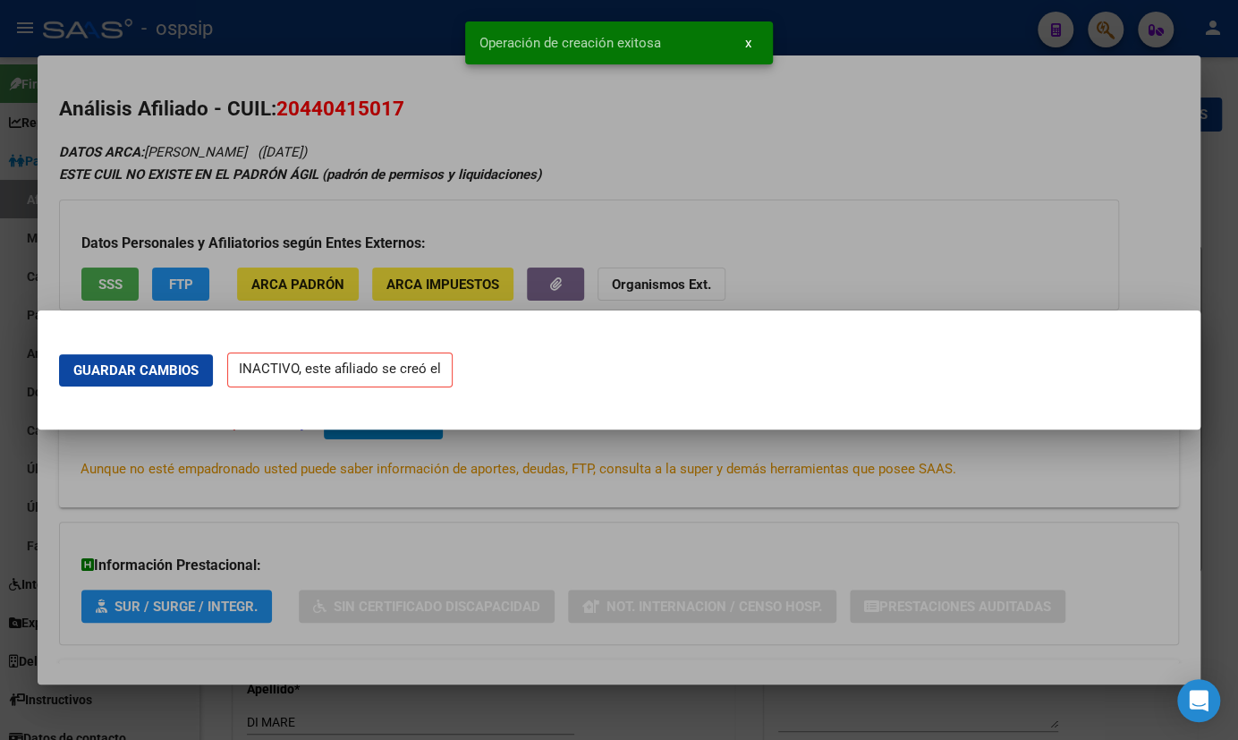
scroll to position [0, 0]
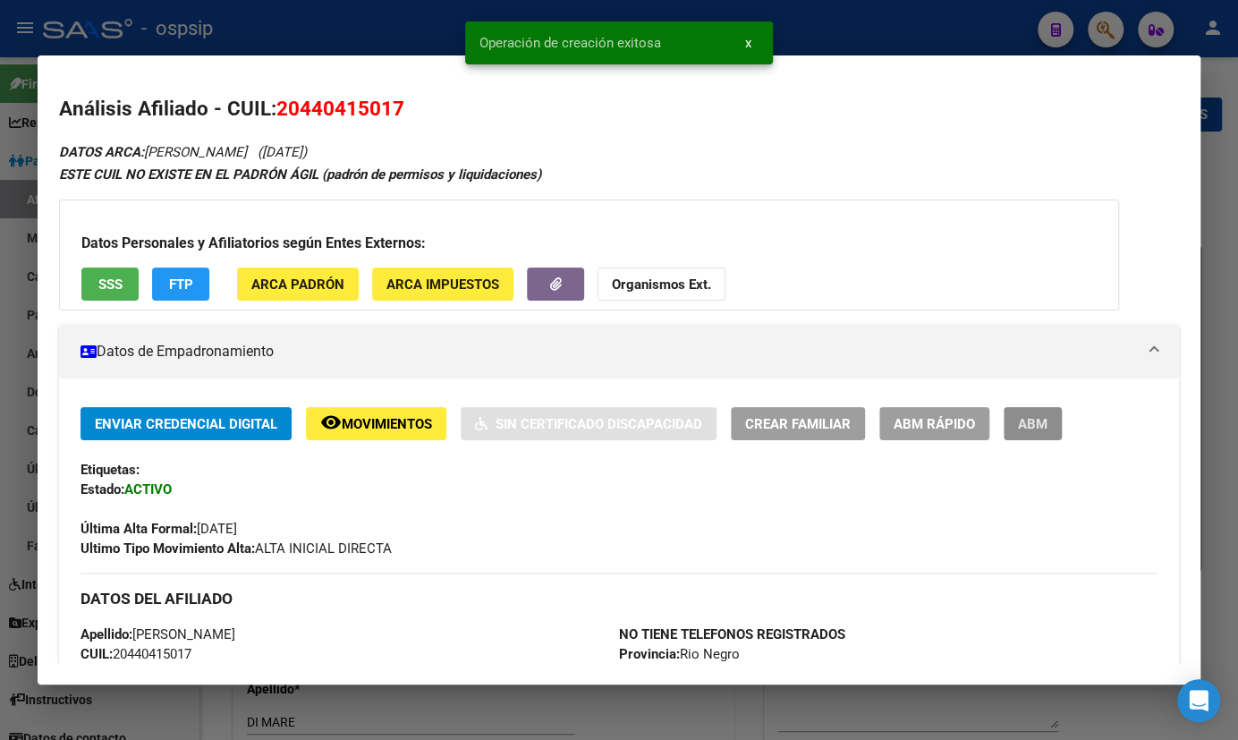
click at [1021, 424] on span "ABM" at bounding box center [1033, 424] width 30 height 16
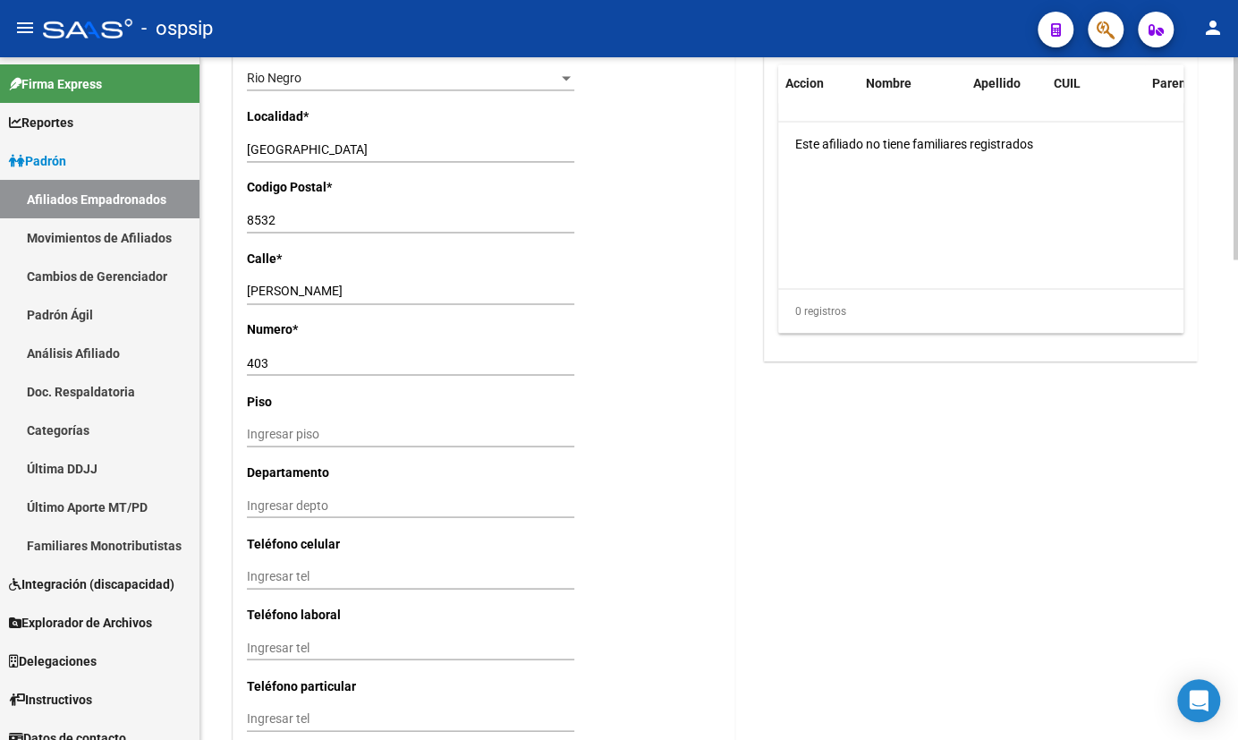
scroll to position [1619, 0]
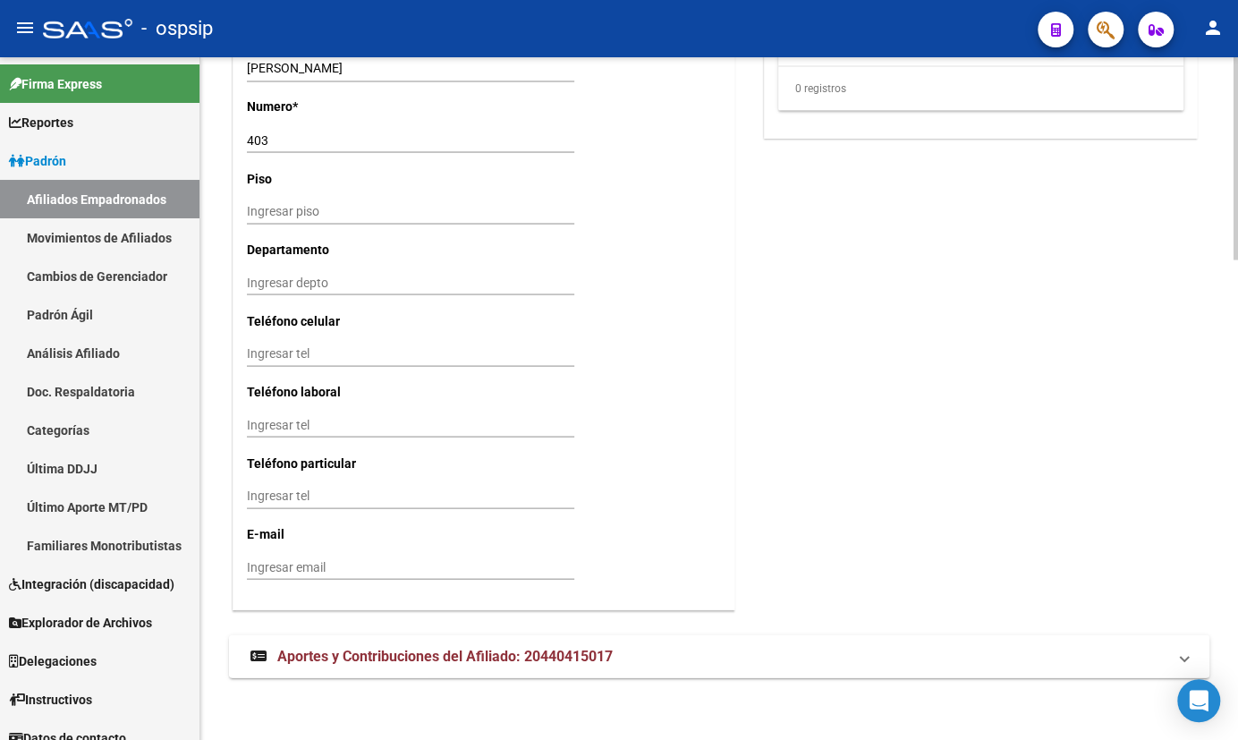
click at [346, 662] on span "Aportes y Contribuciones del Afiliado: 20440415017" at bounding box center [445, 655] width 336 height 17
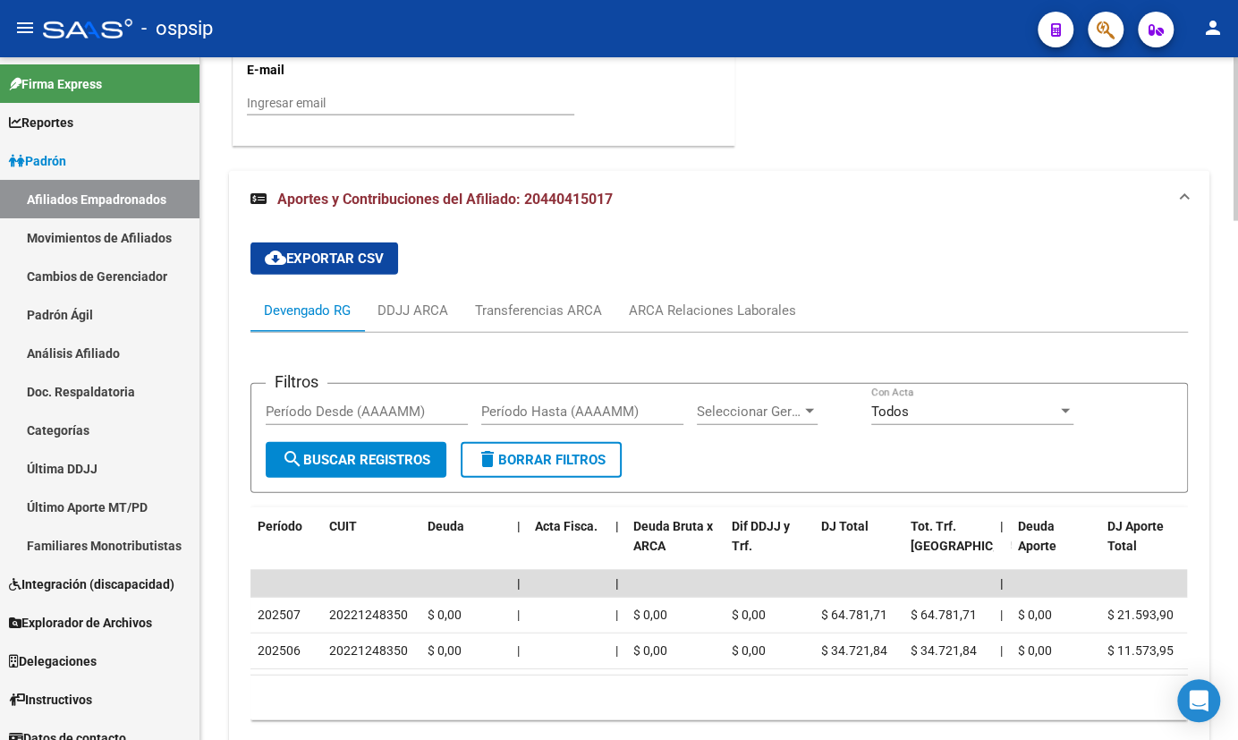
scroll to position [2106, 0]
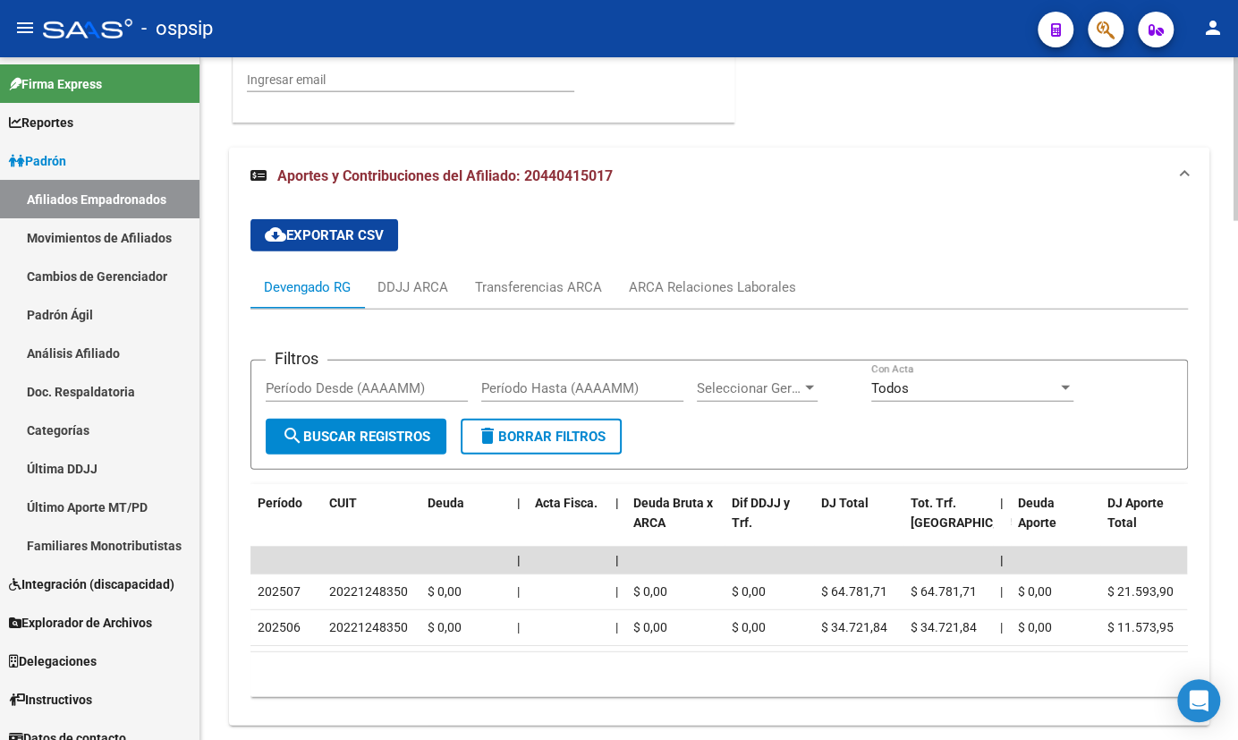
drag, startPoint x: 405, startPoint y: 314, endPoint x: 423, endPoint y: 322, distance: 19.6
click at [405, 314] on div "Filtros Período Desde (AAAAMM) Período Hasta (AAAAMM) Seleccionar Gerenciador S…" at bounding box center [720, 511] width 938 height 402
click at [695, 280] on div "ARCA Relaciones Laborales" at bounding box center [712, 287] width 167 height 20
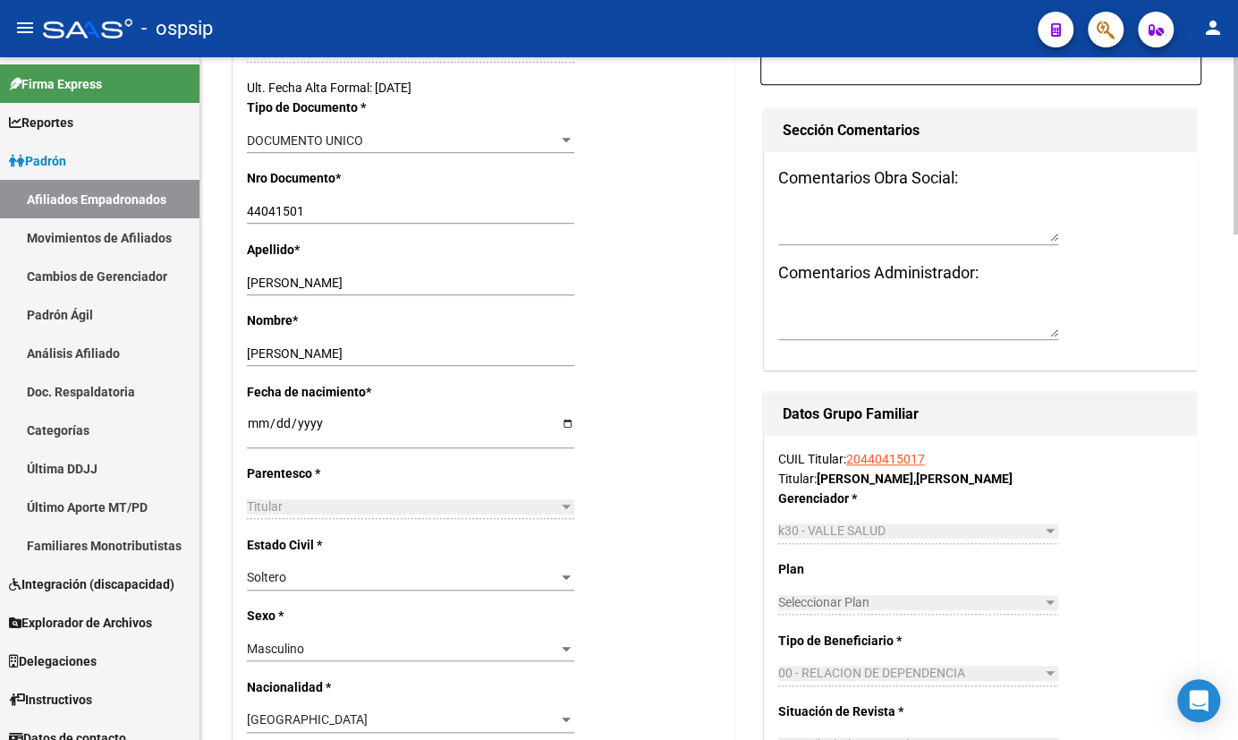
scroll to position [400, 0]
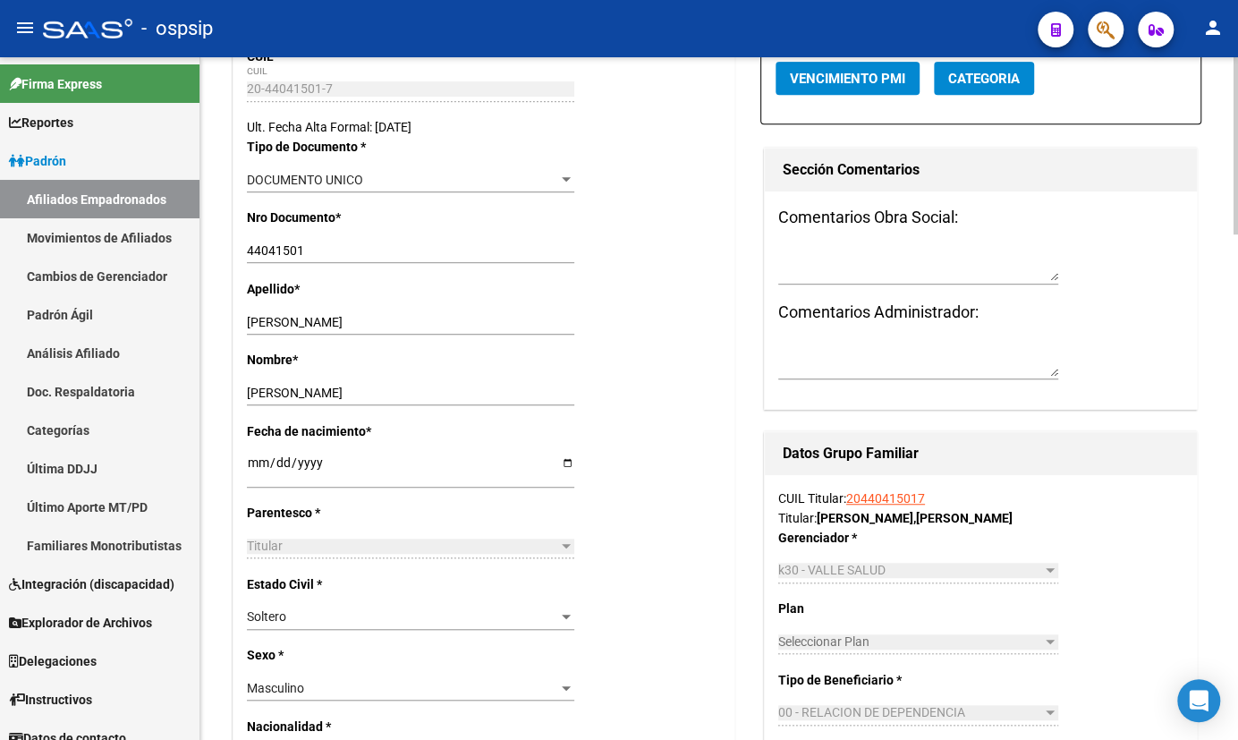
click at [389, 381] on div "[PERSON_NAME] Ingresar nombre" at bounding box center [411, 392] width 328 height 25
